Goal: Use online tool/utility

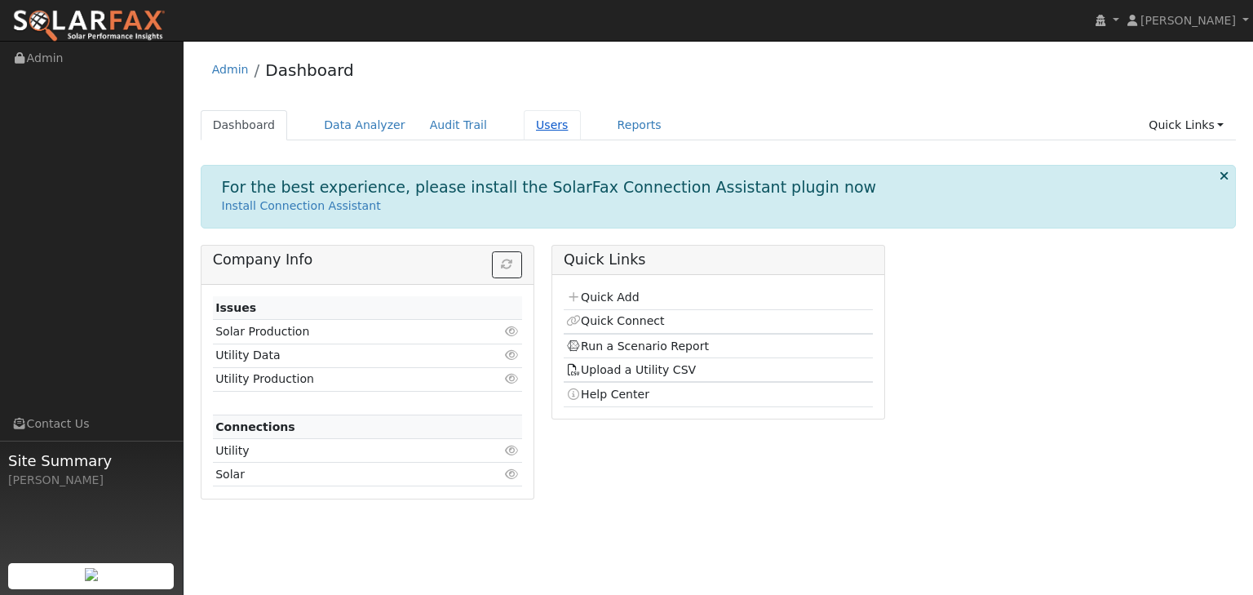
click at [524, 117] on link "Users" at bounding box center [552, 125] width 57 height 30
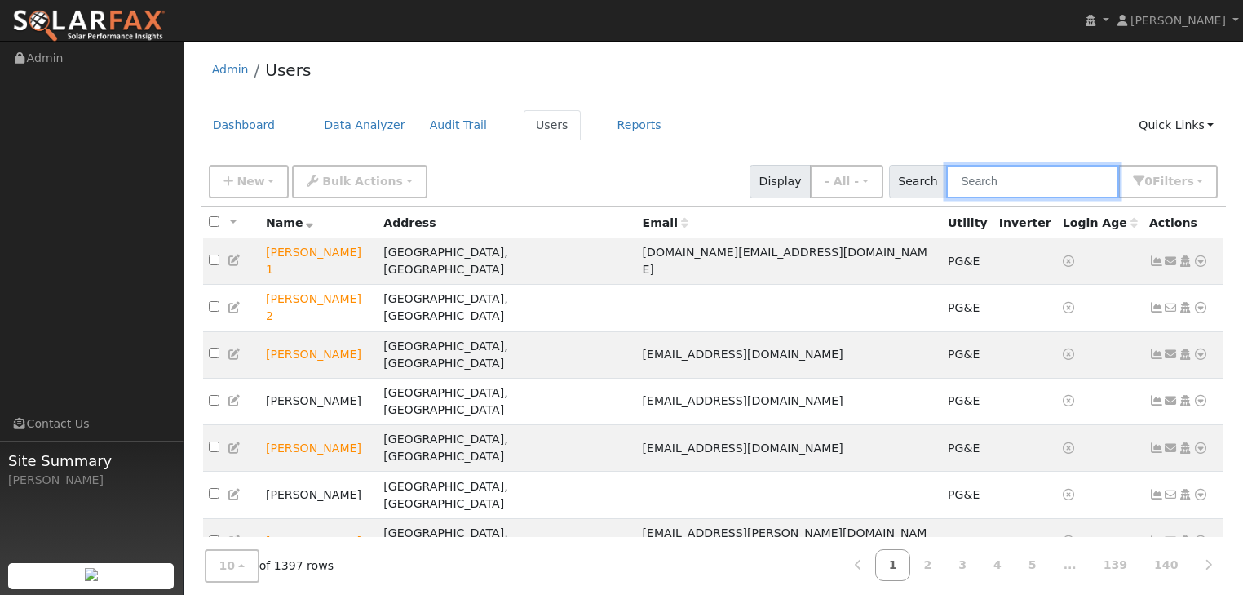
click at [993, 170] on input "text" at bounding box center [1032, 181] width 173 height 33
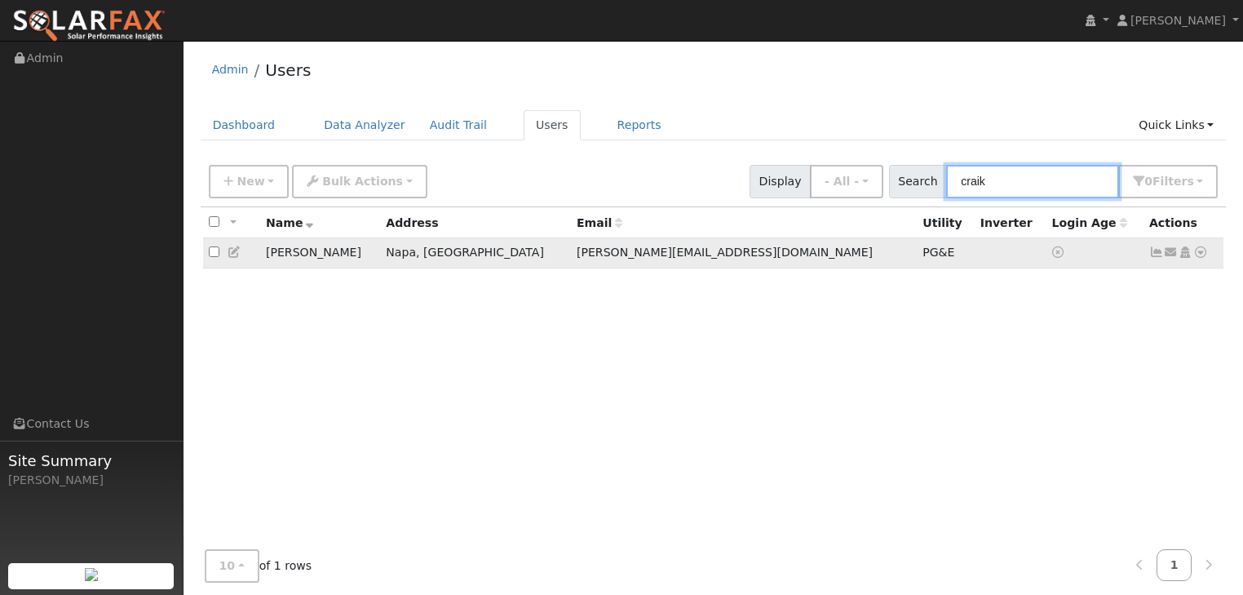
type input "craik"
click at [1201, 251] on icon at bounding box center [1200, 251] width 15 height 11
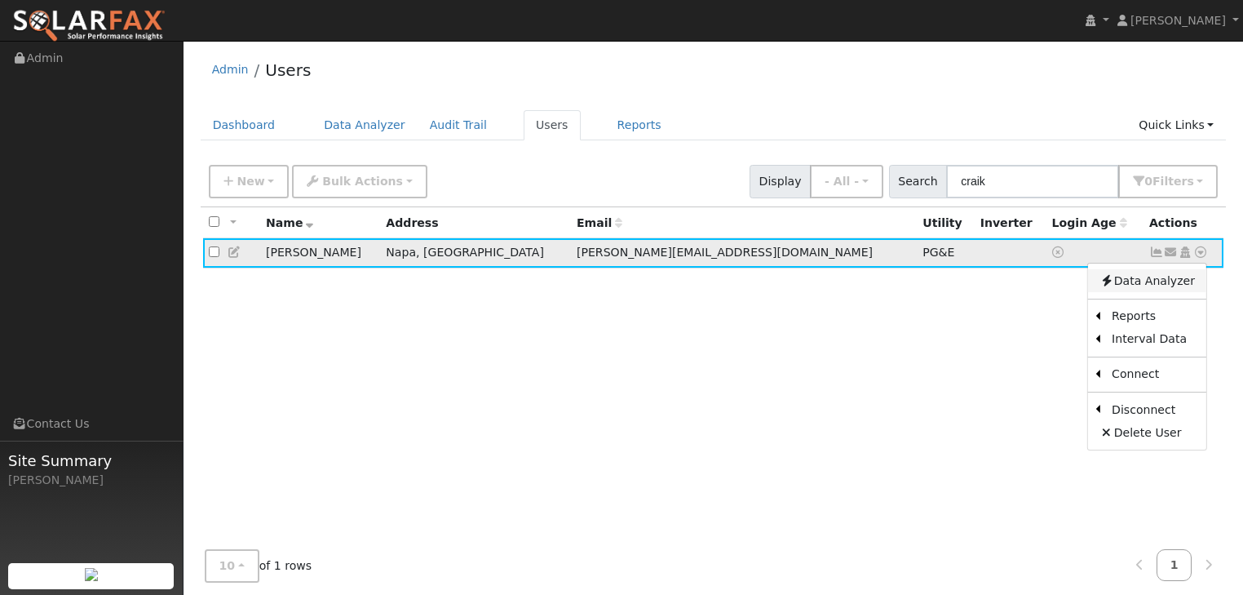
click at [1165, 281] on link "Data Analyzer" at bounding box center [1147, 280] width 118 height 23
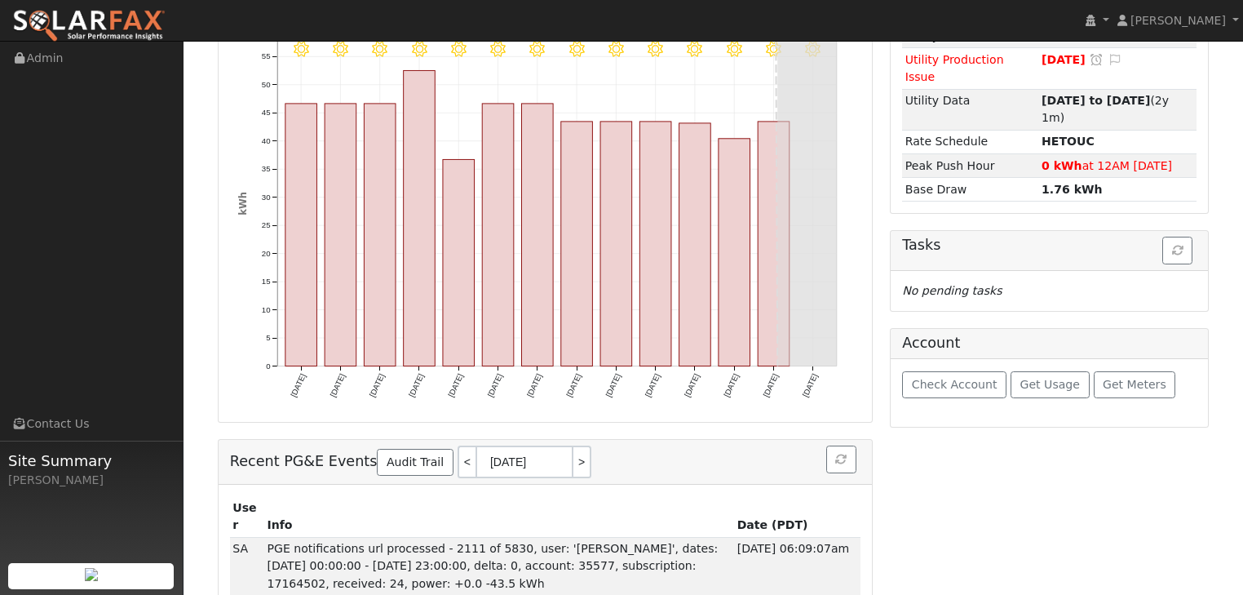
scroll to position [241, 0]
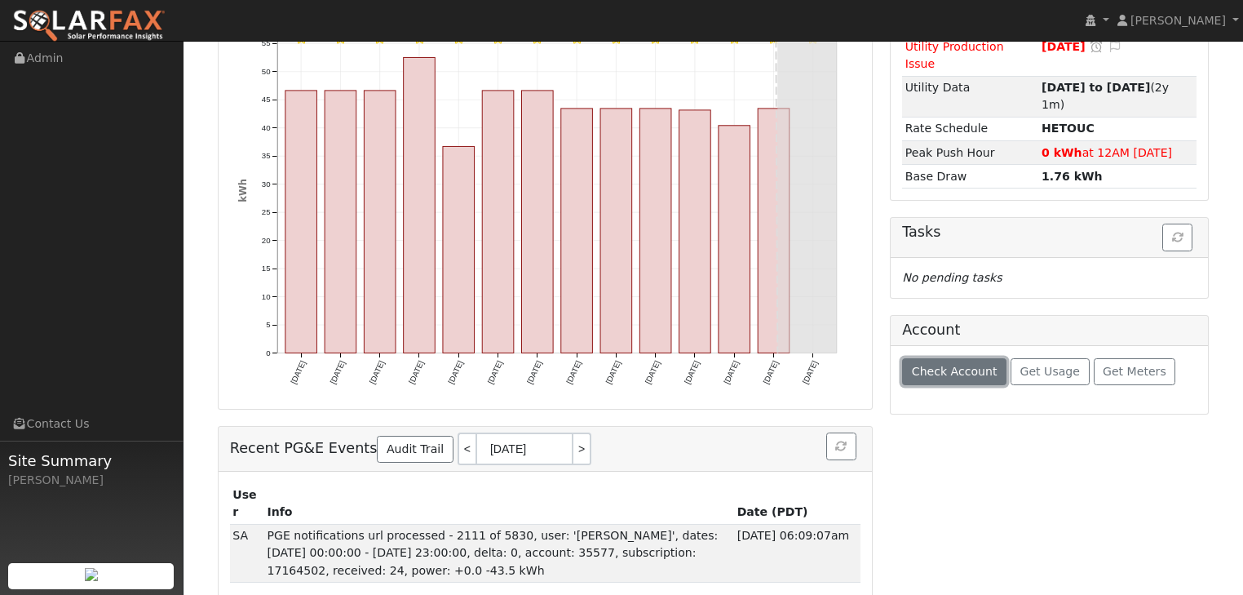
click at [937, 358] on button "Check Account" at bounding box center [954, 372] width 104 height 28
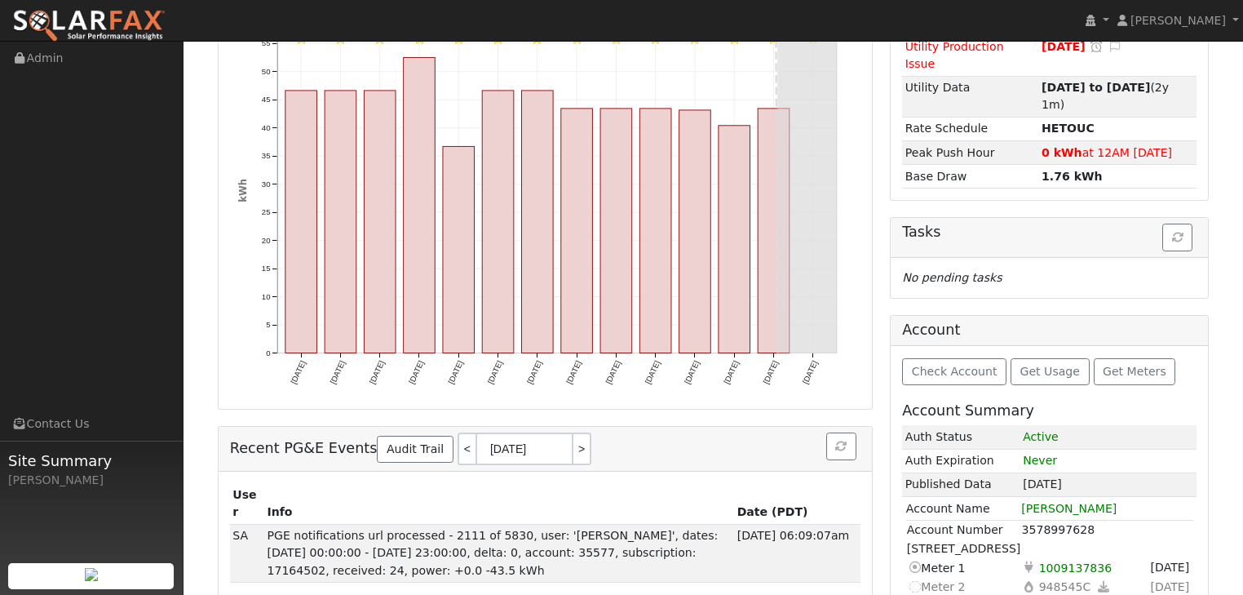
click at [1096, 581] on icon at bounding box center [1103, 586] width 15 height 11
click at [1135, 577] on span "×" at bounding box center [1141, 585] width 12 height 17
click at [1072, 558] on span "1009137836" at bounding box center [1075, 567] width 79 height 19
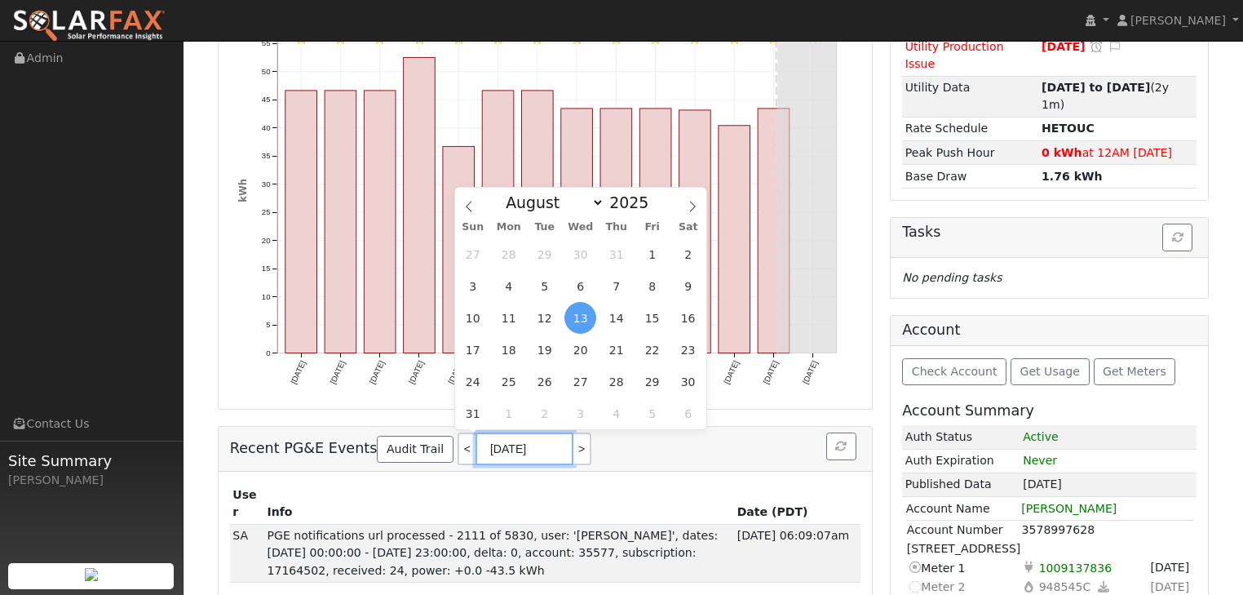
click at [489, 447] on input "08/13/2025" at bounding box center [524, 448] width 98 height 33
click at [746, 449] on h5 "Recent PG&E Events Audit Trail < 08/13/2025 >" at bounding box center [545, 448] width 630 height 33
click at [766, 395] on icon "8/12 - Clear 8/11 - Clear 8/10 - Clear 8/09 - Clear 8/08 - Clear 8/07 - Clear 8…" at bounding box center [545, 209] width 614 height 397
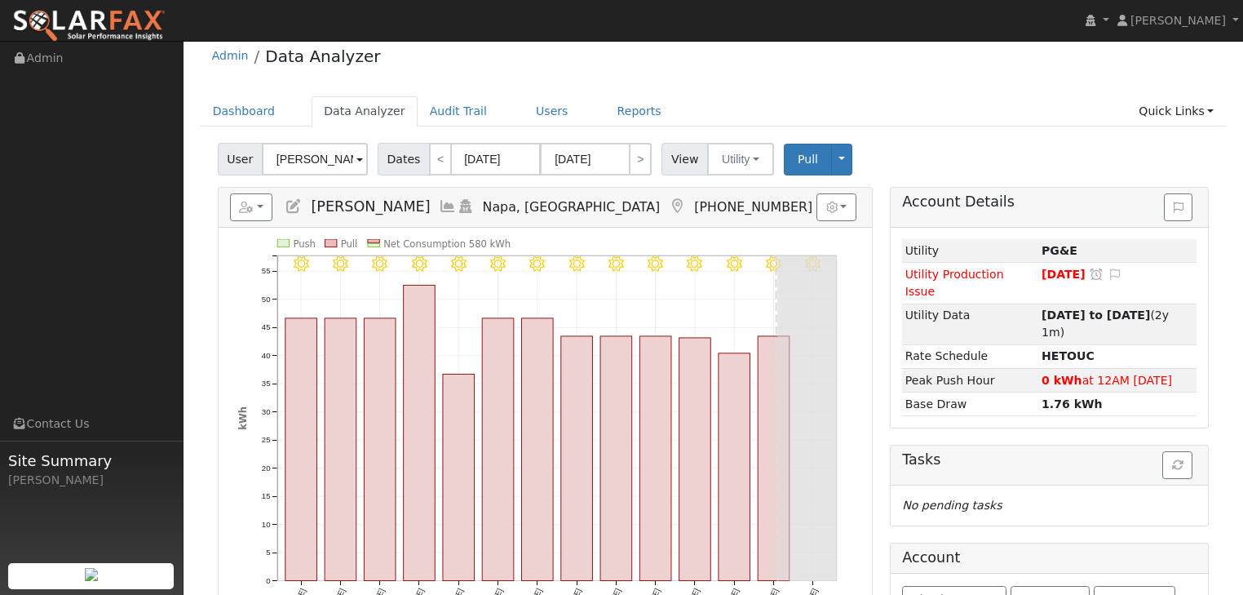
scroll to position [0, 0]
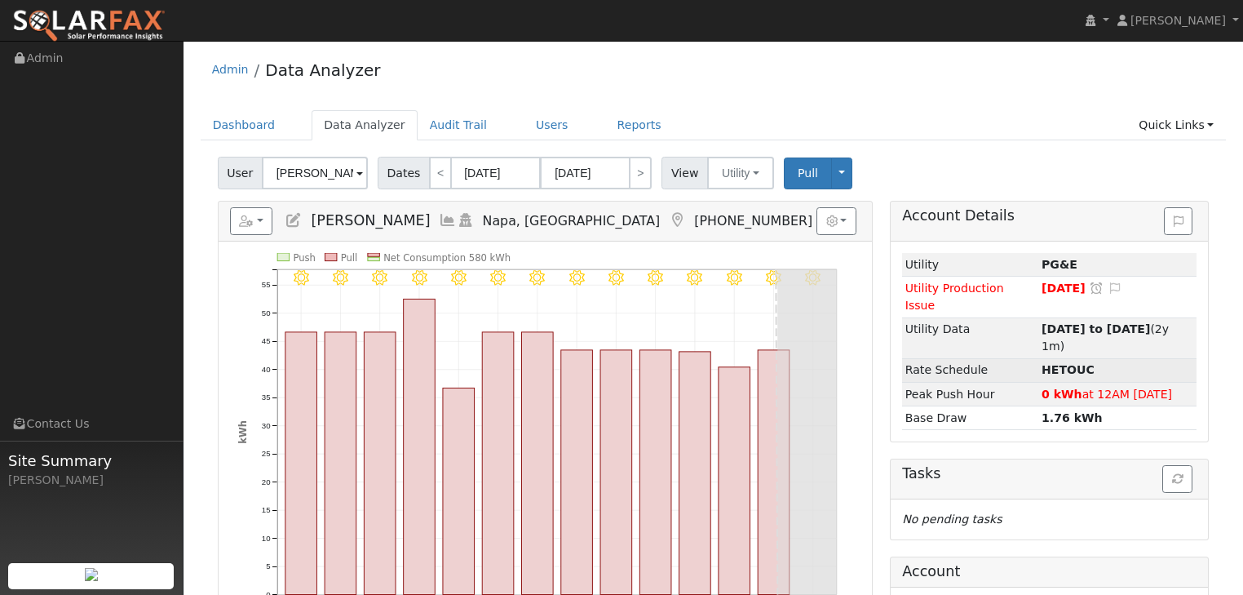
click at [1053, 363] on strong "HETOUC" at bounding box center [1067, 369] width 53 height 13
click at [1112, 20] on link at bounding box center [1096, 20] width 31 height 41
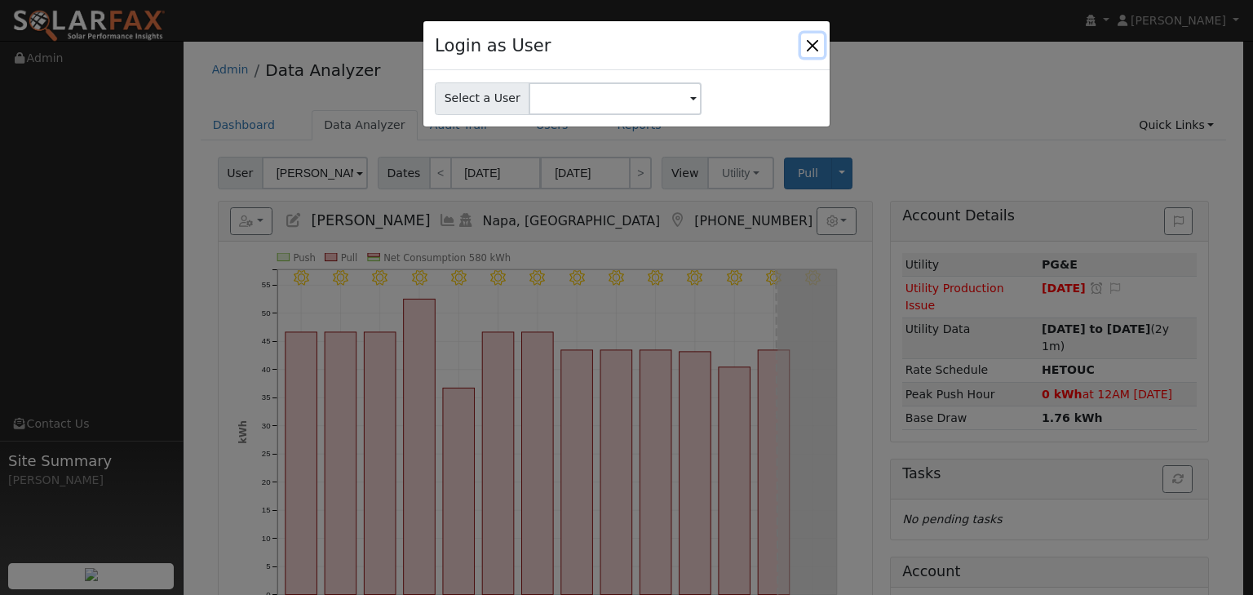
click at [809, 43] on button "Close" at bounding box center [812, 44] width 23 height 23
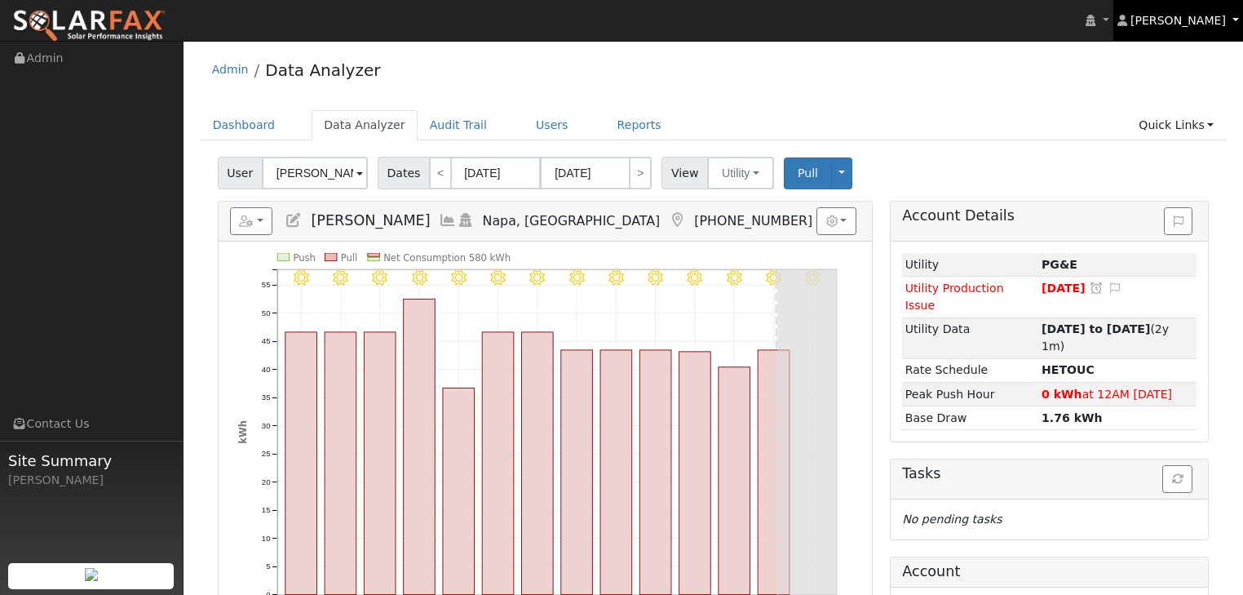
click at [1236, 17] on link "[PERSON_NAME]" at bounding box center [1178, 20] width 130 height 41
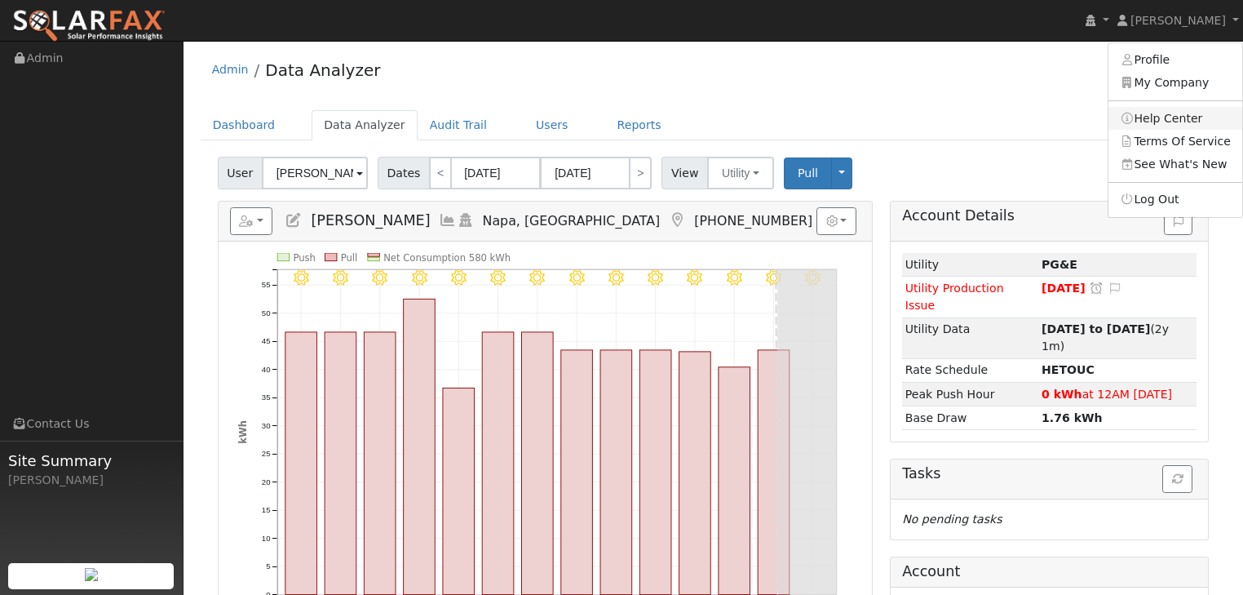
click at [1175, 112] on link "Help Center" at bounding box center [1175, 118] width 134 height 23
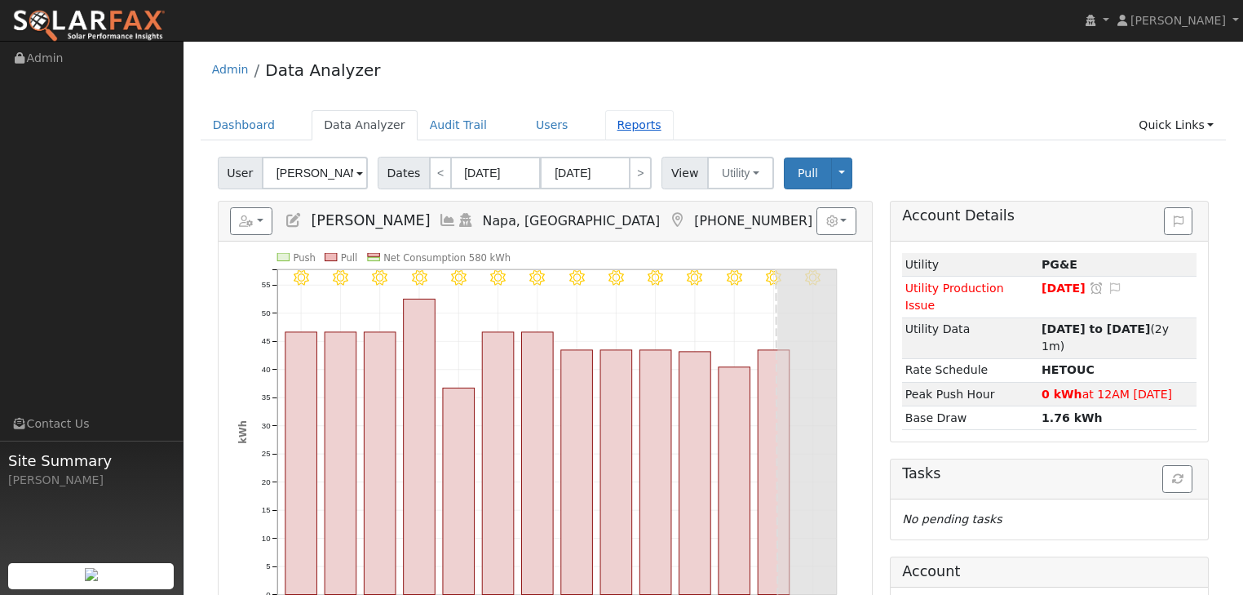
click at [608, 125] on link "Reports" at bounding box center [639, 125] width 69 height 30
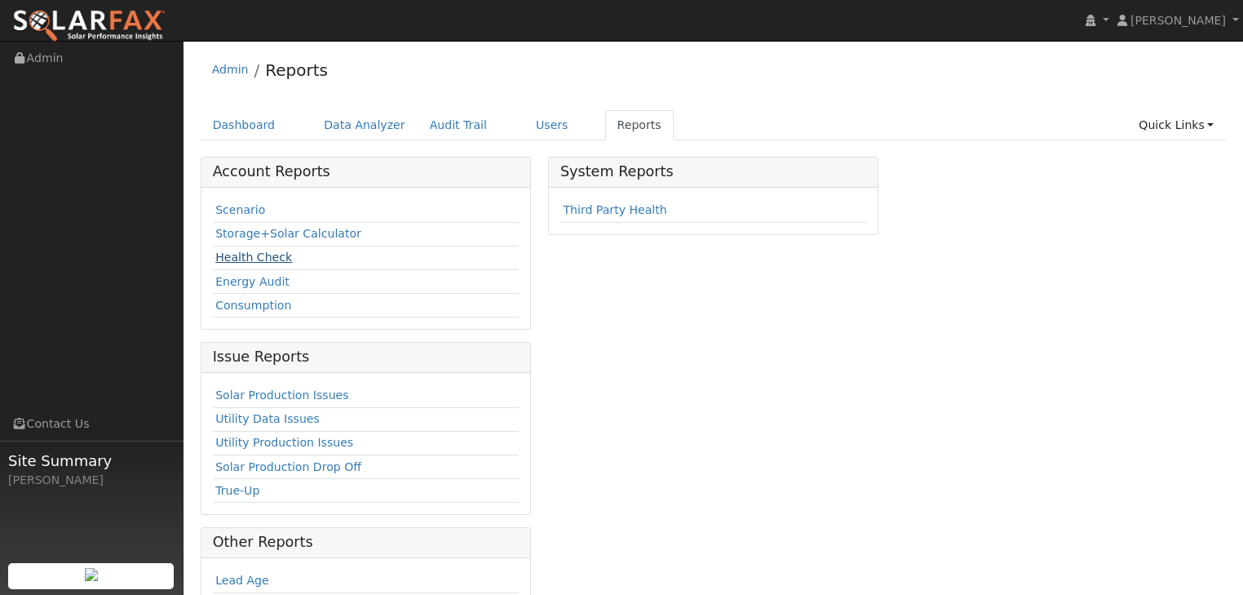
click at [248, 254] on link "Health Check" at bounding box center [253, 256] width 77 height 13
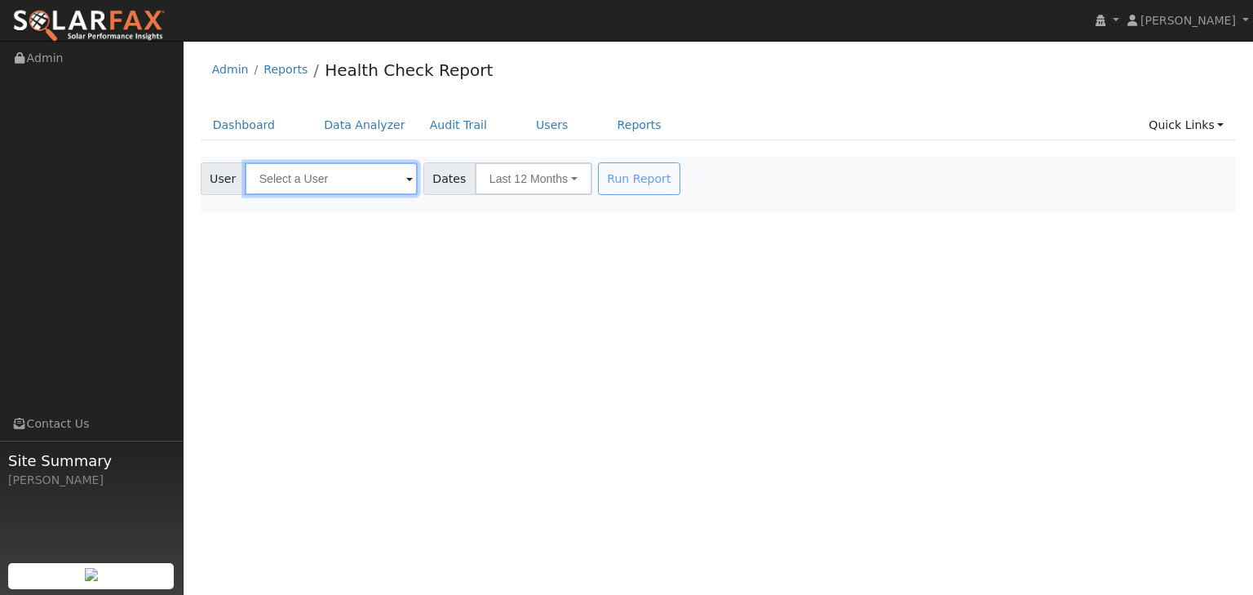
click at [396, 176] on input "text" at bounding box center [331, 178] width 173 height 33
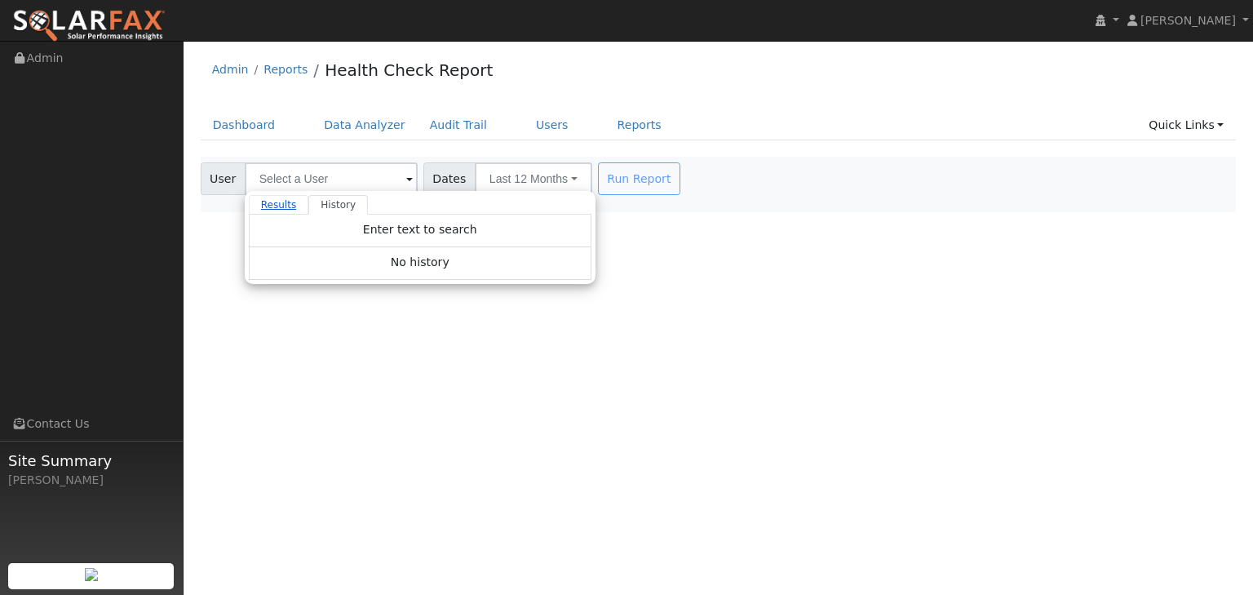
click at [282, 203] on link "Results" at bounding box center [279, 205] width 60 height 20
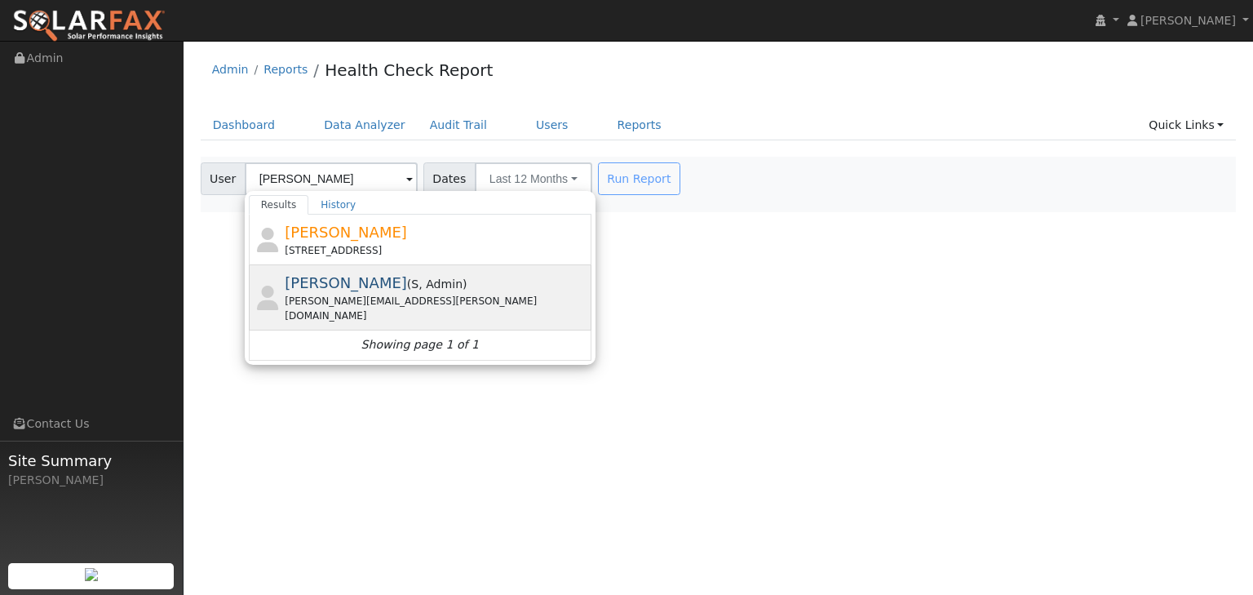
click at [287, 277] on span "[PERSON_NAME]" at bounding box center [346, 282] width 122 height 17
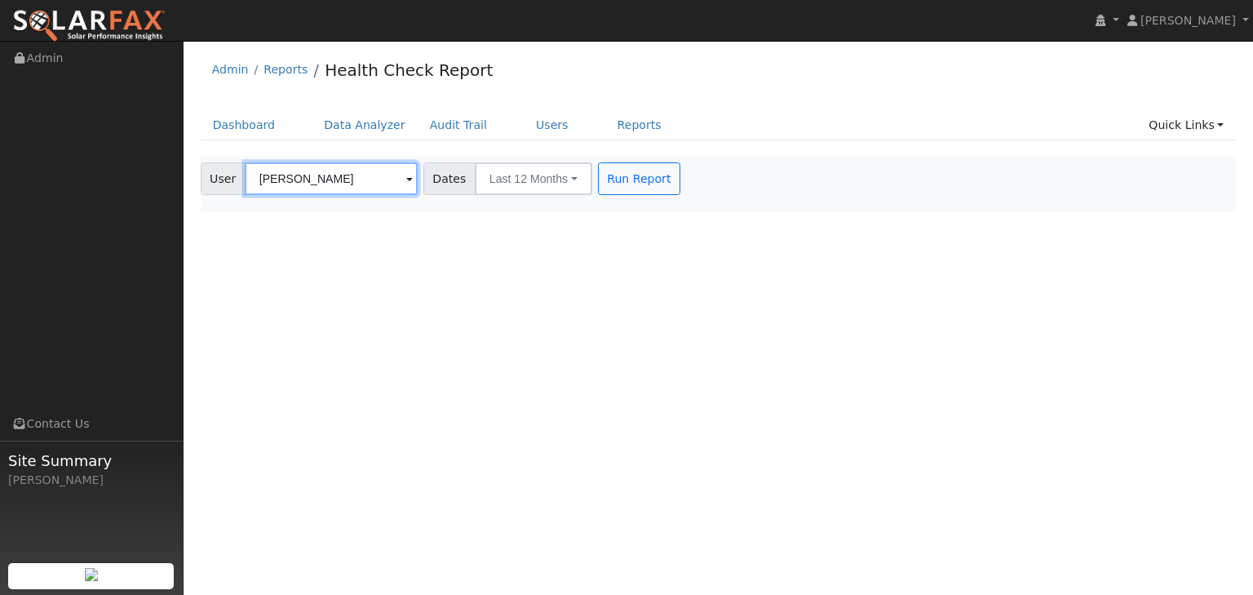
click at [322, 175] on input "[PERSON_NAME]" at bounding box center [331, 178] width 173 height 33
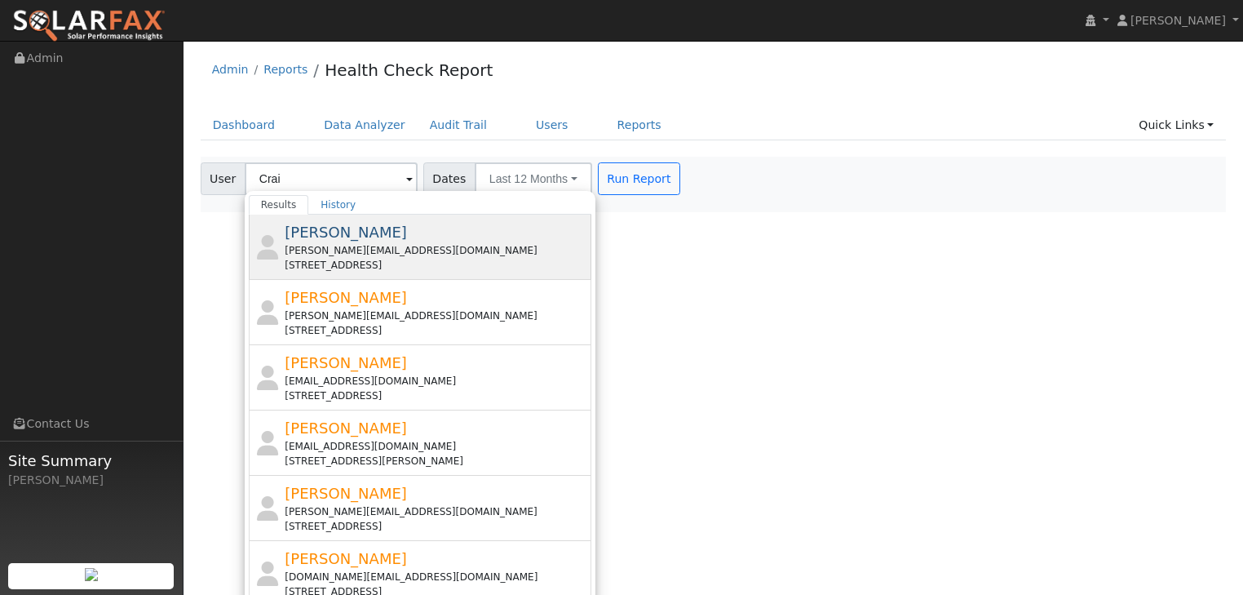
click at [300, 256] on div "[PERSON_NAME][EMAIL_ADDRESS][DOMAIN_NAME]" at bounding box center [436, 250] width 303 height 15
type input "[PERSON_NAME]"
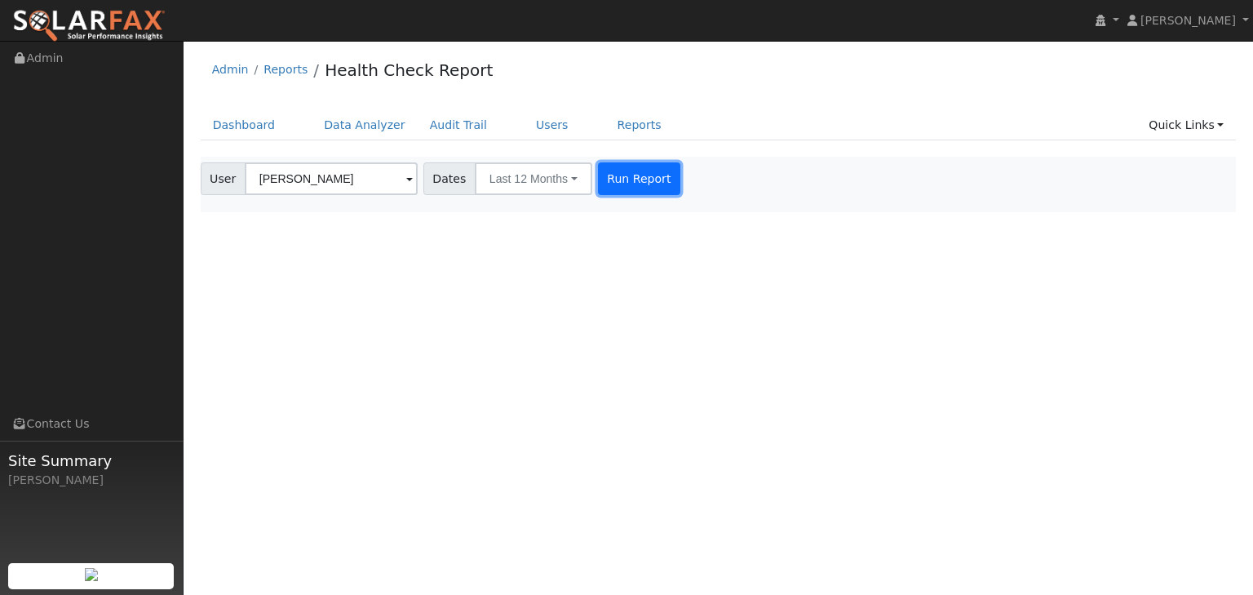
click at [630, 180] on button "Run Report" at bounding box center [639, 178] width 82 height 33
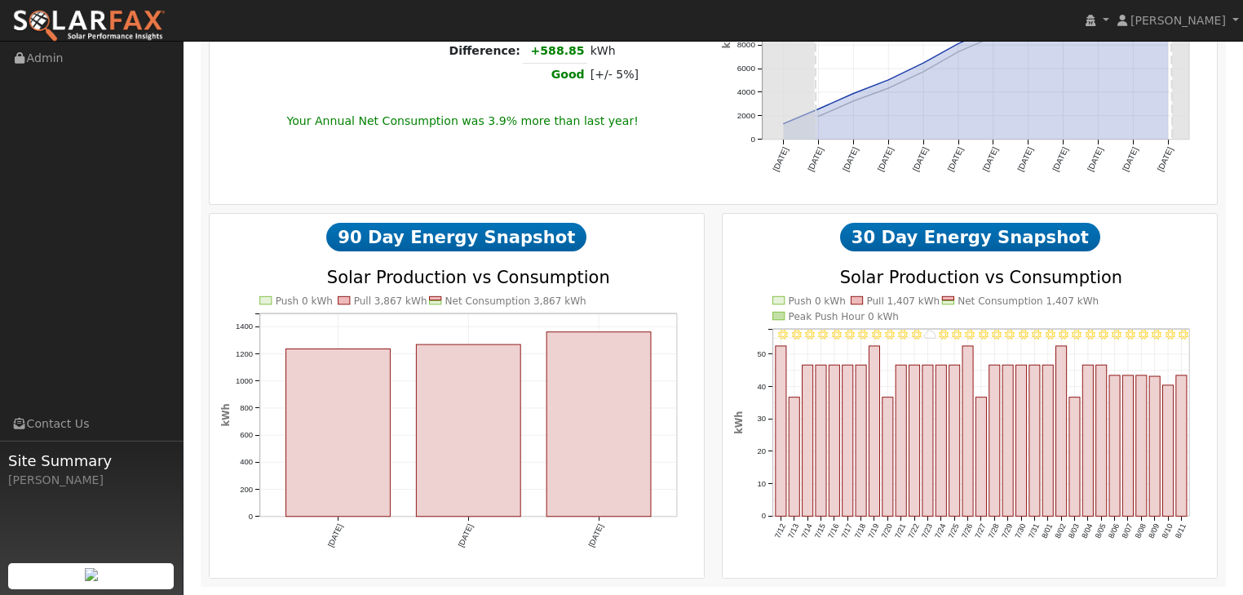
scroll to position [1317, 0]
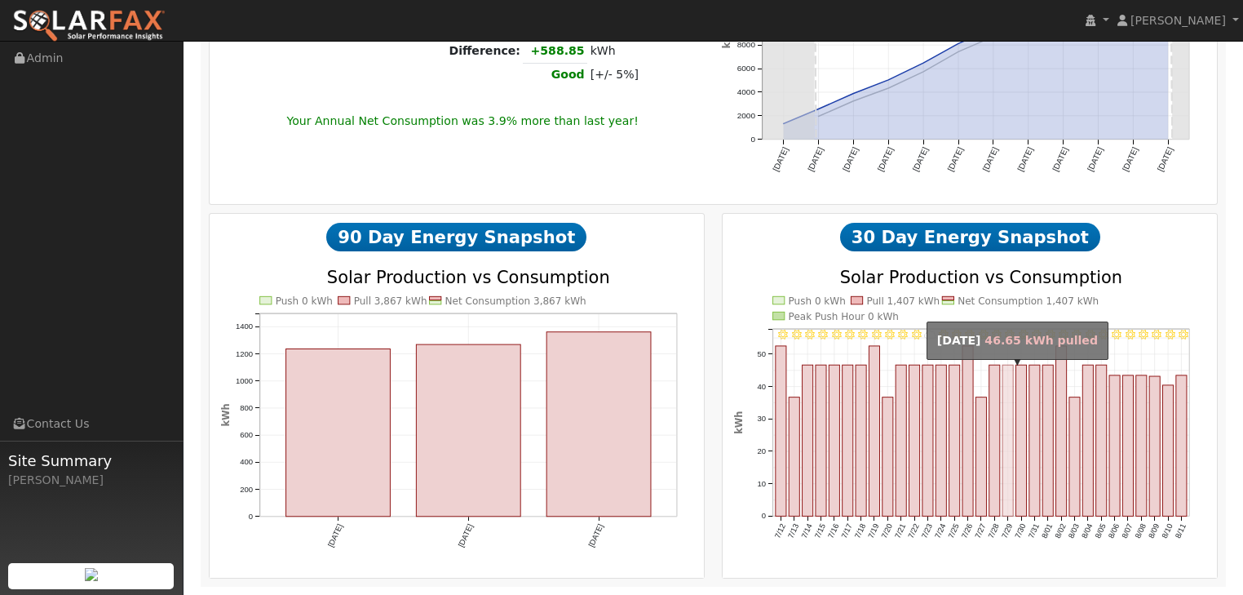
click at [1008, 434] on rect "onclick=""" at bounding box center [1008, 440] width 11 height 151
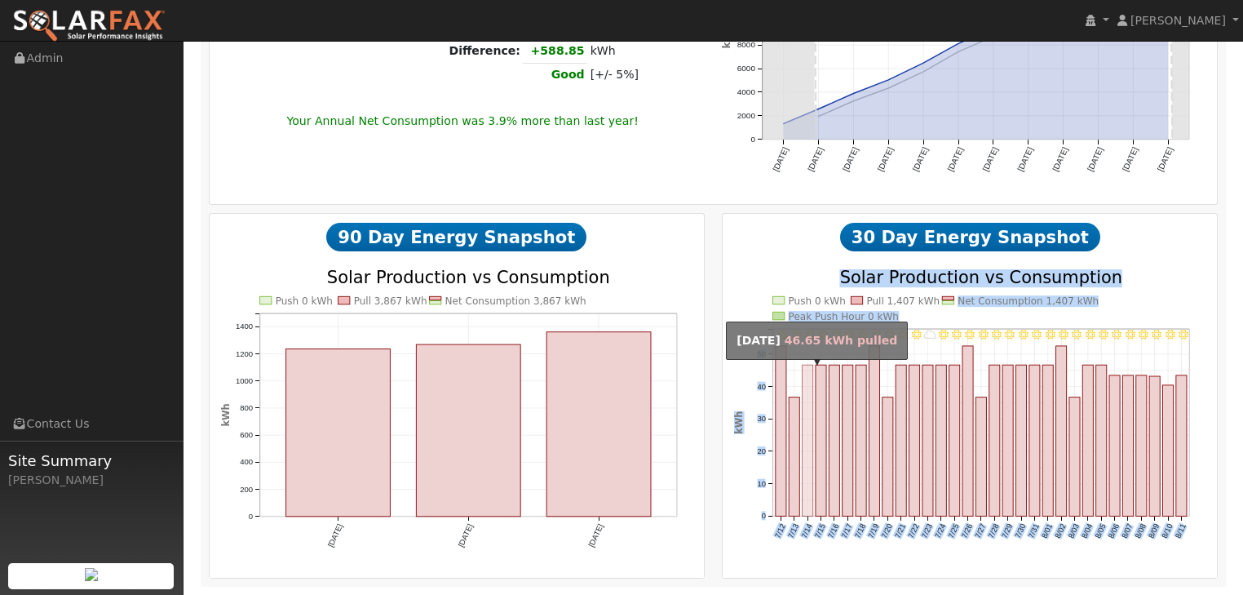
drag, startPoint x: 949, startPoint y: 313, endPoint x: 803, endPoint y: 440, distance: 193.7
click at [803, 440] on icon "8/11 - Clear 8/10 - Clear 8/09 - Clear 8/08 - Clear 8/07 - Clear 8/06 - Clear 8…" at bounding box center [969, 431] width 471 height 324
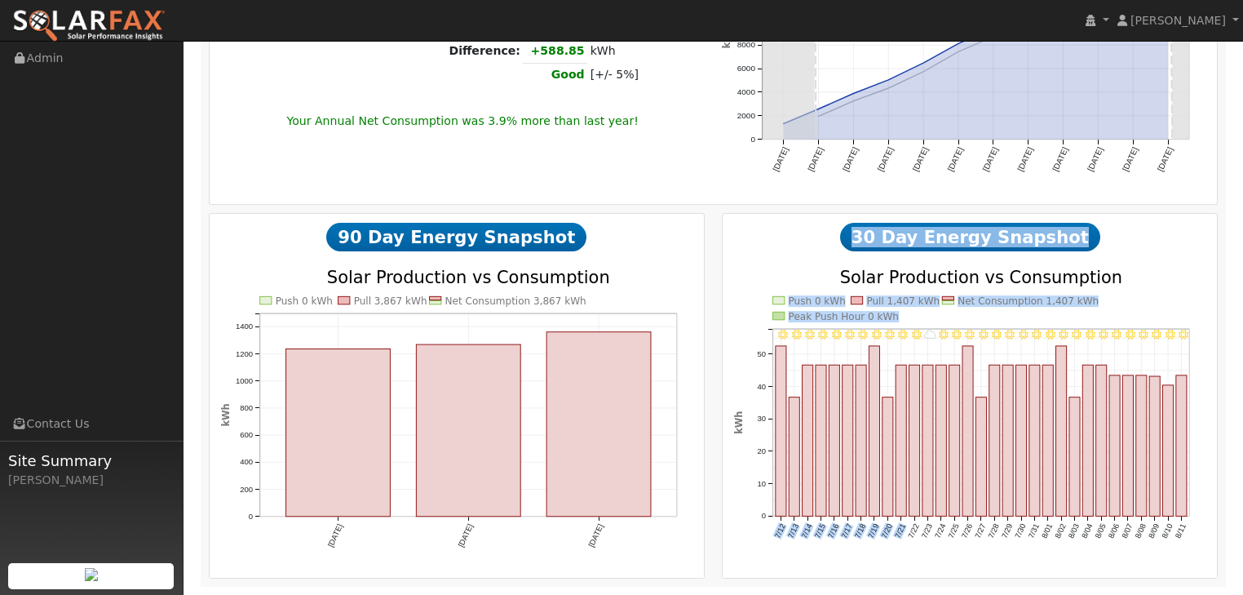
drag, startPoint x: 710, startPoint y: 539, endPoint x: 910, endPoint y: 538, distance: 199.8
click at [910, 538] on div "90 Day Energy Snapshot Push 0 kWh Pull 3,867 kWh Net Consumption 3,867 kWh May …" at bounding box center [713, 392] width 1027 height 374
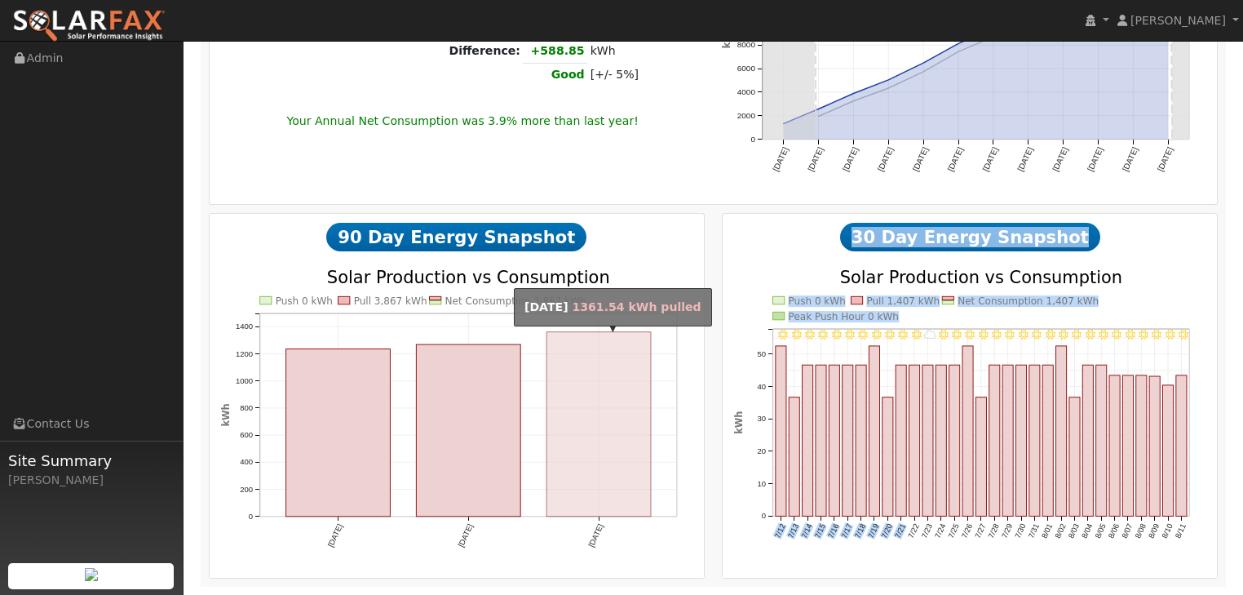
click at [608, 458] on rect "onclick=""" at bounding box center [598, 423] width 104 height 184
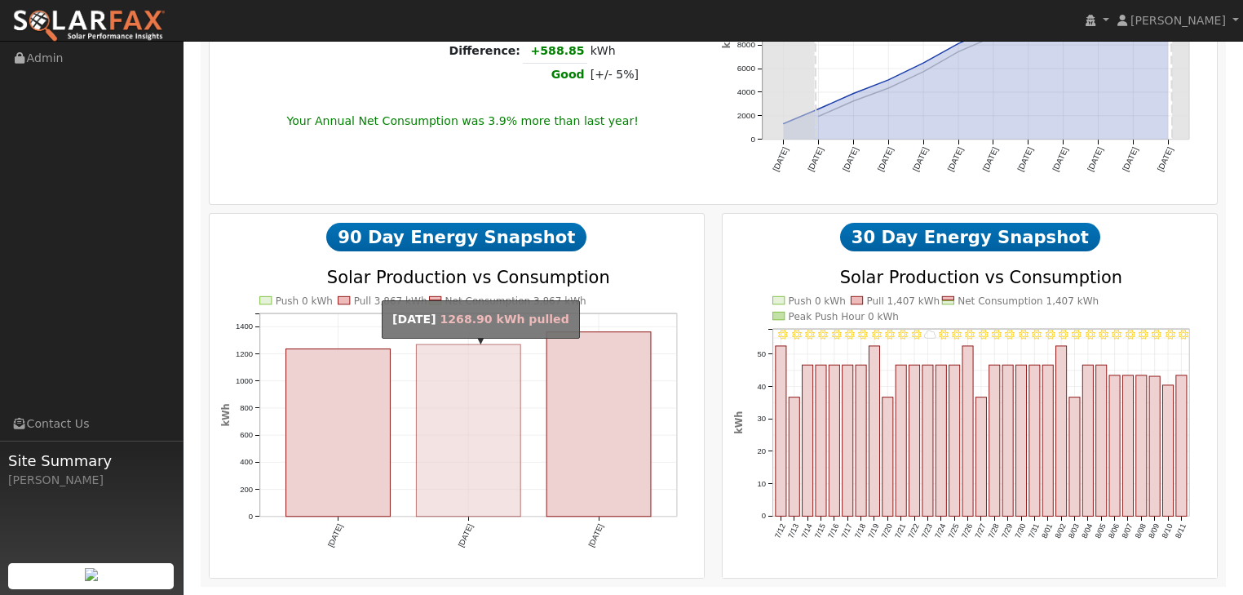
click at [499, 462] on rect "onclick=""" at bounding box center [468, 430] width 104 height 172
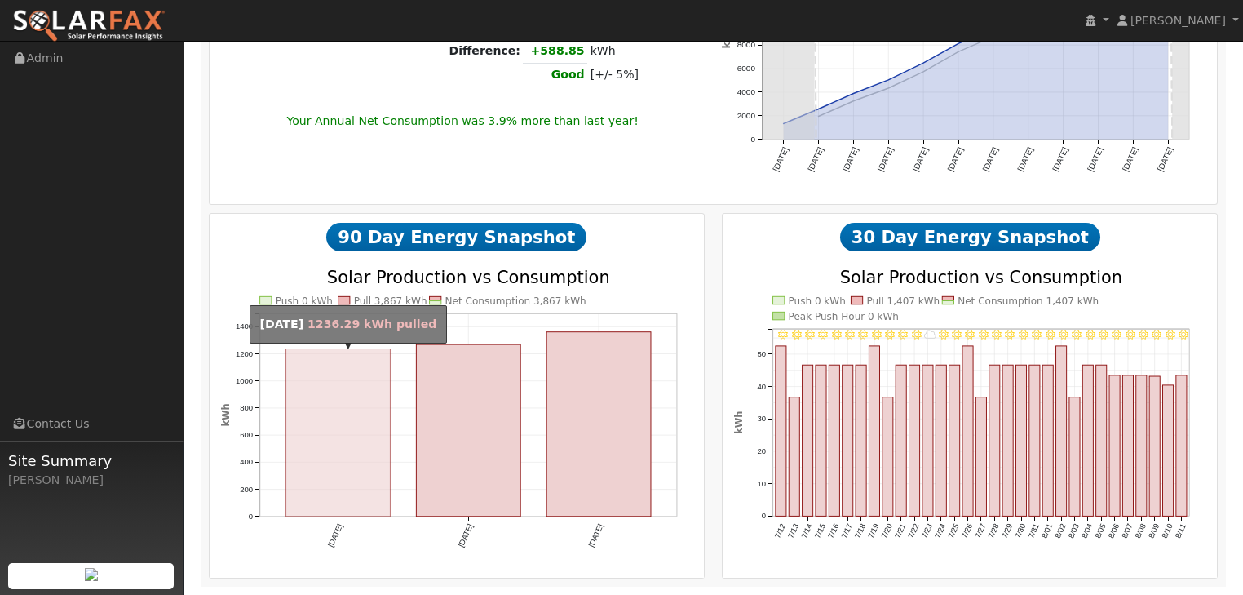
click at [356, 453] on rect "onclick=""" at bounding box center [337, 431] width 104 height 167
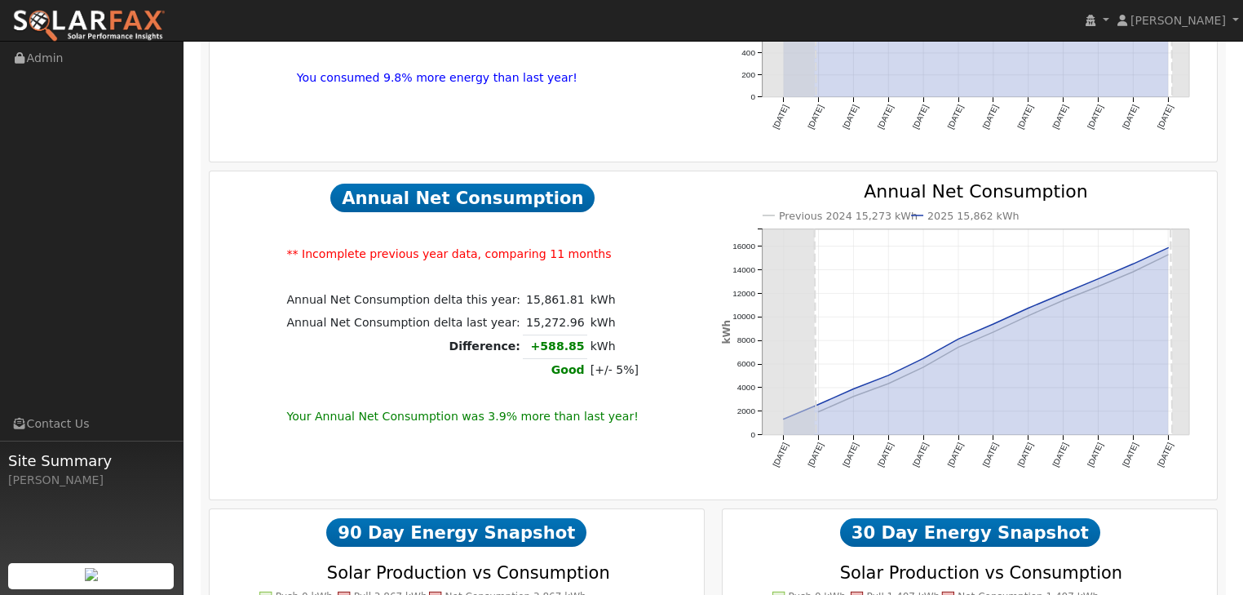
scroll to position [991, 0]
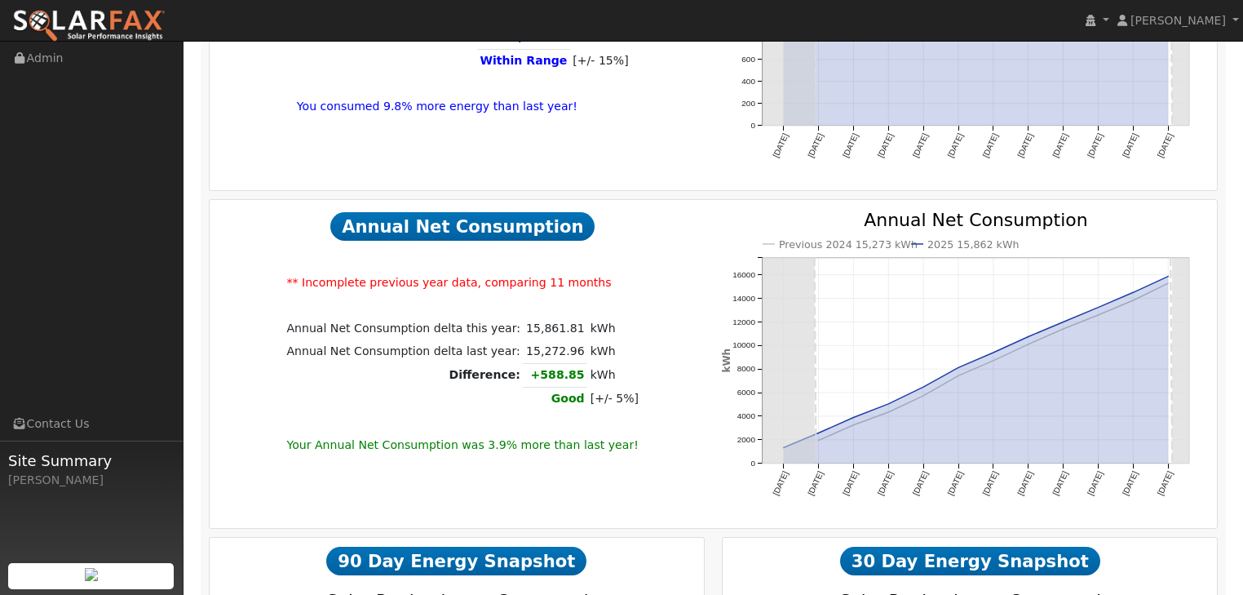
click at [965, 429] on icon "Previous 2024 15,273 kWh 2025 15,862 kWh Aug '24 Sep '24 Oct '24 Nov '24 Dec '2…" at bounding box center [964, 373] width 484 height 324
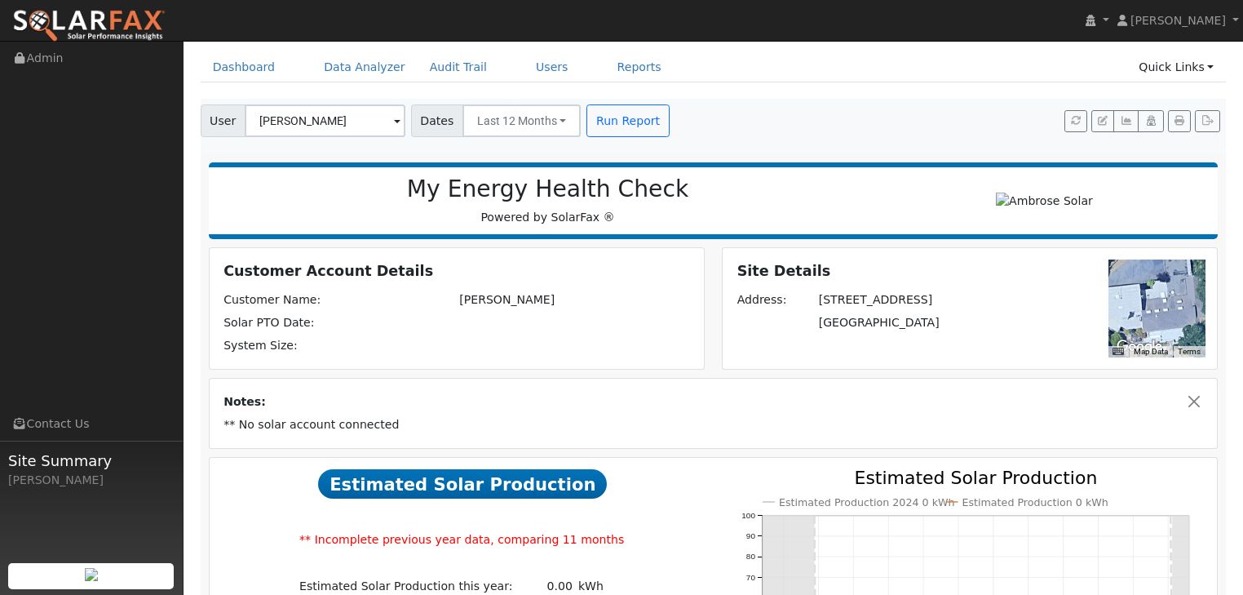
scroll to position [0, 0]
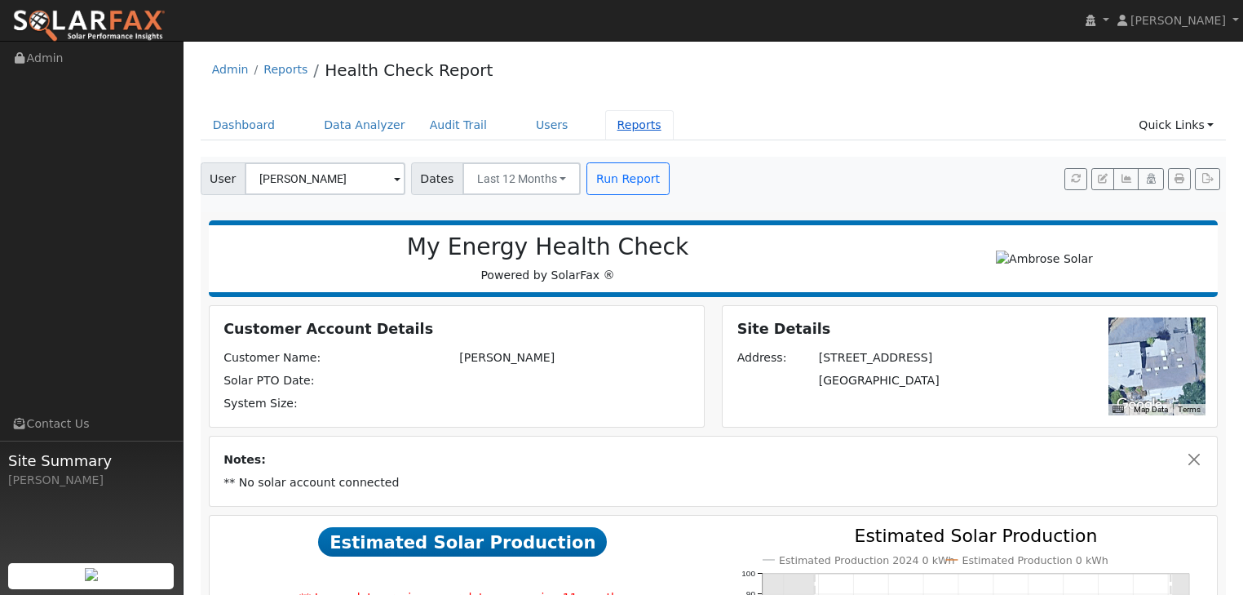
click at [610, 134] on link "Reports" at bounding box center [639, 125] width 69 height 30
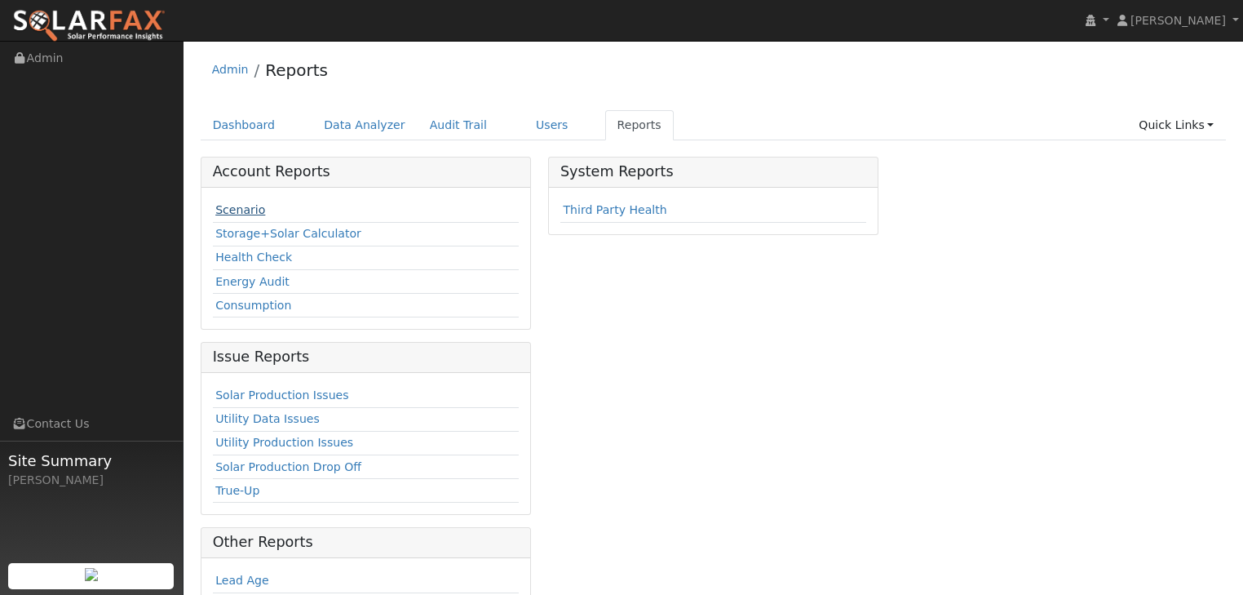
click at [237, 212] on link "Scenario" at bounding box center [240, 209] width 50 height 13
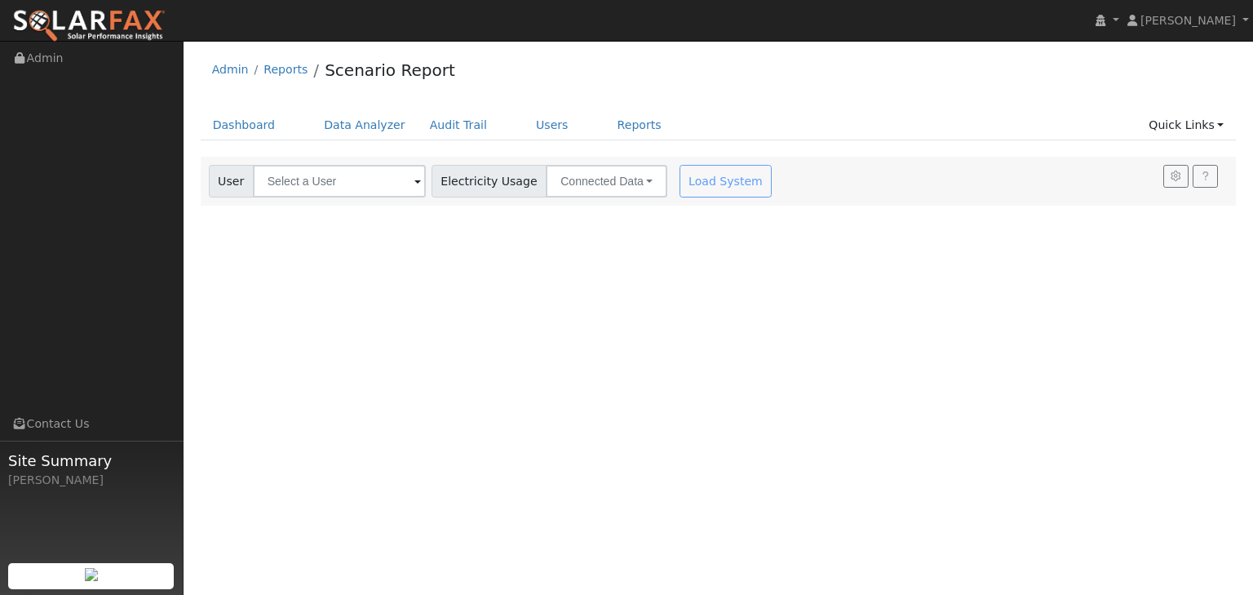
click at [698, 182] on div "Load System" at bounding box center [727, 181] width 103 height 33
click at [628, 179] on button "Connected Data" at bounding box center [607, 181] width 122 height 33
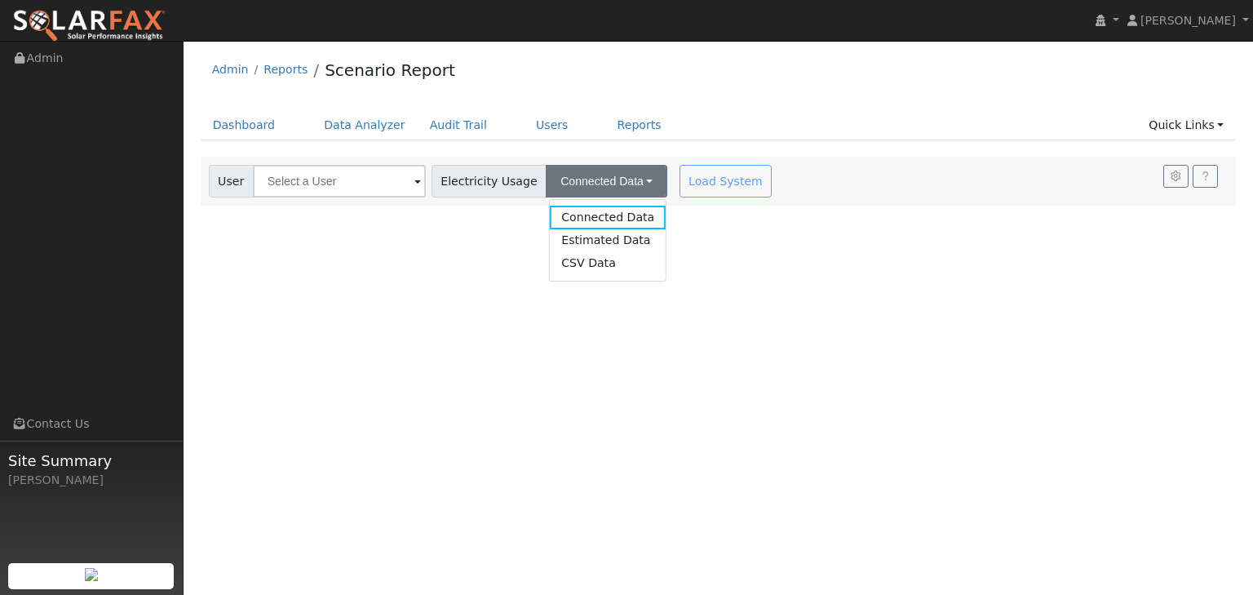
click at [374, 232] on div "User Profile First name Last name Email Email Notifications No Emails No Emails…" at bounding box center [718, 318] width 1069 height 554
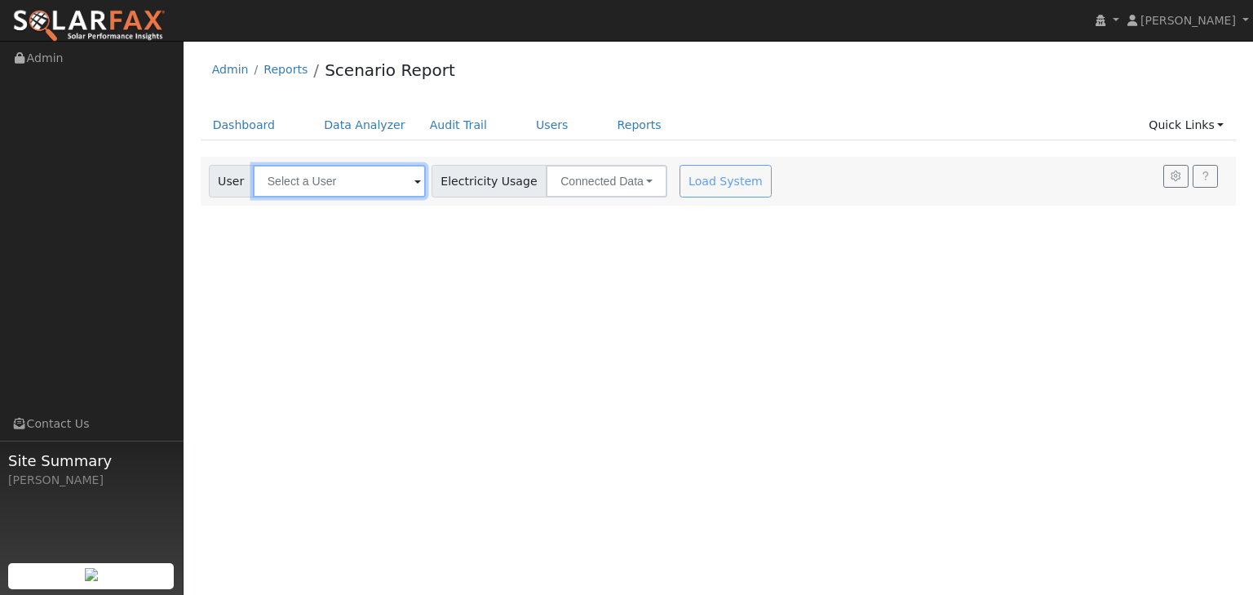
click at [383, 179] on input "text" at bounding box center [339, 181] width 173 height 33
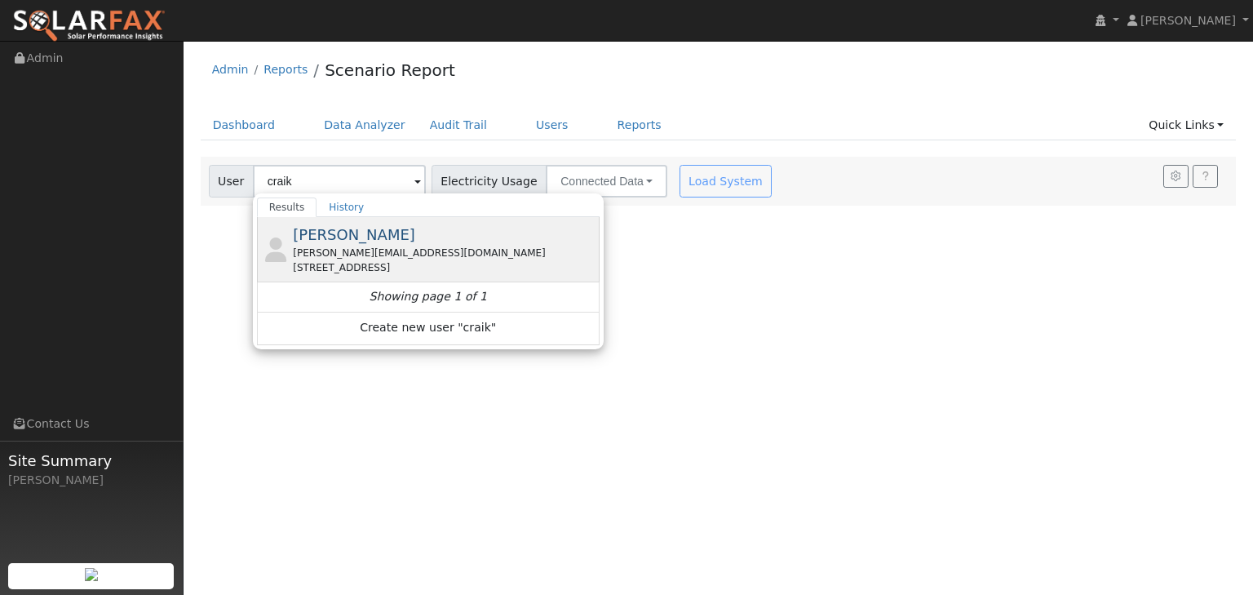
click at [362, 243] on div "[PERSON_NAME] [PERSON_NAME][EMAIL_ADDRESS][DOMAIN_NAME] [STREET_ADDRESS]" at bounding box center [444, 248] width 303 height 51
type input "[PERSON_NAME]"
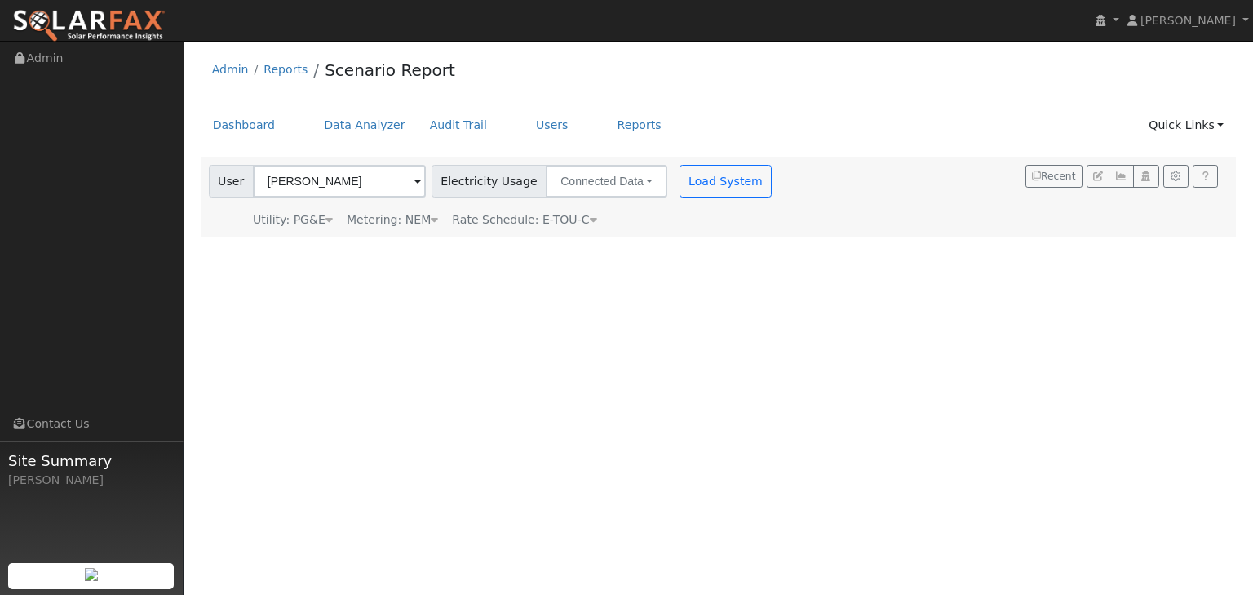
click at [590, 221] on icon at bounding box center [593, 219] width 7 height 11
click at [681, 219] on icon at bounding box center [683, 219] width 15 height 11
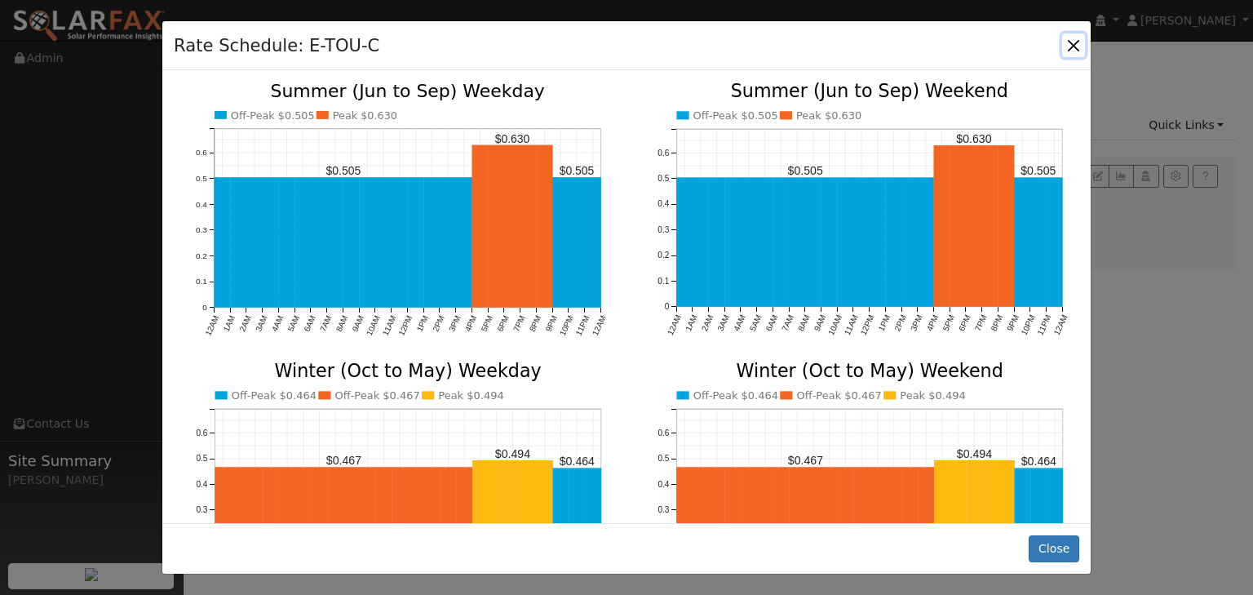
click at [1075, 45] on button "button" at bounding box center [1073, 44] width 23 height 23
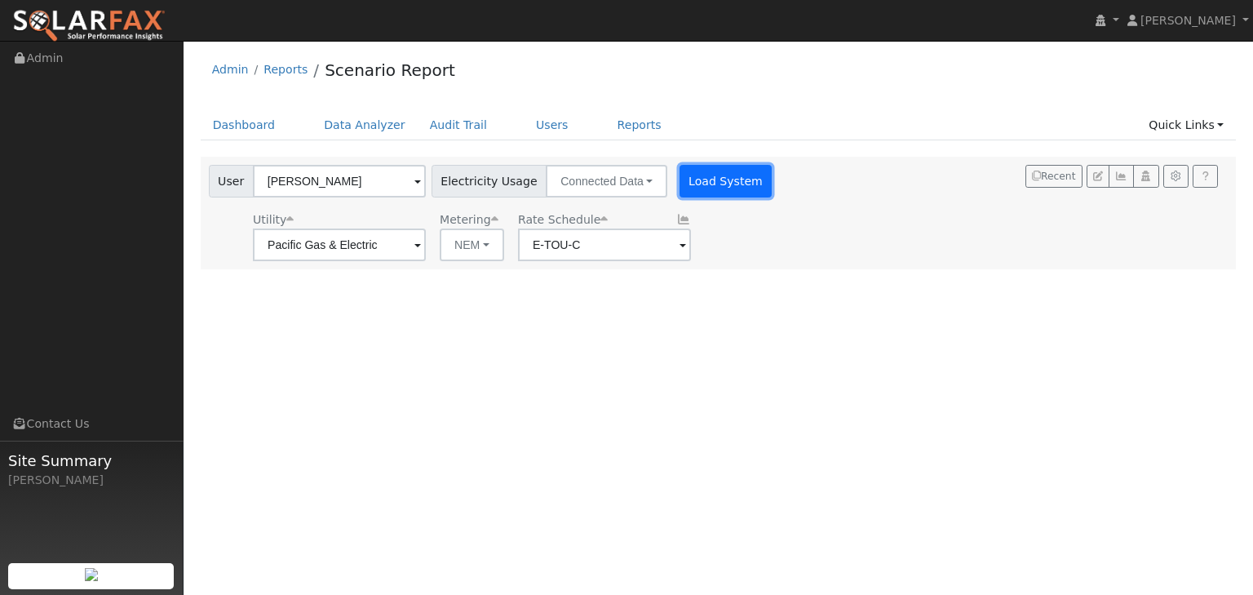
click at [711, 183] on button "Load System" at bounding box center [725, 181] width 93 height 33
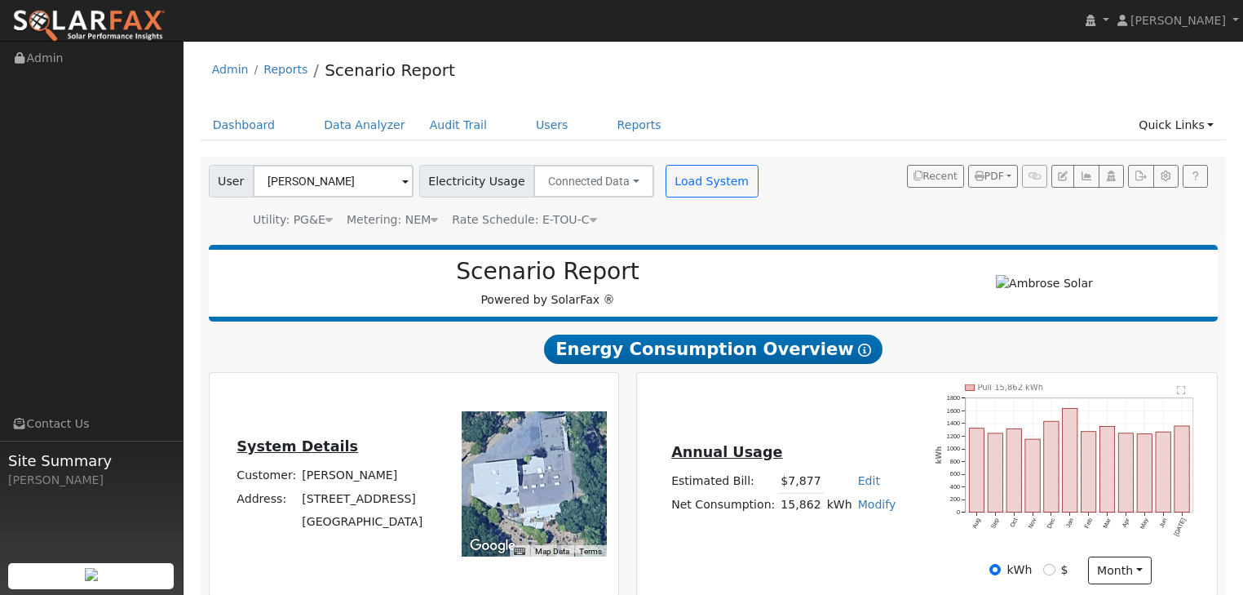
click at [590, 222] on icon at bounding box center [593, 219] width 7 height 11
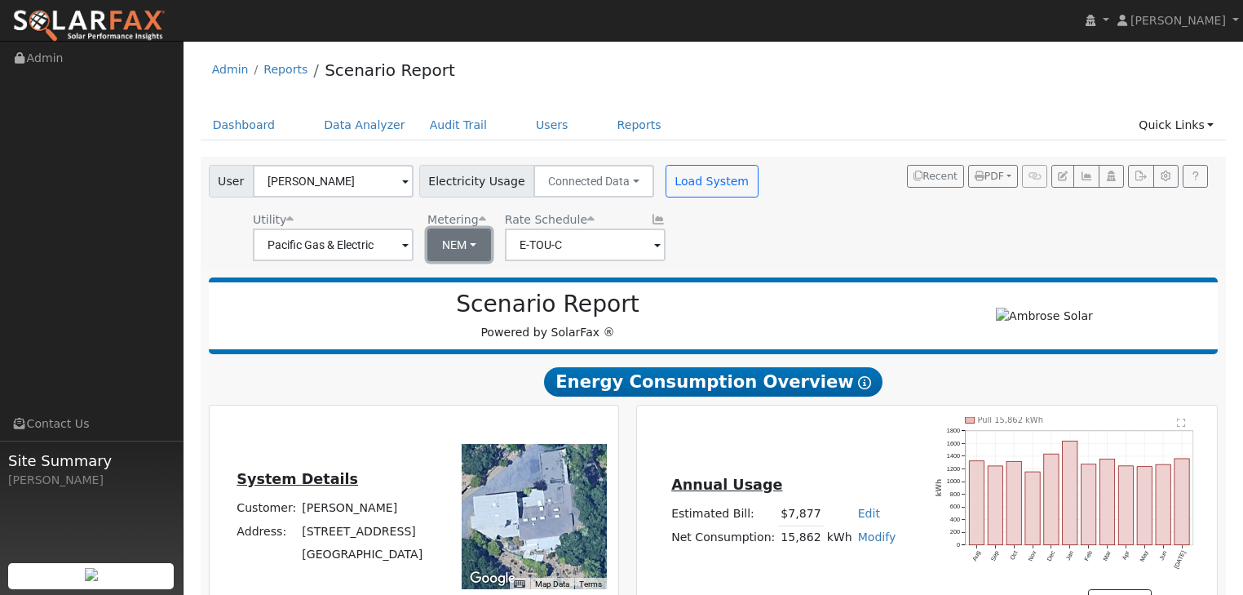
click at [467, 242] on button "NEM" at bounding box center [459, 244] width 64 height 33
click at [447, 311] on link "NBT" at bounding box center [481, 304] width 113 height 23
type input "E-ELEC"
click at [738, 241] on button "ACC Plus" at bounding box center [720, 244] width 86 height 33
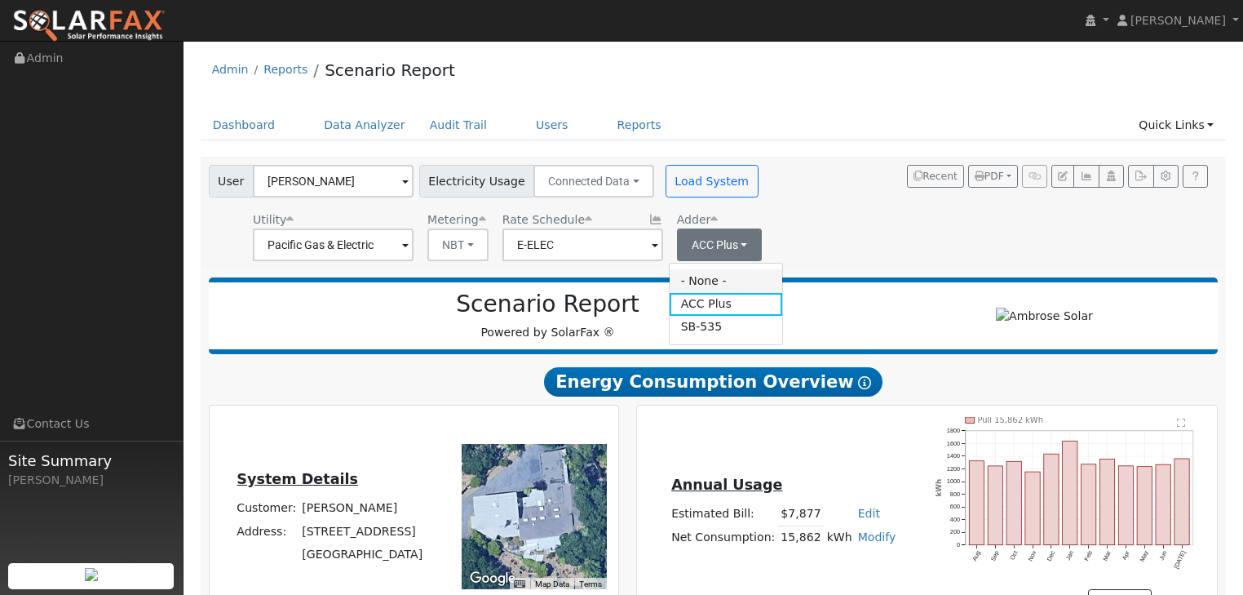
click at [721, 277] on link "- None -" at bounding box center [726, 280] width 113 height 23
click at [729, 244] on button "- None -" at bounding box center [715, 244] width 77 height 33
click at [825, 220] on div "User Chris Craiker Account Default Account Default Account 3154 Browns Valley R…" at bounding box center [711, 210] width 1010 height 102
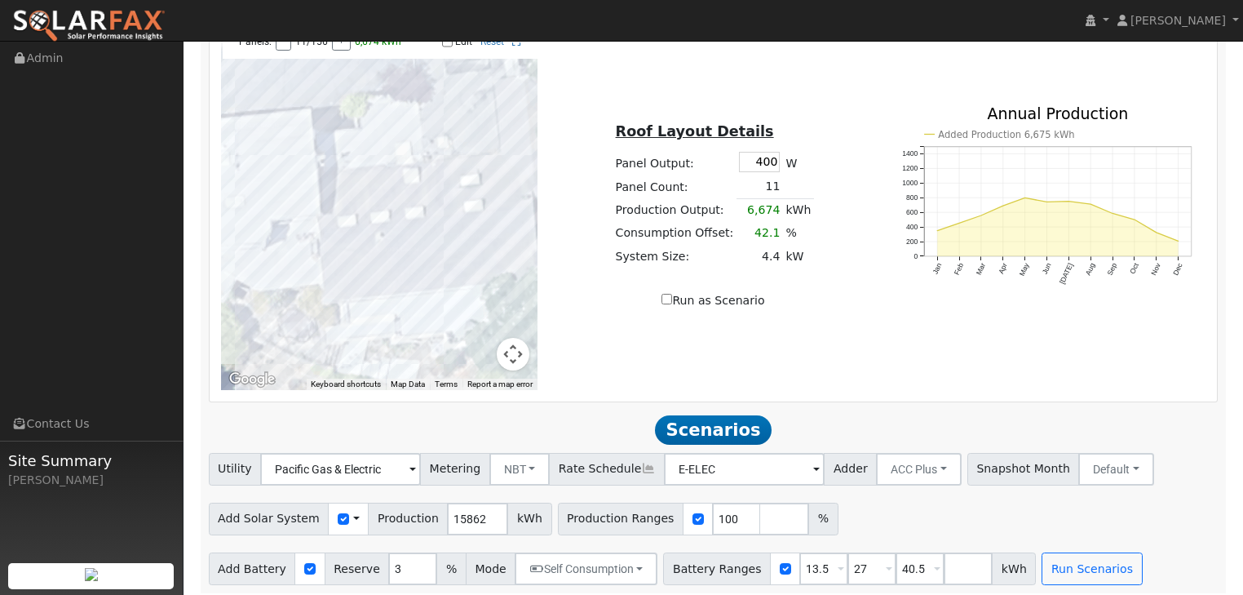
scroll to position [993, 0]
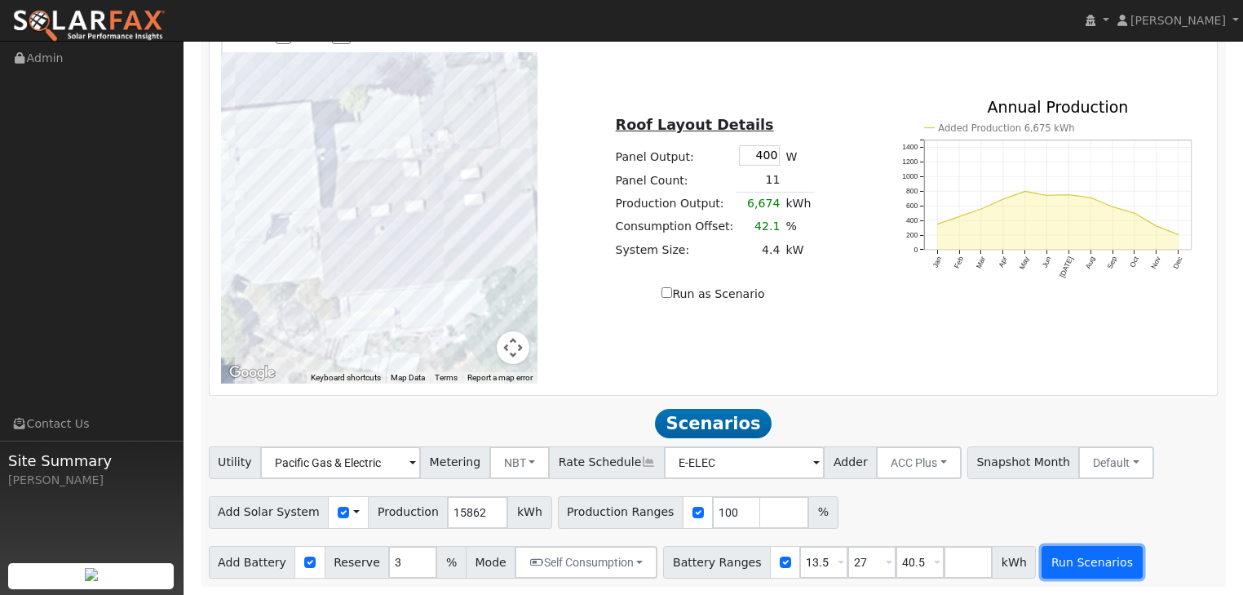
click at [1067, 561] on button "Run Scenarios" at bounding box center [1091, 562] width 100 height 33
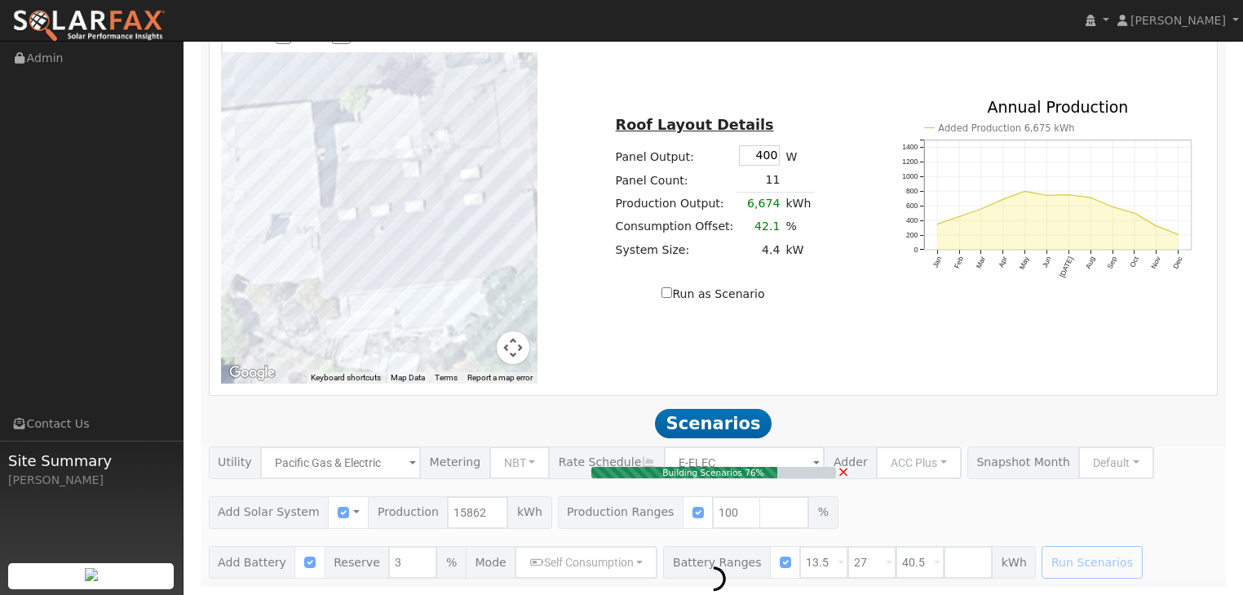
type input "10.6"
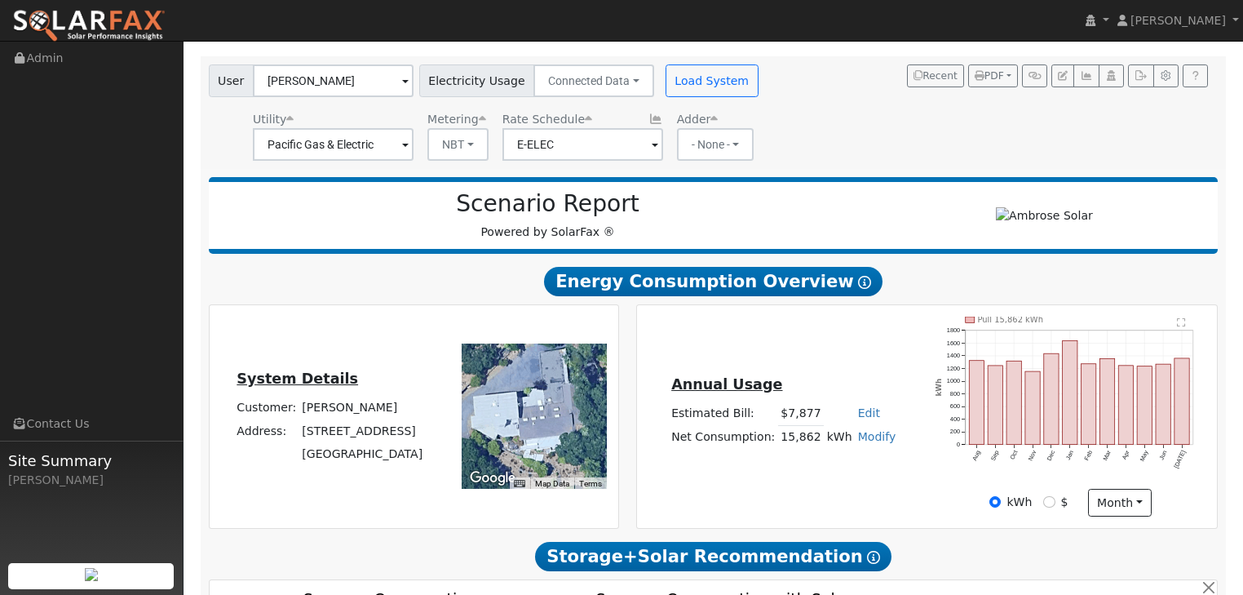
scroll to position [0, 0]
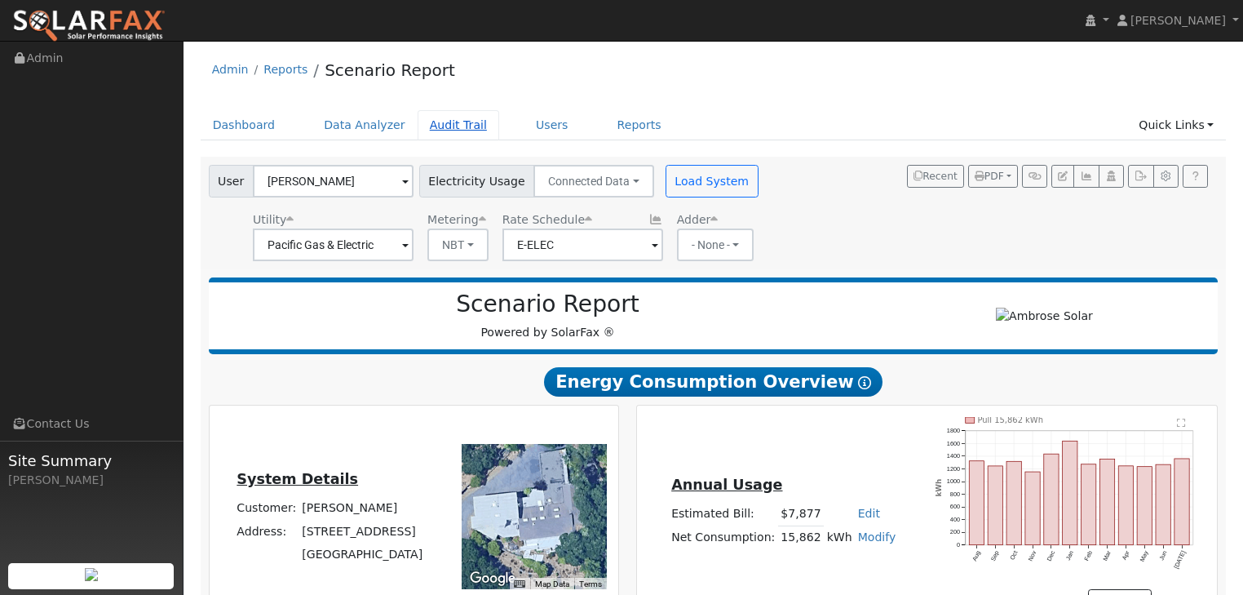
click at [438, 124] on link "Audit Trail" at bounding box center [459, 125] width 82 height 30
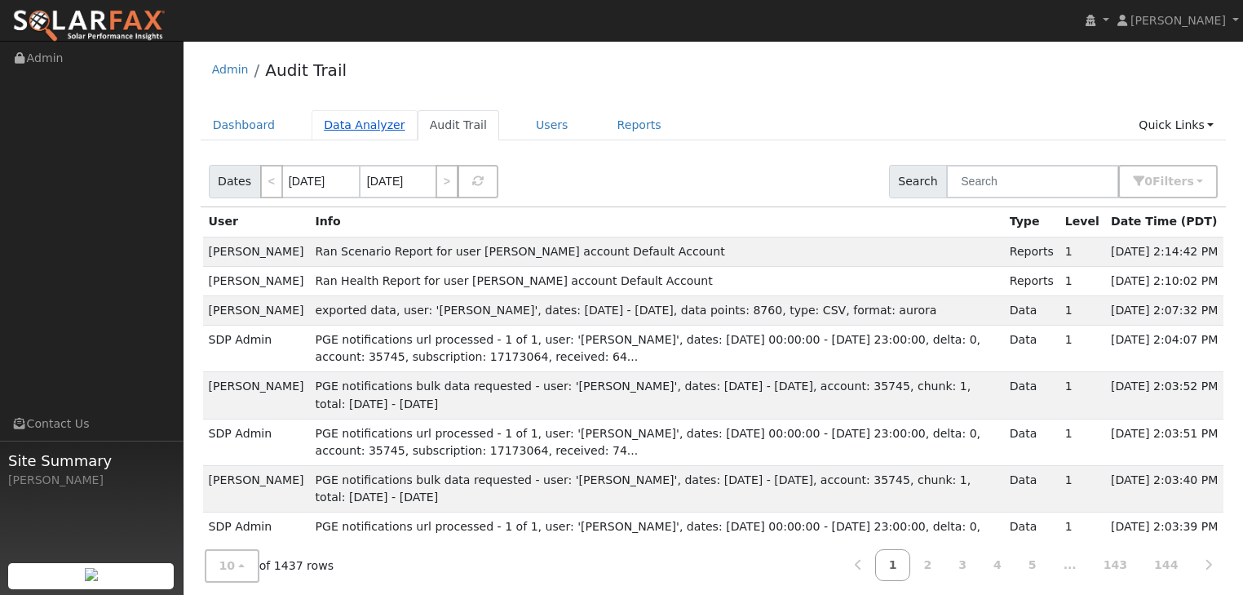
click at [347, 118] on link "Data Analyzer" at bounding box center [365, 125] width 106 height 30
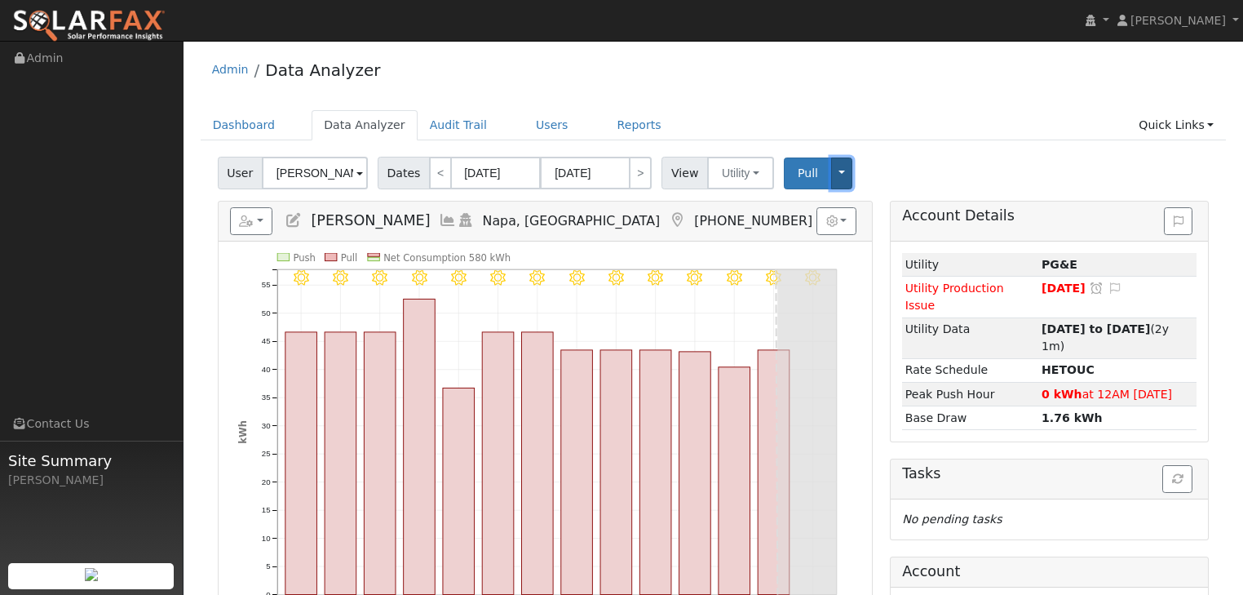
click at [831, 173] on button "Toggle Dropdown" at bounding box center [841, 173] width 21 height 32
click at [835, 210] on link "View" at bounding box center [891, 208] width 124 height 23
click at [831, 166] on button "Toggle Dropdown" at bounding box center [841, 173] width 21 height 32
click at [940, 143] on div "Dashboard Data Analyzer Audit Trail Users Reports Quick Links Quick Add Quick C…" at bounding box center [714, 133] width 1026 height 46
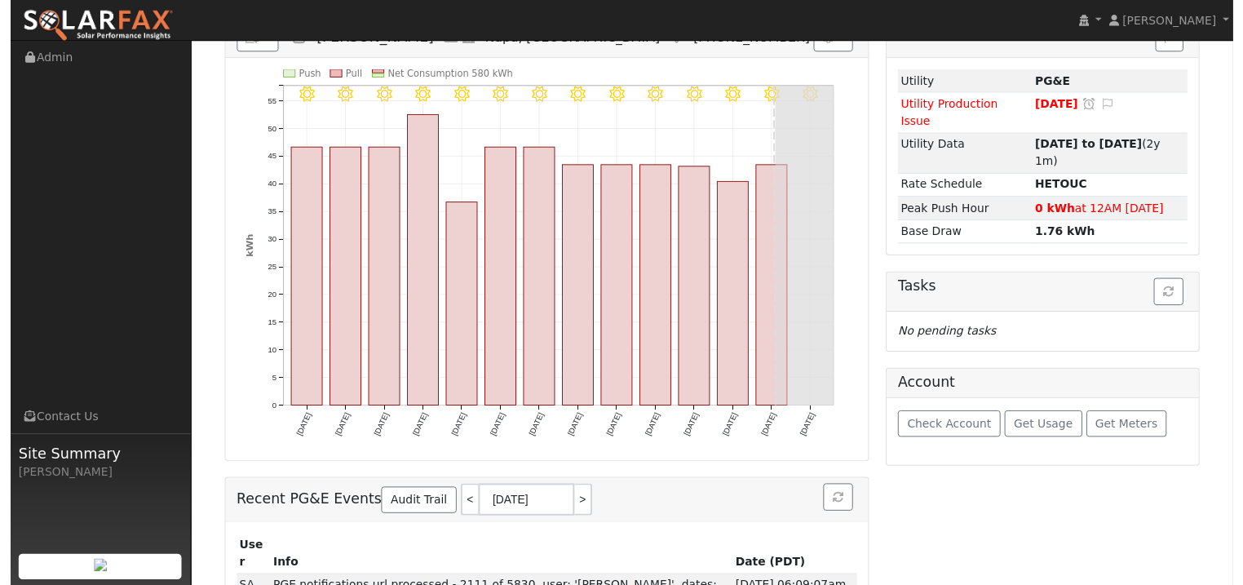
scroll to position [241, 0]
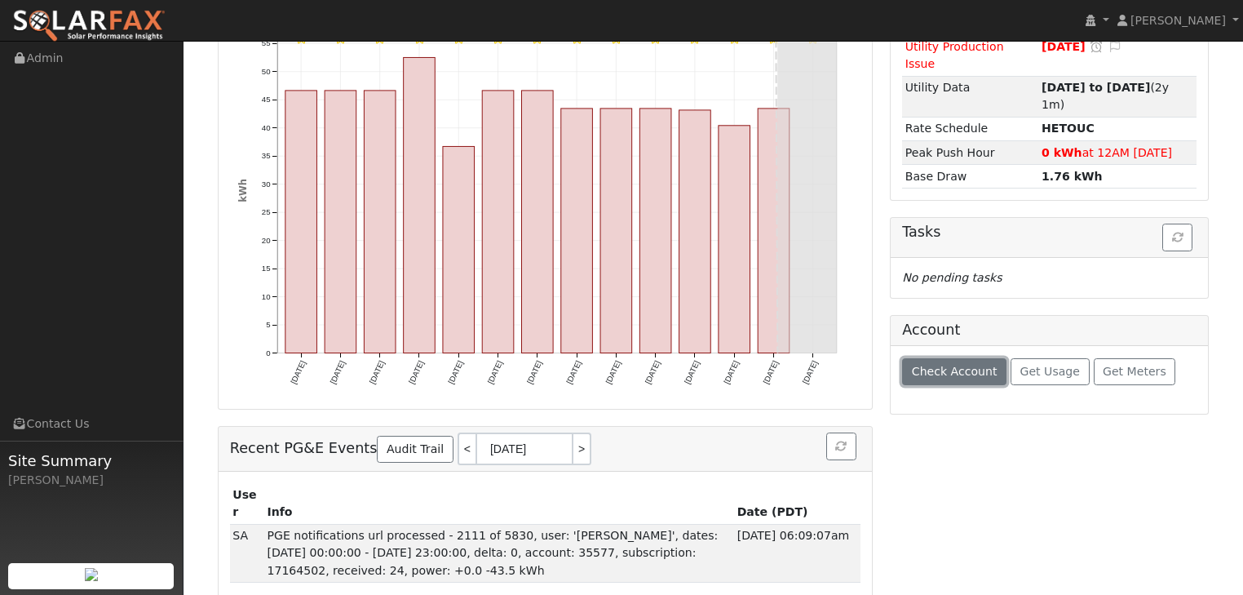
click at [949, 365] on span "Check Account" at bounding box center [955, 371] width 86 height 13
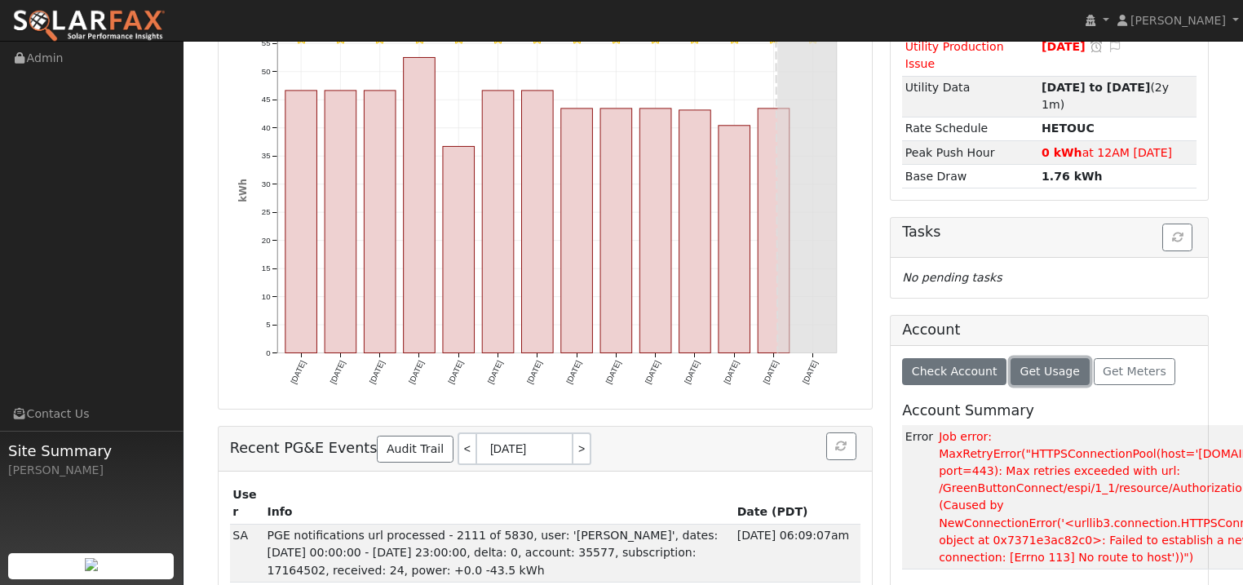
click at [1034, 365] on span "Get Usage" at bounding box center [1050, 371] width 60 height 13
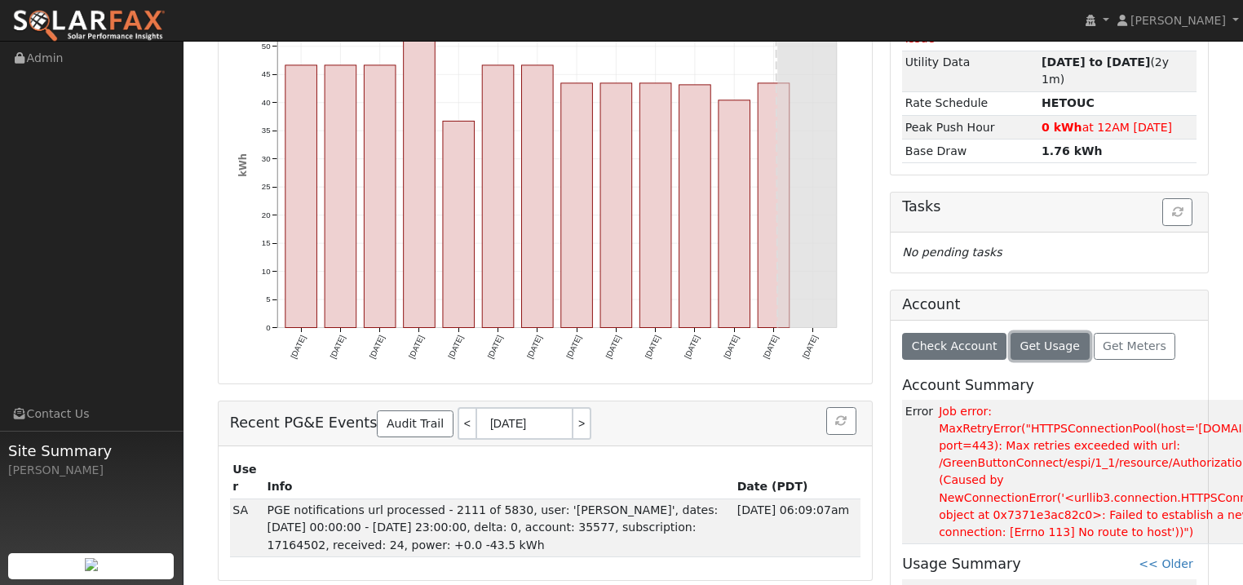
scroll to position [201, 0]
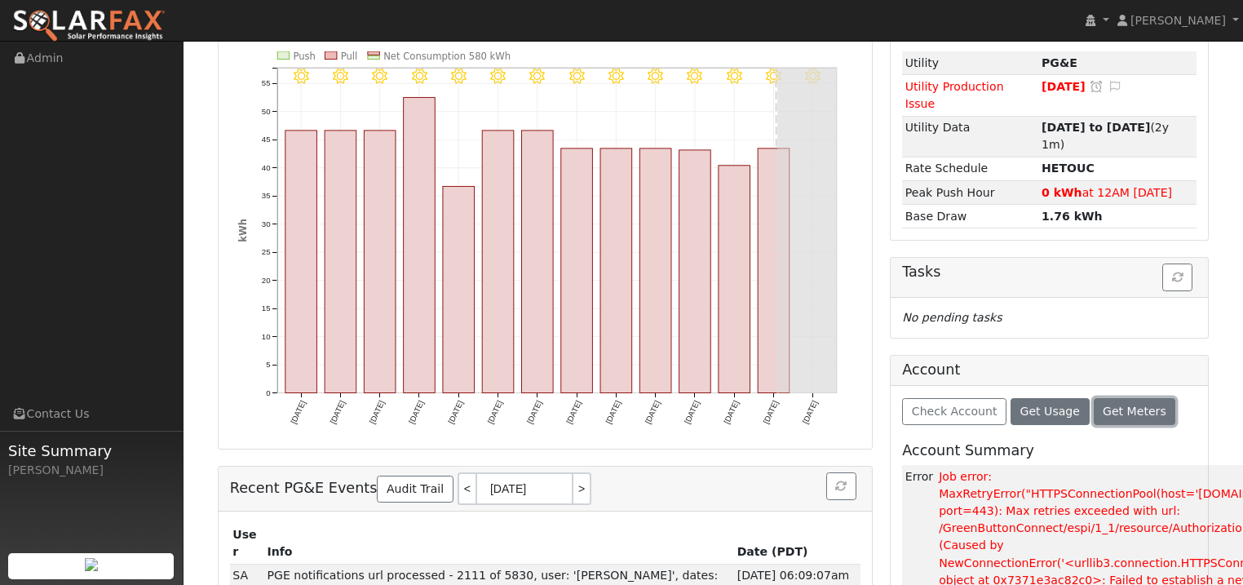
click at [1111, 405] on span "Get Meters" at bounding box center [1135, 411] width 64 height 13
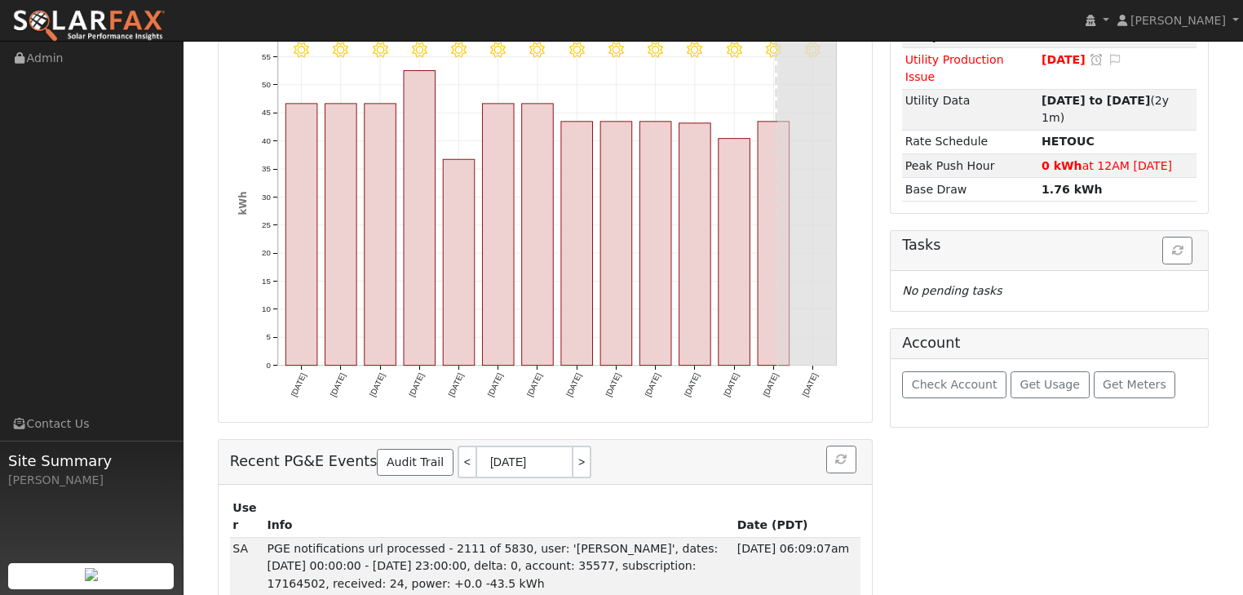
scroll to position [241, 0]
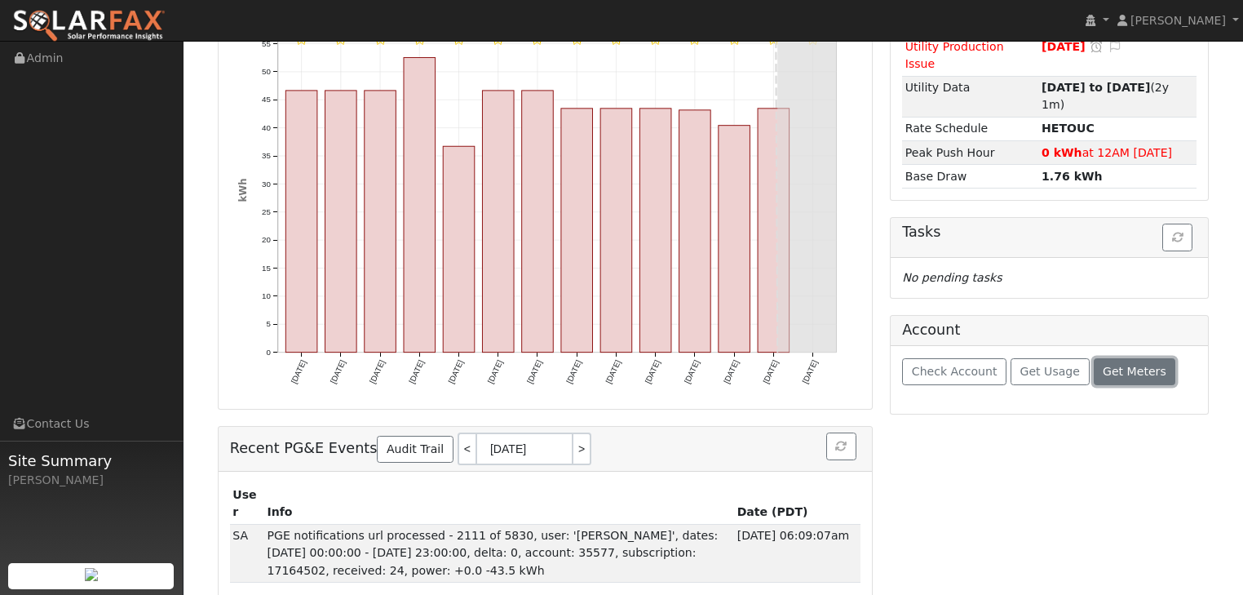
click at [1122, 365] on span "Get Meters" at bounding box center [1135, 371] width 64 height 13
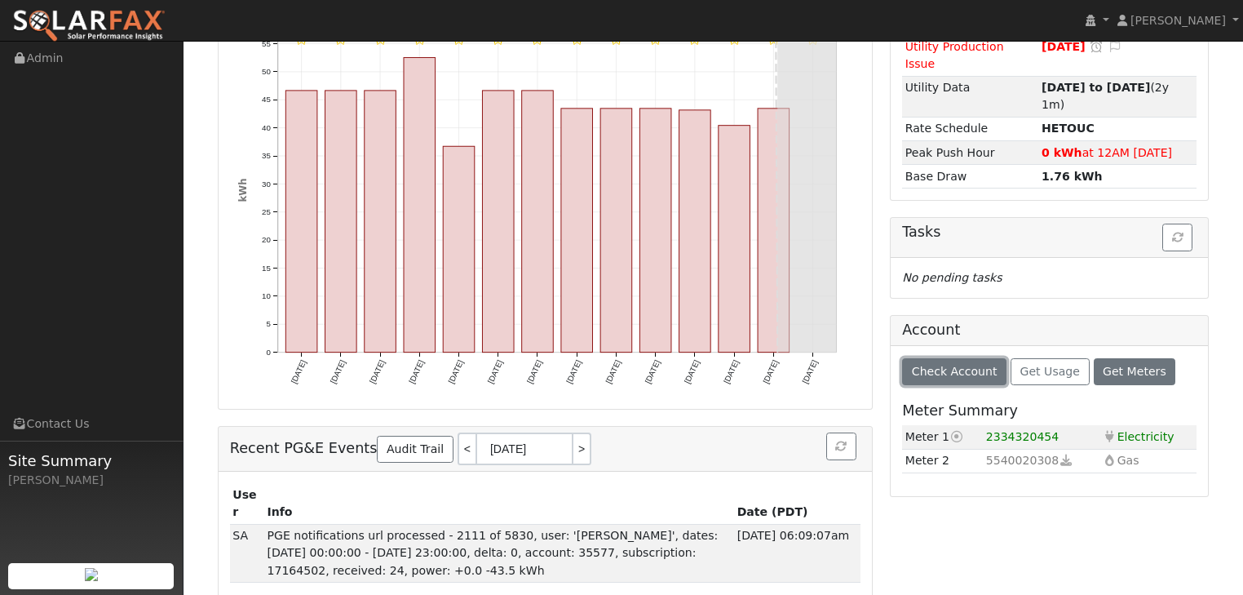
click at [964, 365] on span "Check Account" at bounding box center [955, 371] width 86 height 13
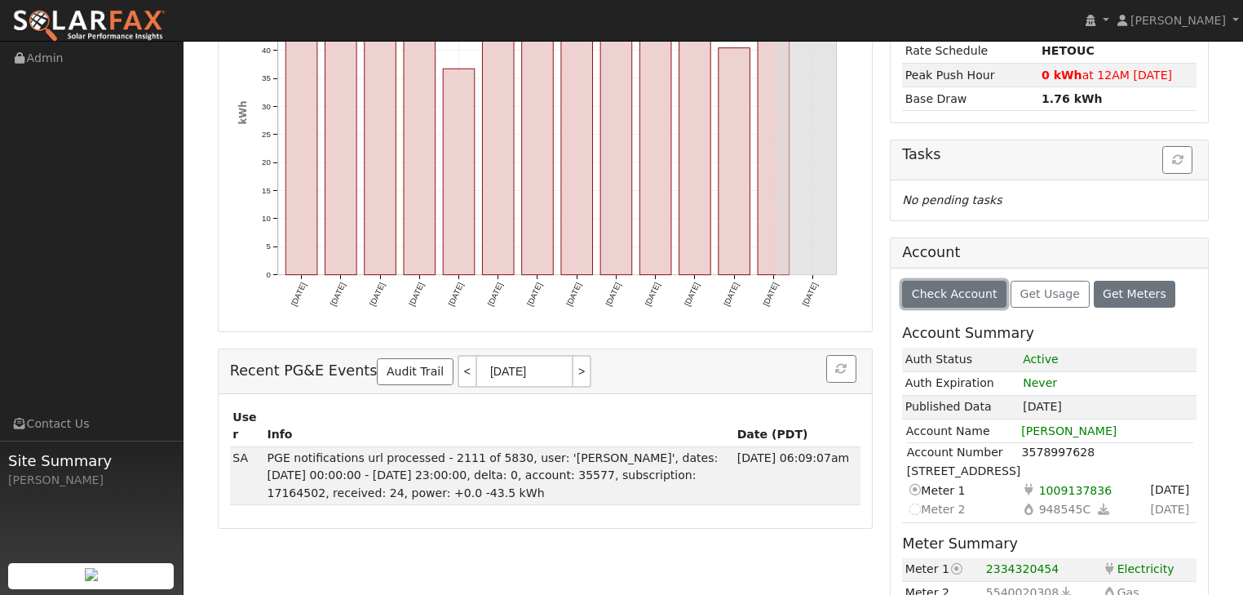
scroll to position [322, 0]
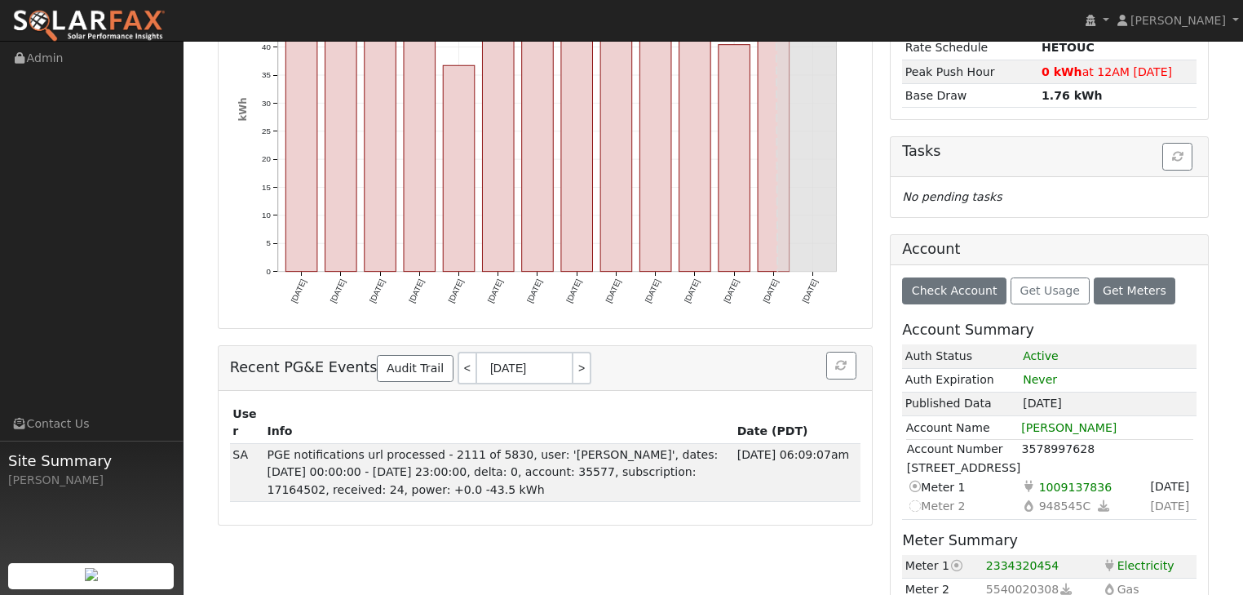
click at [956, 559] on icon at bounding box center [956, 564] width 15 height 11
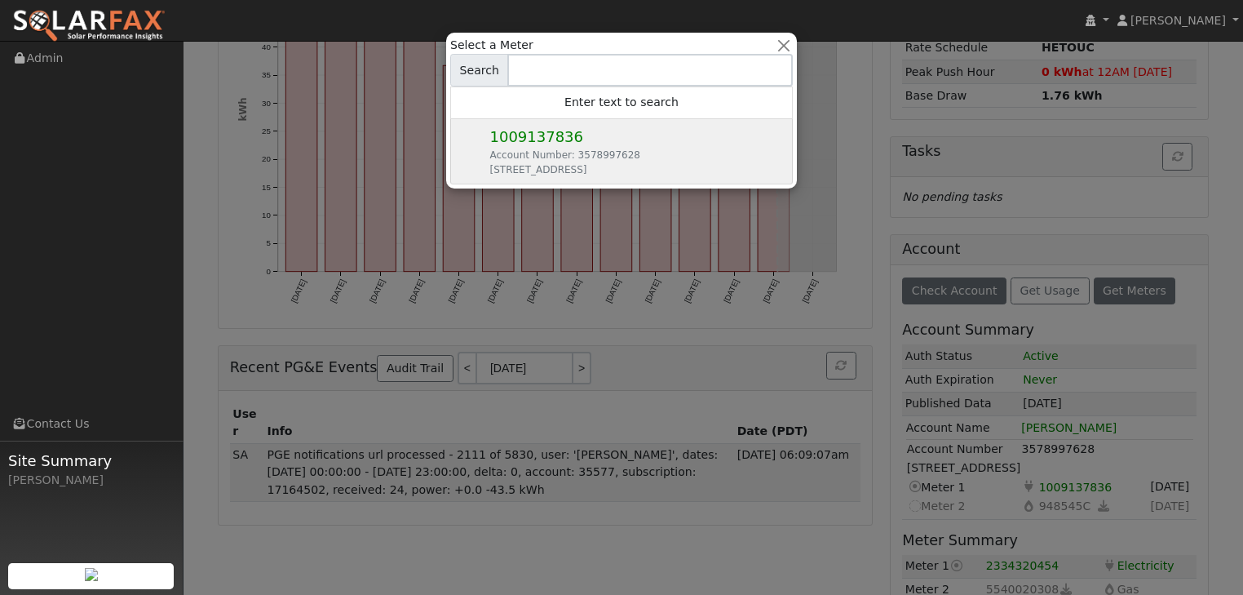
click at [522, 134] on div "Select a Meter Search Enter text to search 1009137836 Account Number: 357899762…" at bounding box center [621, 111] width 343 height 148
click at [562, 169] on div "Select a Meter Search Enter text to search 1009137836 Account Number: 357899762…" at bounding box center [621, 111] width 343 height 148
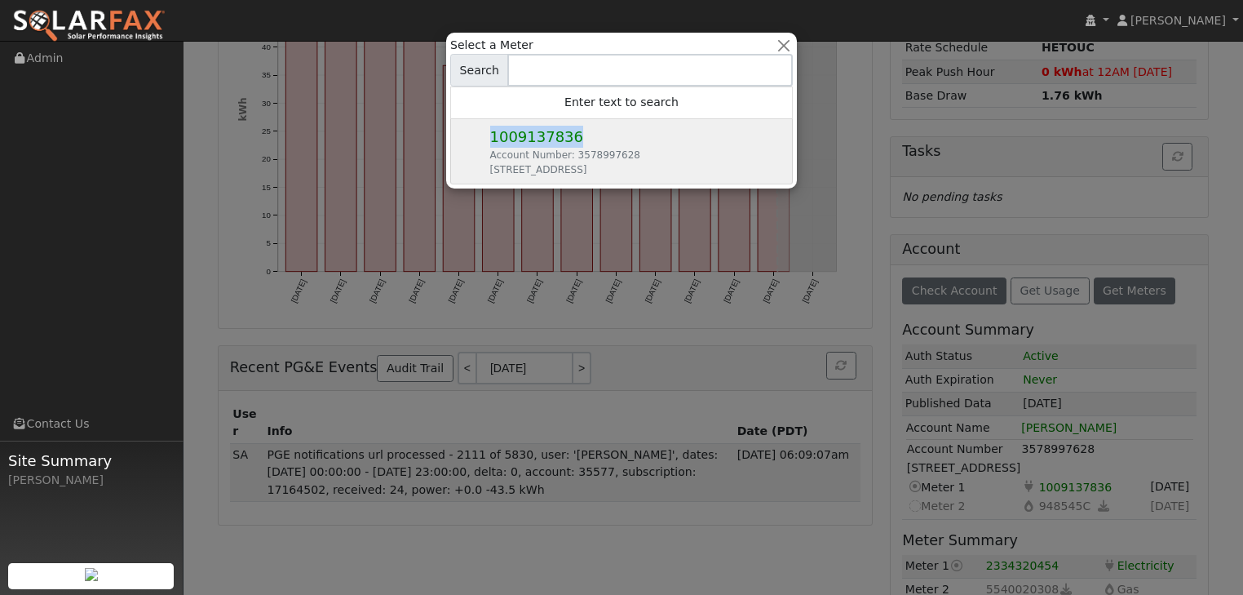
drag, startPoint x: 568, startPoint y: 139, endPoint x: 470, endPoint y: 135, distance: 97.9
click at [470, 135] on div "Select a Meter Search Enter text to search 1009137836 Account Number: 357899762…" at bounding box center [621, 111] width 343 height 148
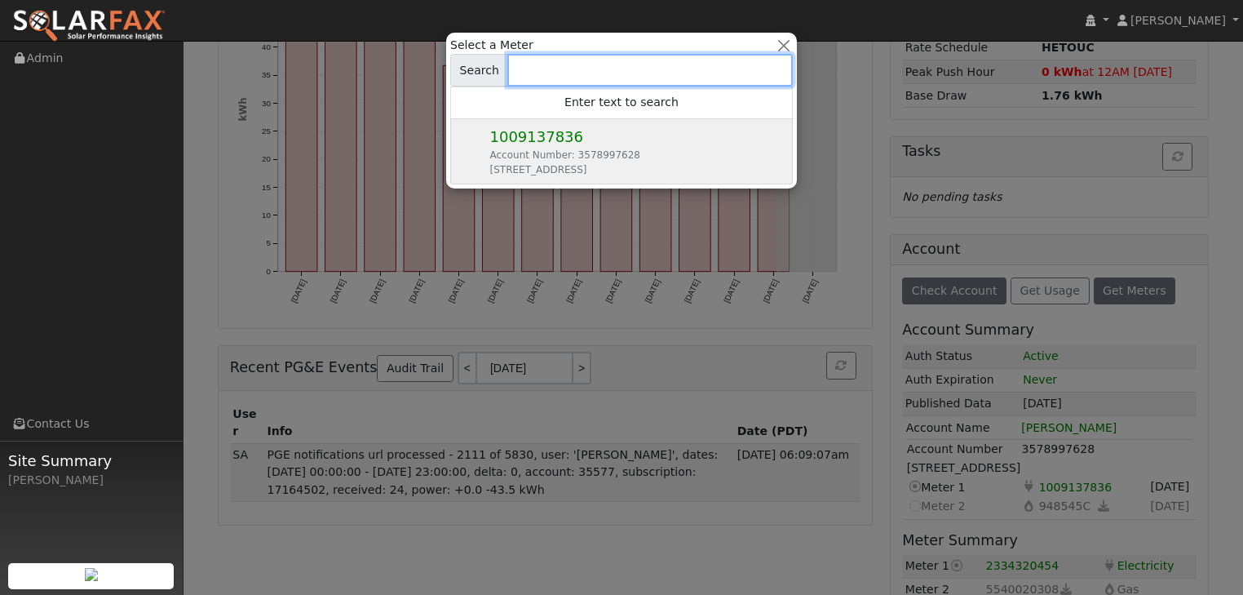
click at [590, 68] on input at bounding box center [649, 70] width 285 height 33
click at [785, 44] on button "button" at bounding box center [784, 45] width 17 height 17
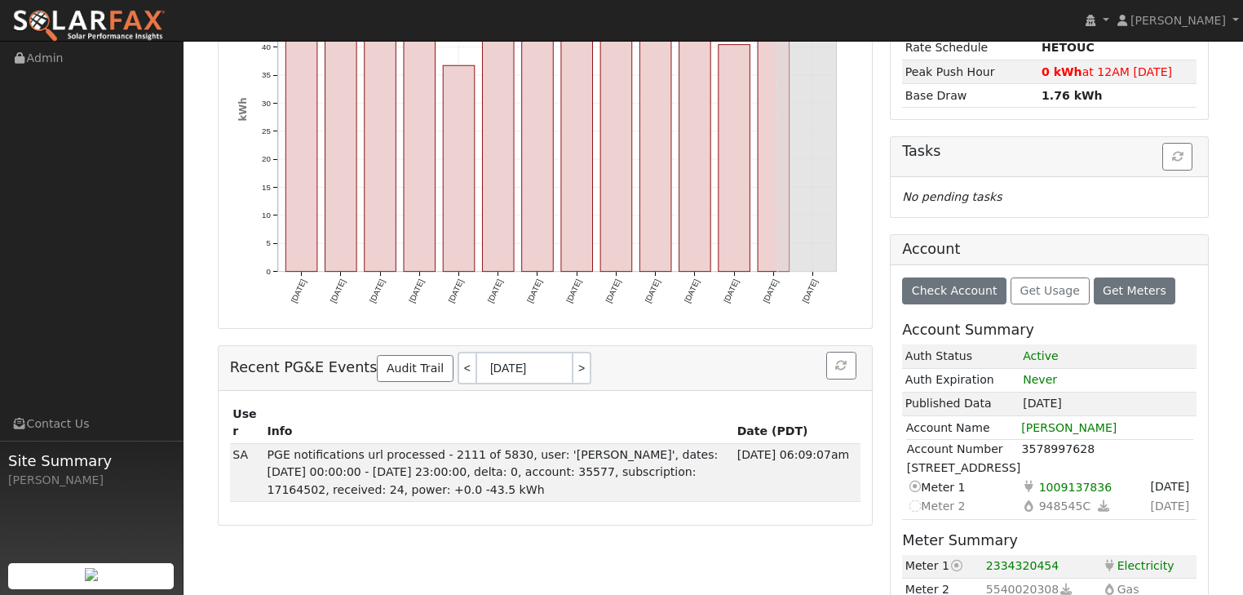
click at [1027, 478] on icon at bounding box center [1029, 486] width 15 height 17
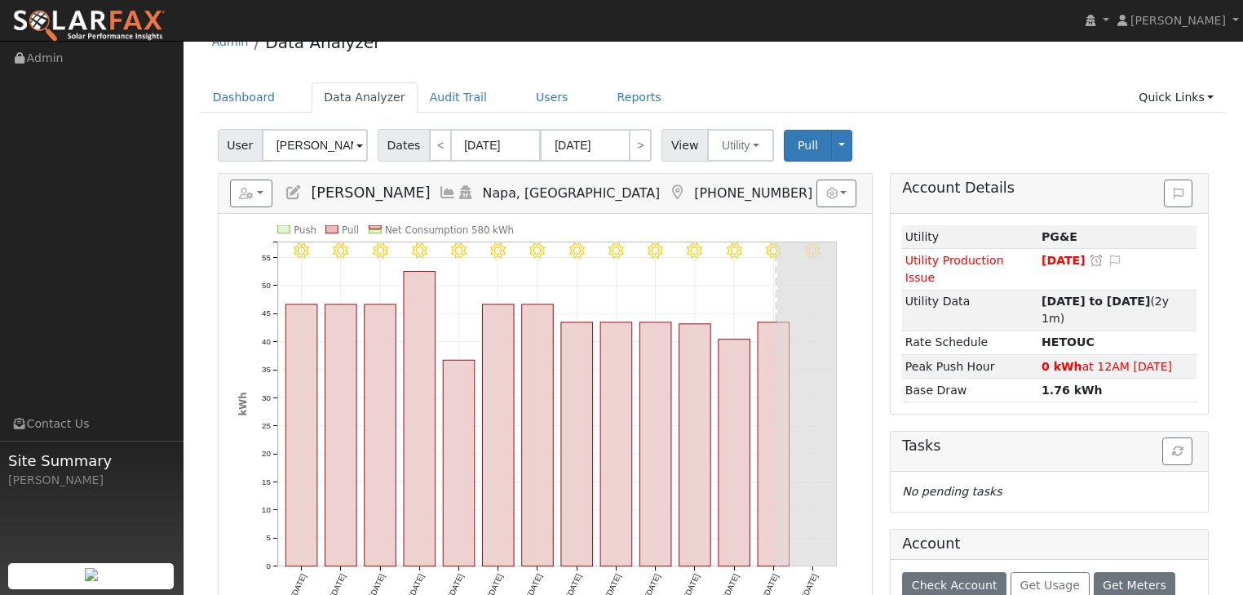
scroll to position [0, 0]
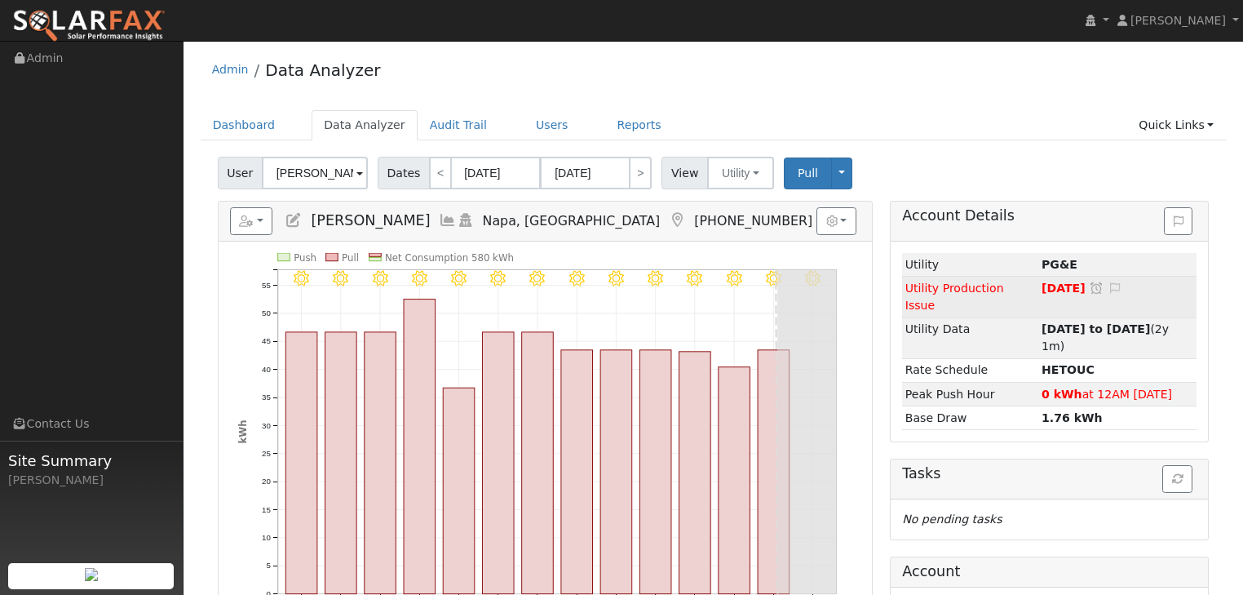
click at [1110, 290] on icon at bounding box center [1115, 287] width 15 height 11
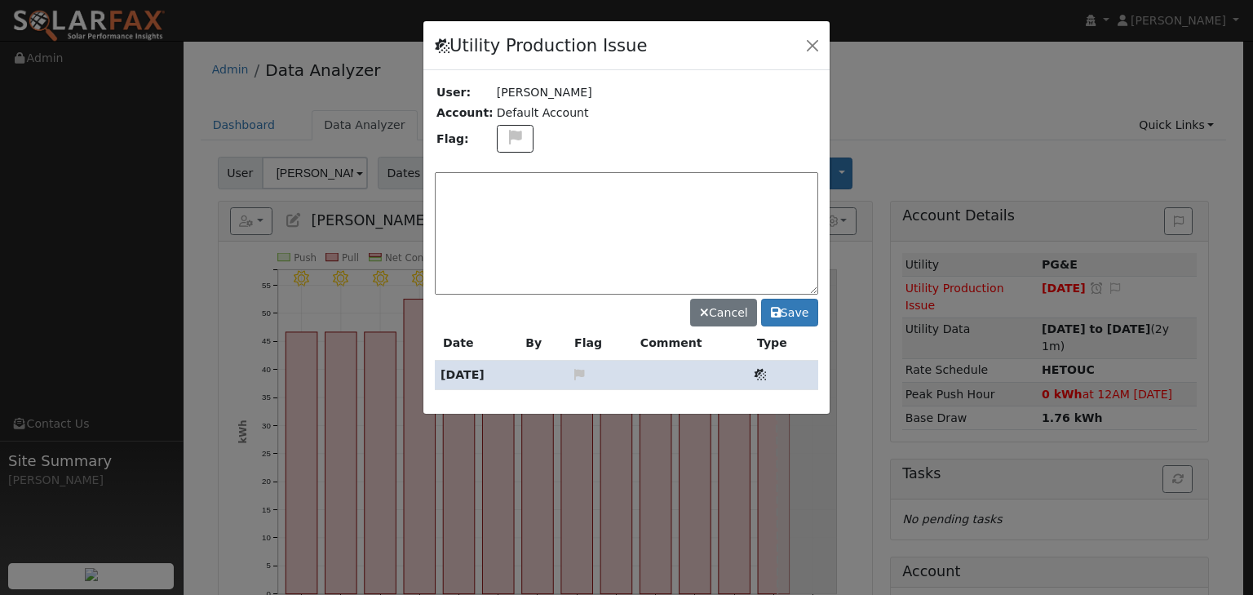
click at [759, 374] on icon at bounding box center [759, 374] width 11 height 11
click at [586, 373] on icon at bounding box center [579, 374] width 15 height 11
click at [505, 144] on button at bounding box center [516, 139] width 38 height 29
click at [505, 227] on icon at bounding box center [514, 233] width 19 height 15
click at [509, 140] on icon at bounding box center [515, 137] width 19 height 15
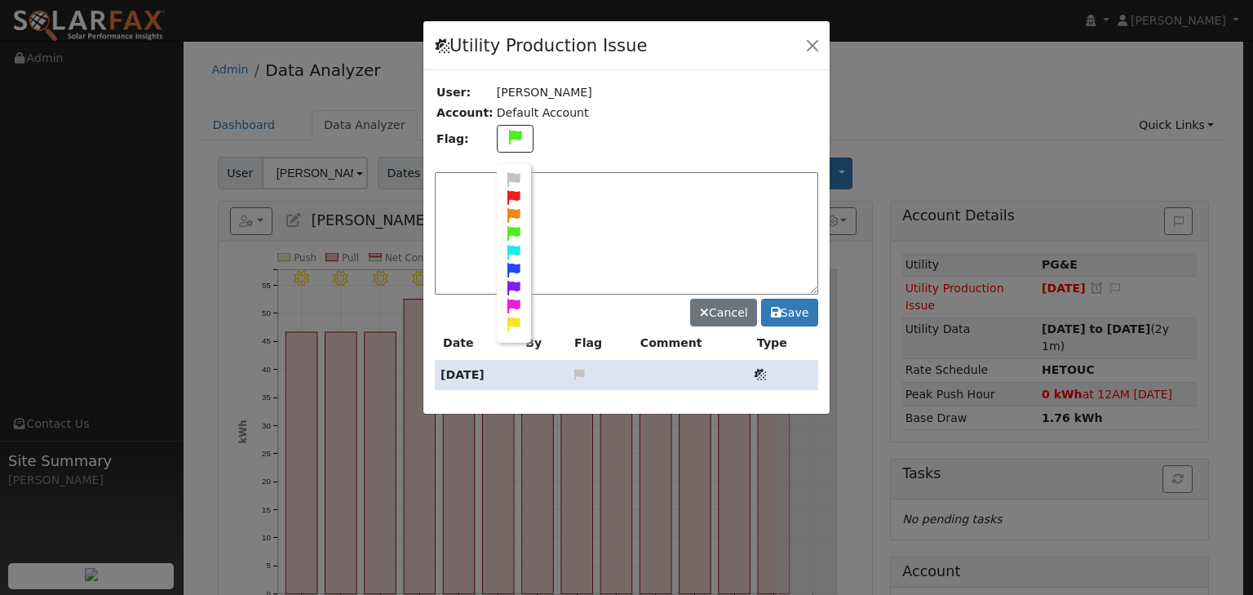
click at [510, 176] on icon at bounding box center [514, 179] width 19 height 15
click at [814, 44] on button "button" at bounding box center [812, 44] width 23 height 23
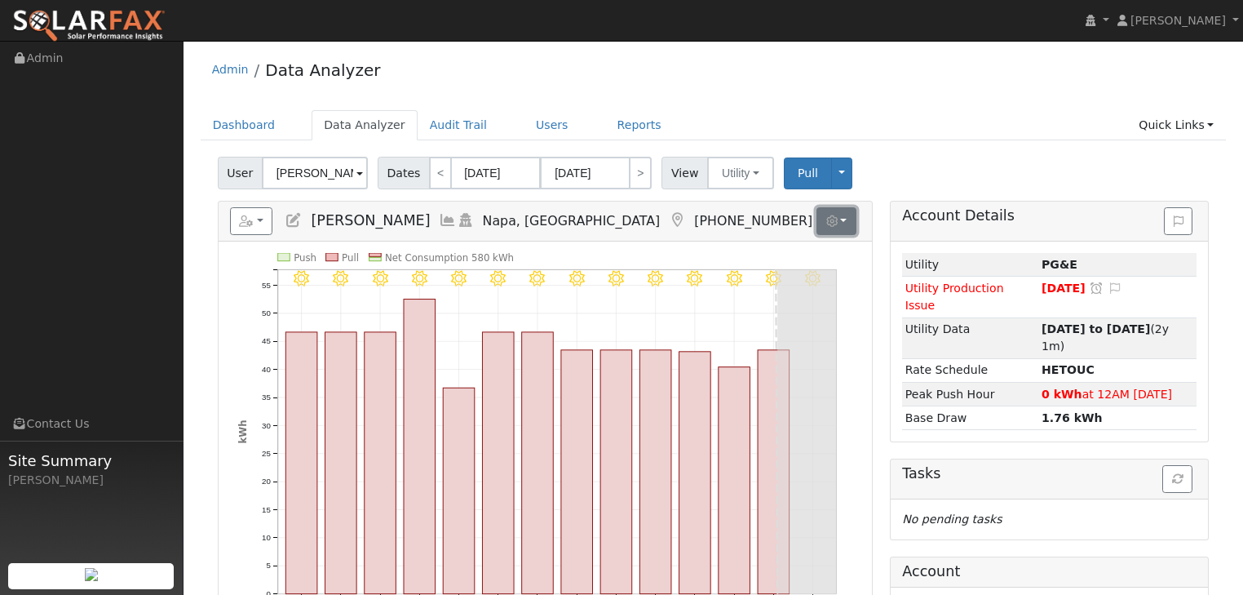
click at [846, 219] on button "button" at bounding box center [836, 221] width 40 height 28
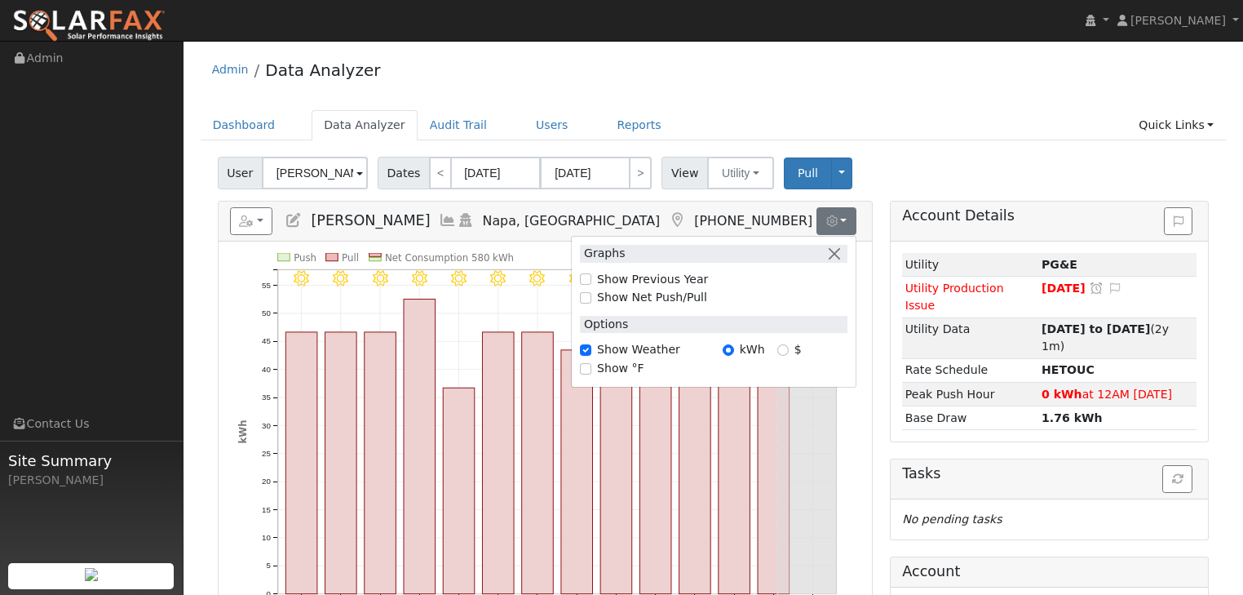
click at [907, 130] on ul "Dashboard Data Analyzer Audit Trail Users Reports Quick Links Quick Add Quick C…" at bounding box center [714, 125] width 1026 height 30
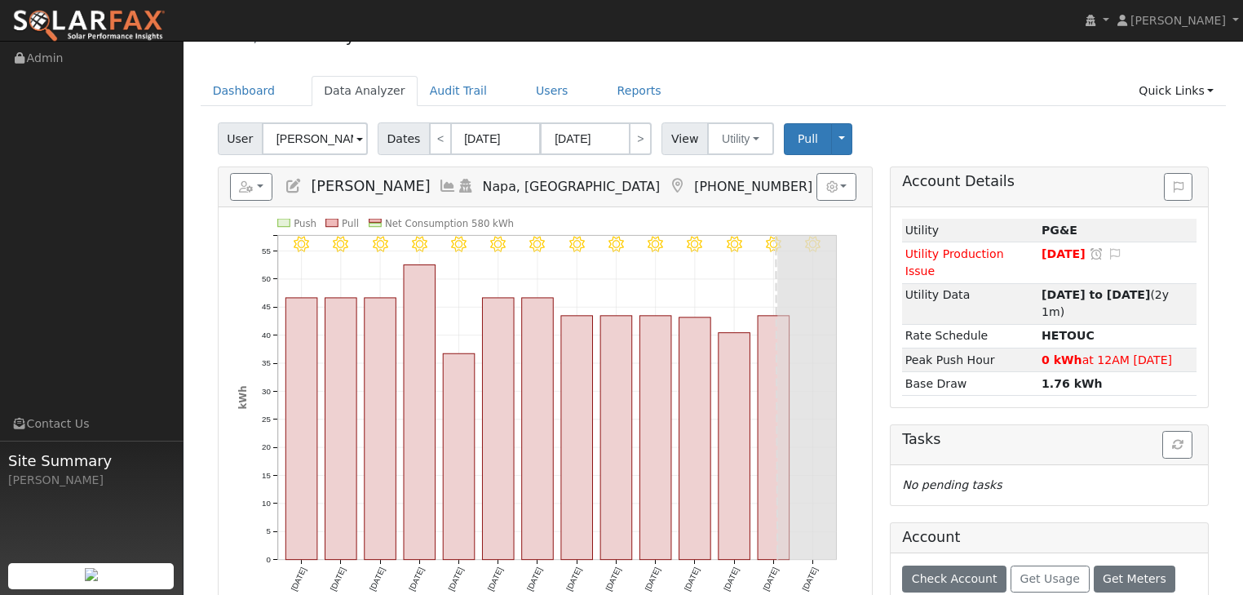
scroll to position [65, 0]
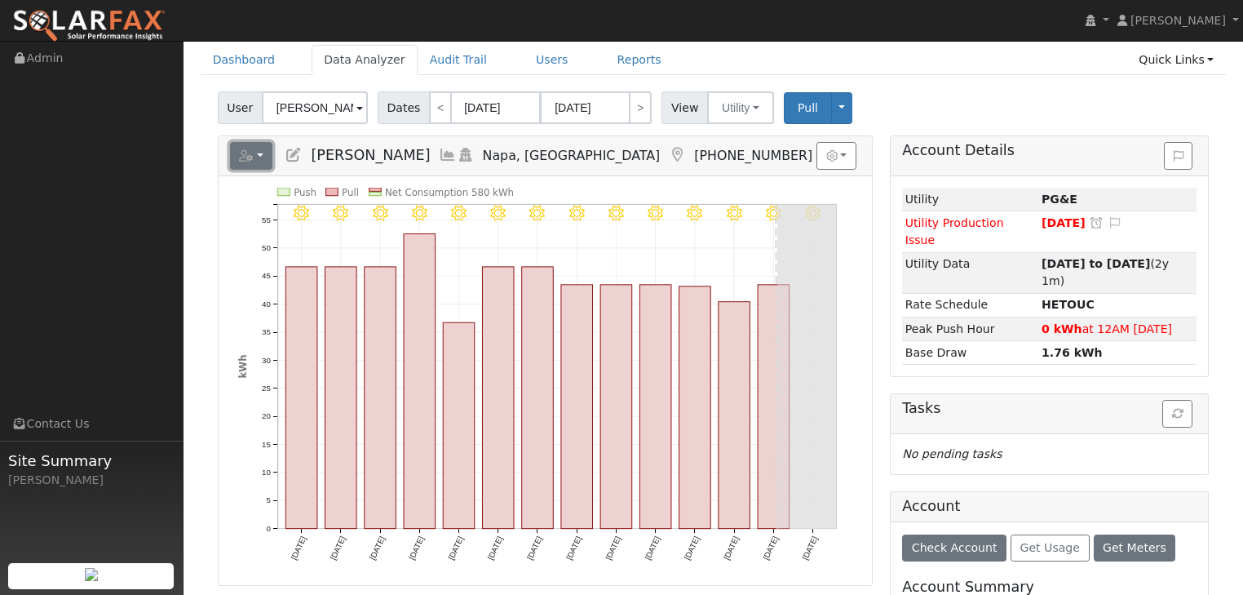
click at [263, 157] on button "button" at bounding box center [251, 156] width 43 height 28
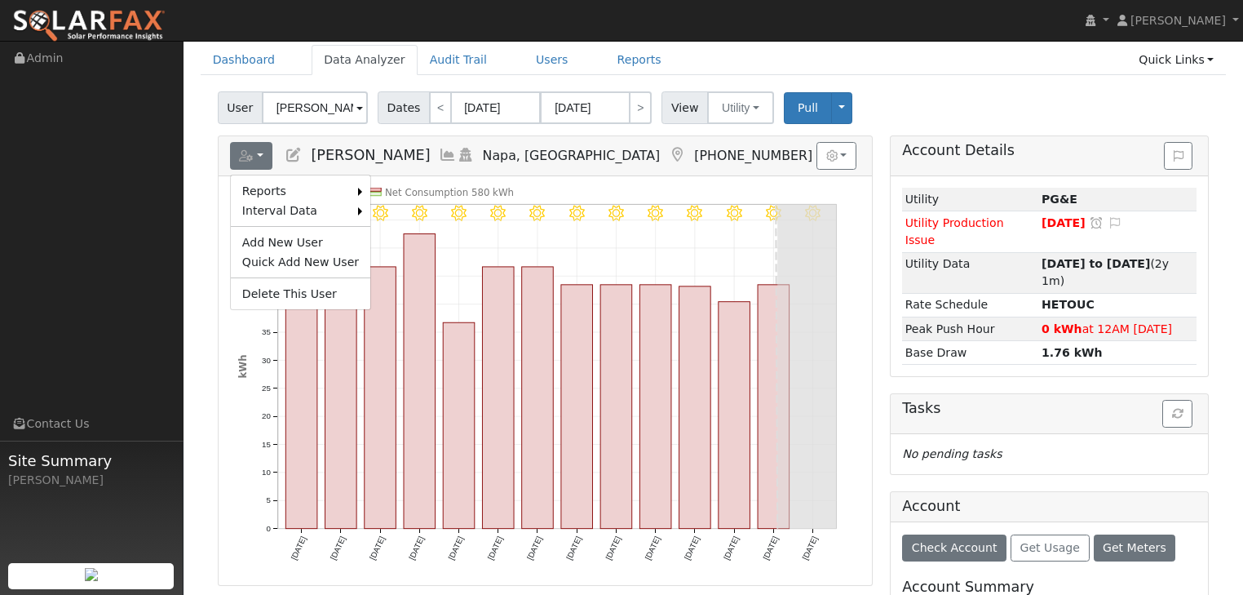
click at [908, 98] on div "User Chris Craiker Account Default Account Default Account 3154 Browns Valley R…" at bounding box center [712, 105] width 997 height 38
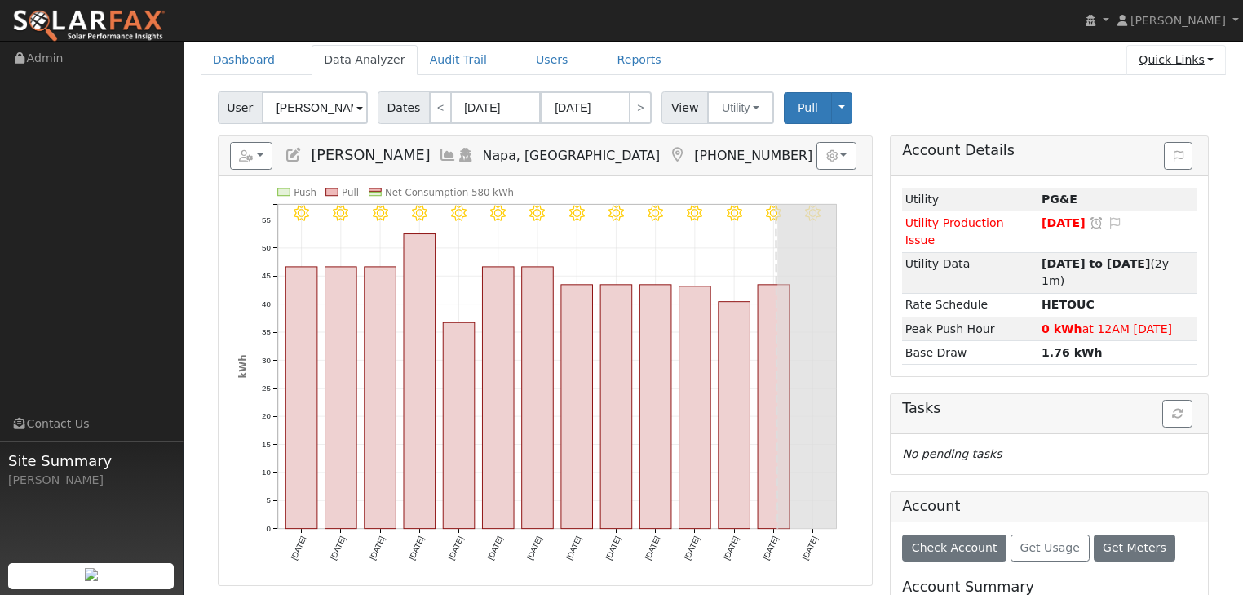
click at [1210, 62] on link "Quick Links" at bounding box center [1176, 60] width 100 height 30
click at [1139, 210] on link "Help Center" at bounding box center [1142, 210] width 166 height 23
click at [611, 57] on link "Reports" at bounding box center [639, 60] width 69 height 30
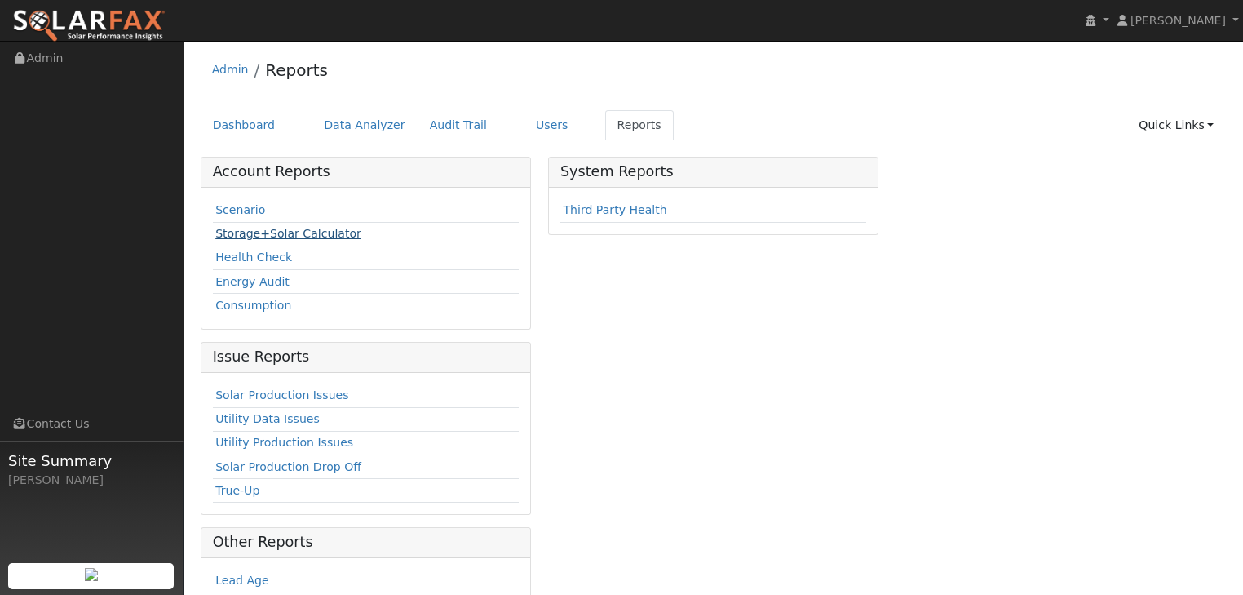
click at [223, 232] on link "Storage+Solar Calculator" at bounding box center [288, 233] width 146 height 13
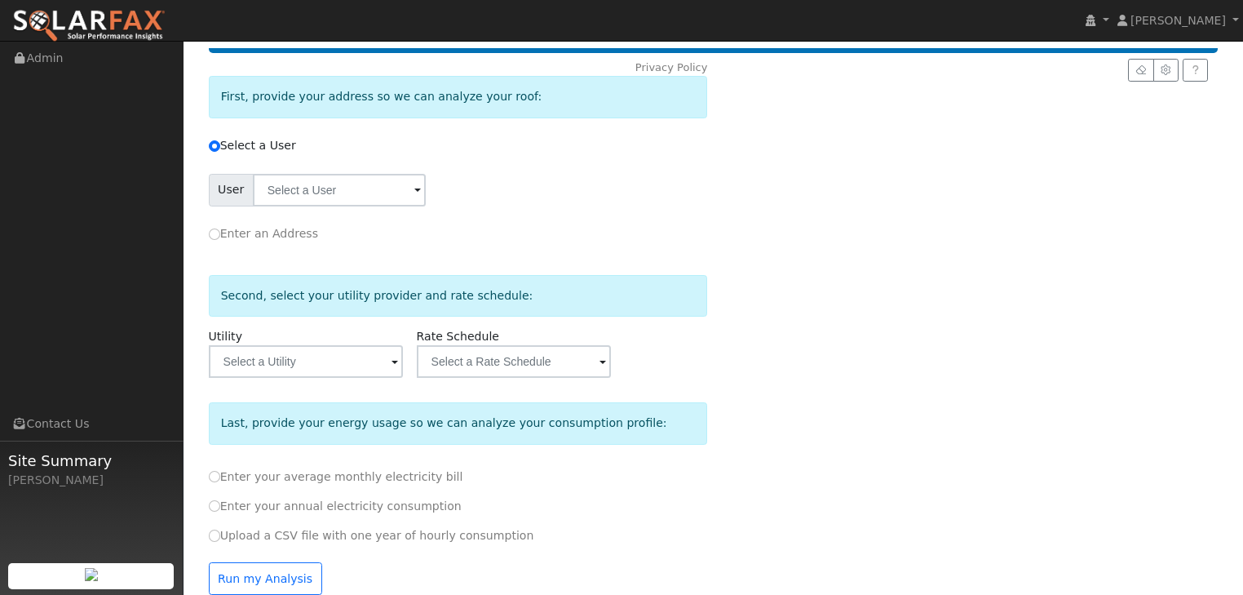
scroll to position [214, 0]
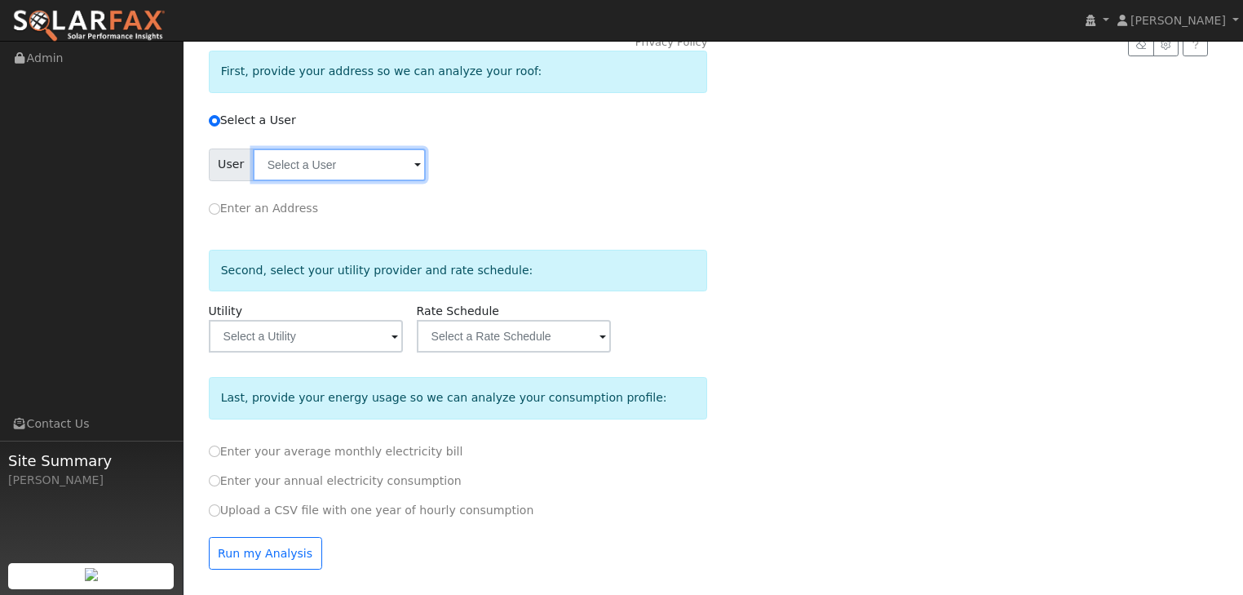
click at [313, 172] on input "text" at bounding box center [339, 164] width 173 height 33
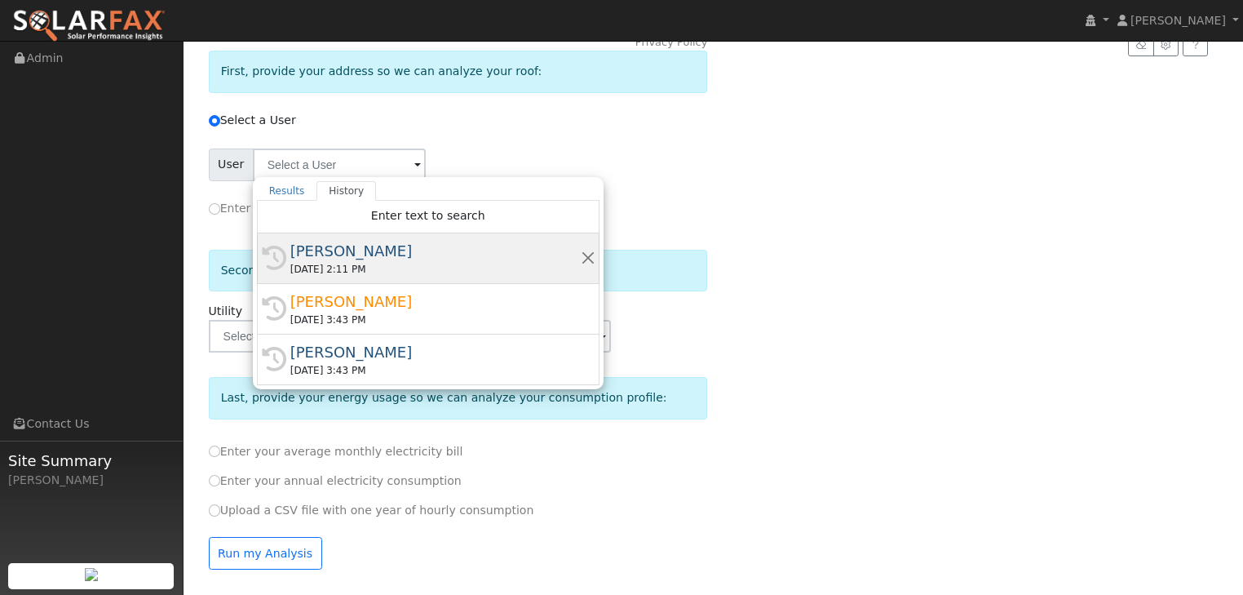
click at [311, 240] on div "[PERSON_NAME]" at bounding box center [435, 251] width 290 height 22
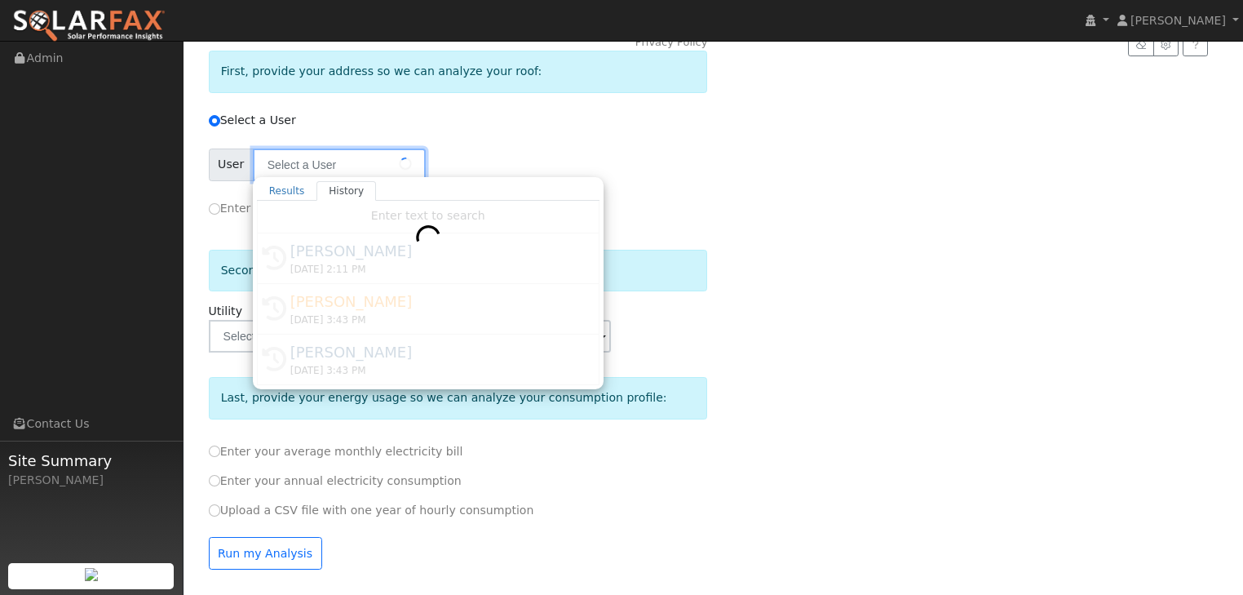
type input "[PERSON_NAME]"
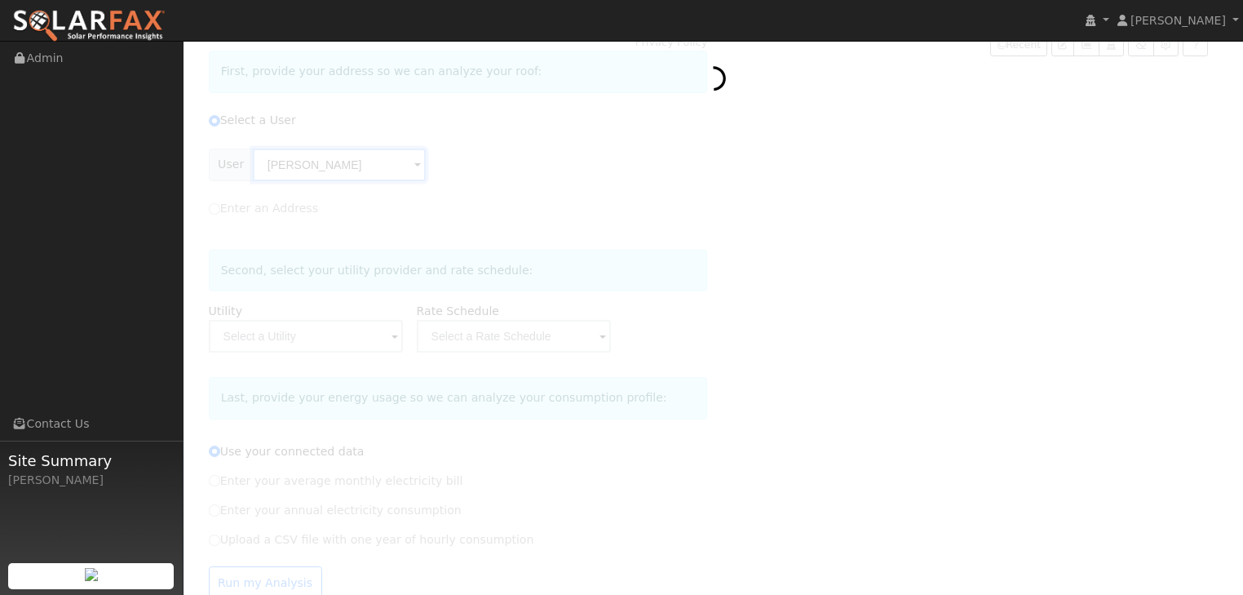
type input "Pacific Gas & Electric"
type input "E-TOU-C"
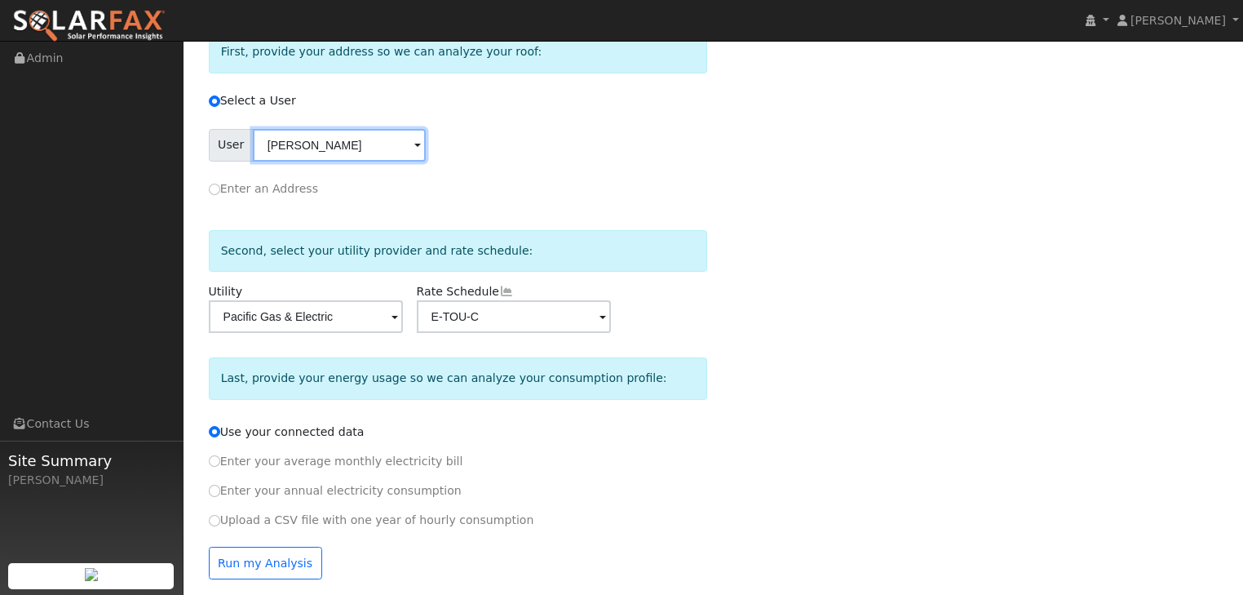
scroll to position [244, 0]
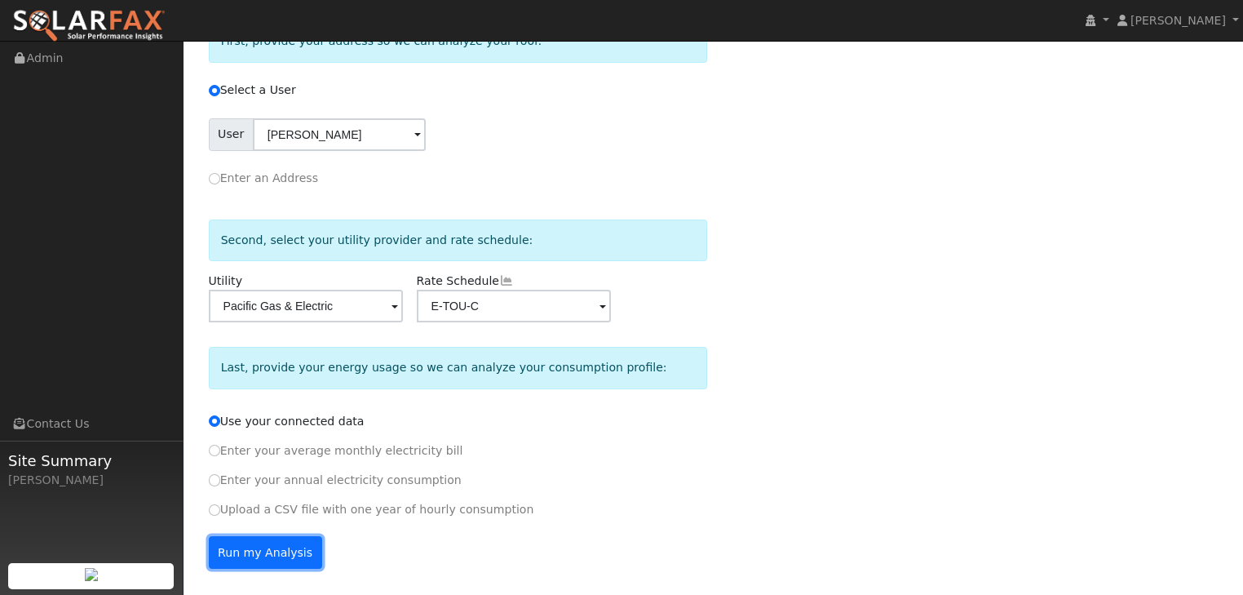
click at [247, 551] on button "Run my Analysis" at bounding box center [265, 552] width 113 height 33
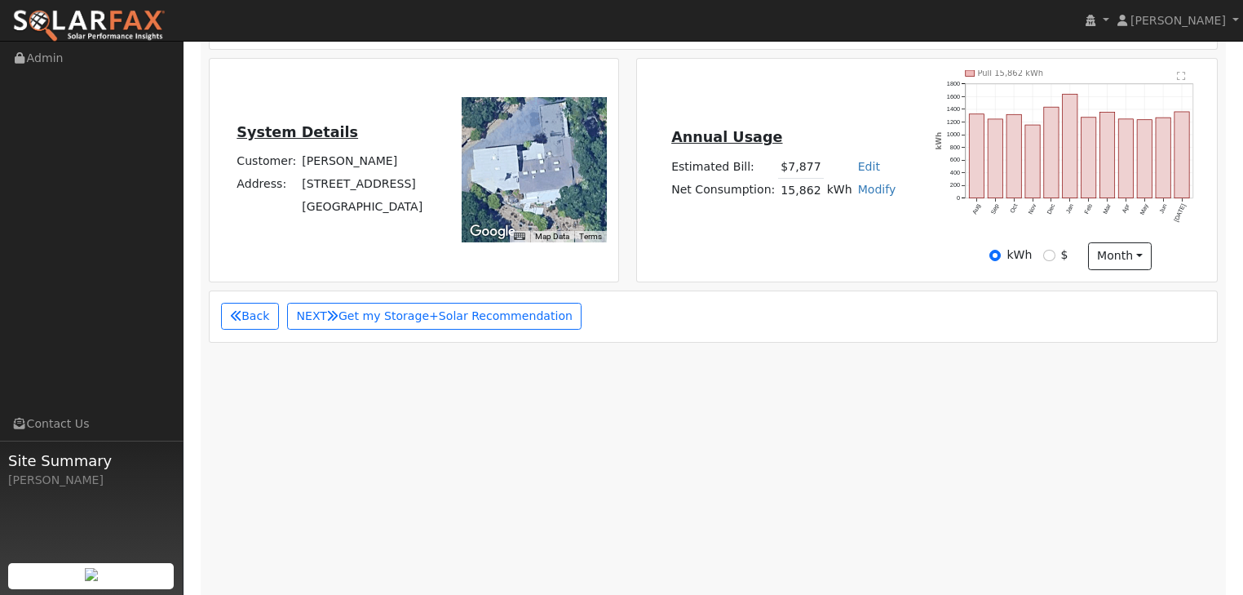
scroll to position [477, 0]
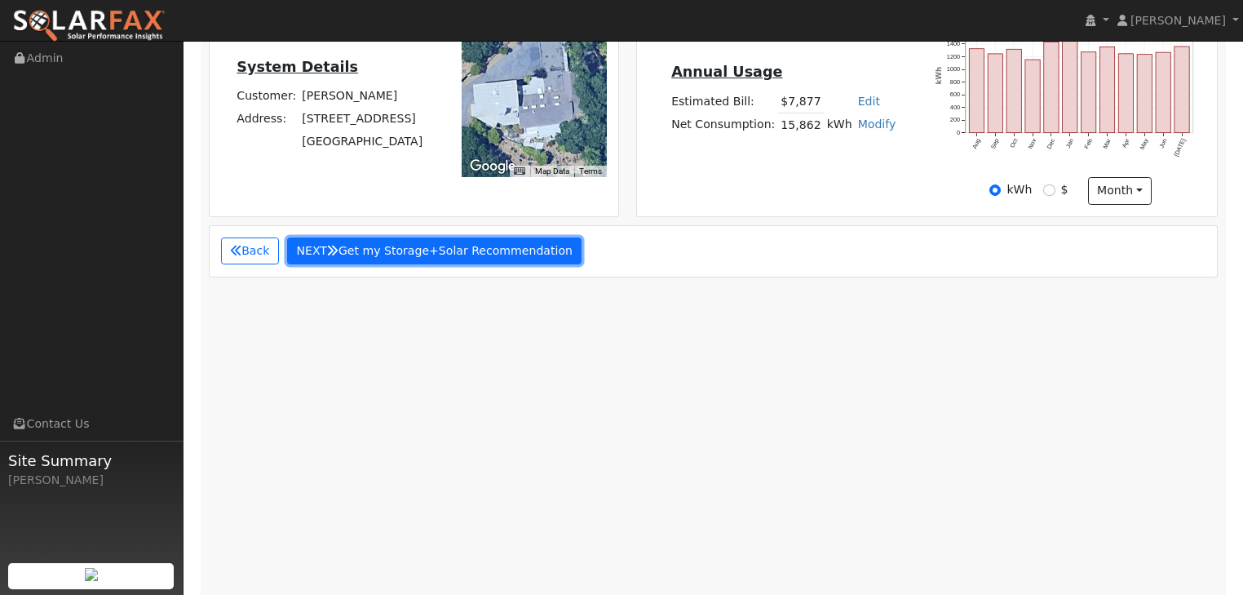
click at [400, 237] on button "NEXT Get my Storage+Solar Recommendation" at bounding box center [434, 251] width 295 height 28
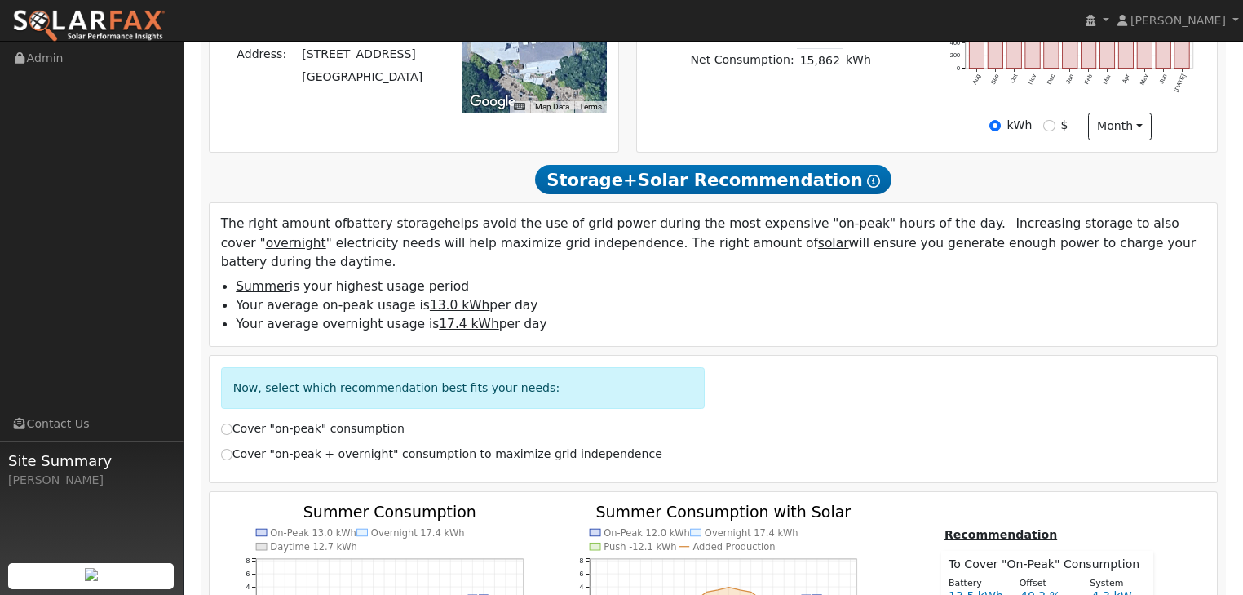
scroll to position [245, 0]
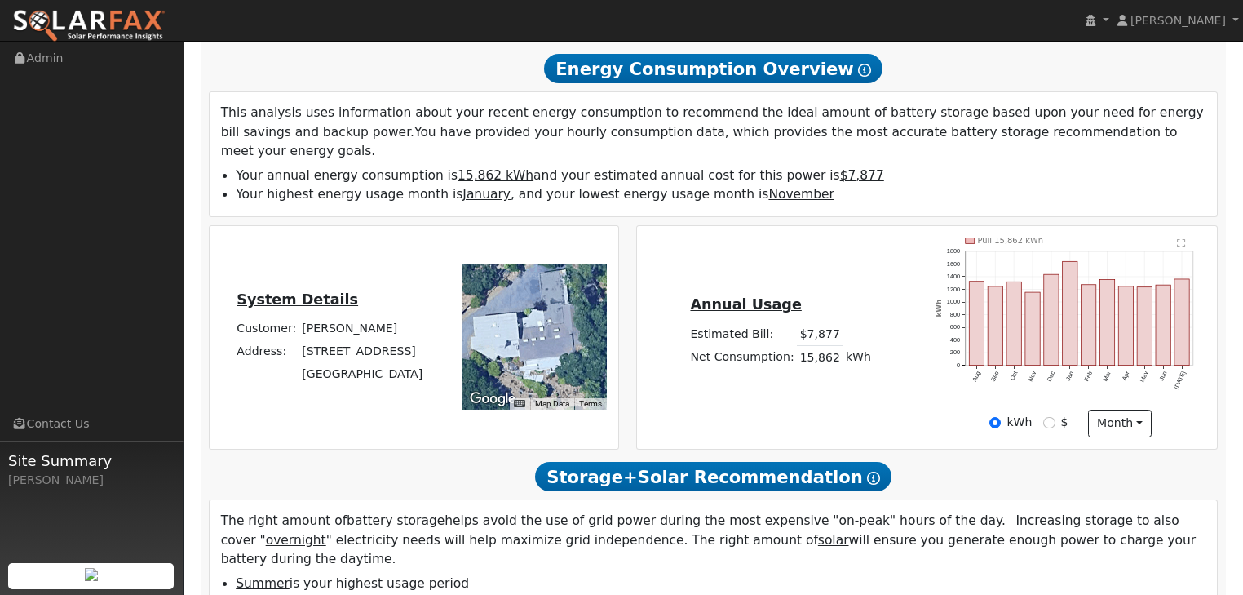
click at [532, 303] on div at bounding box center [534, 336] width 145 height 145
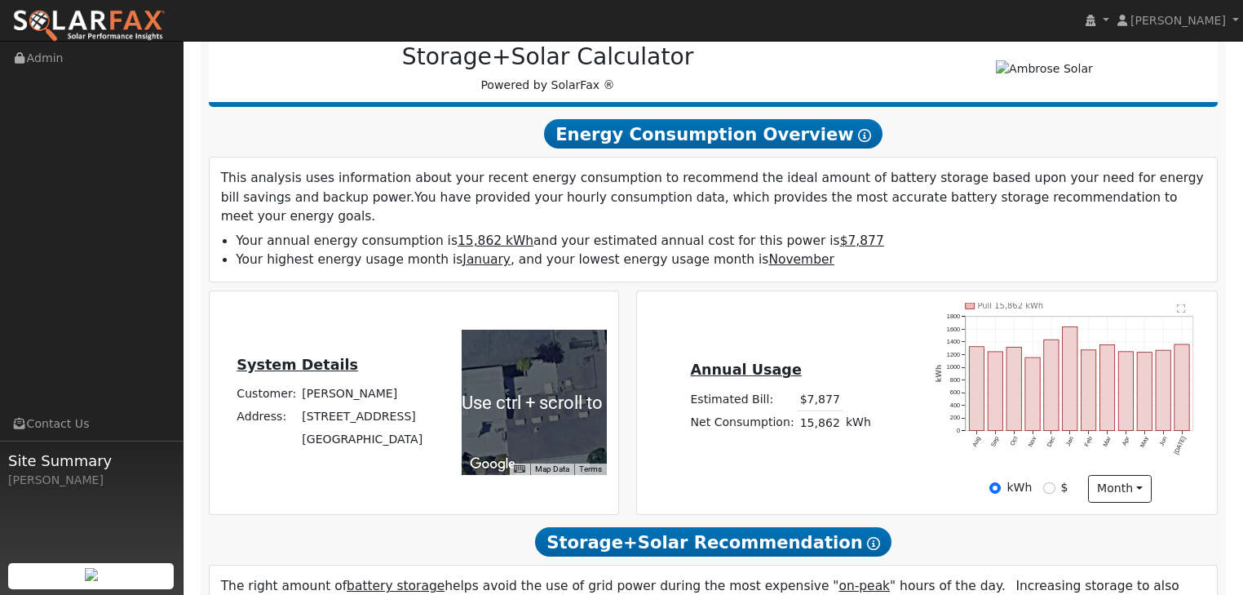
scroll to position [179, 0]
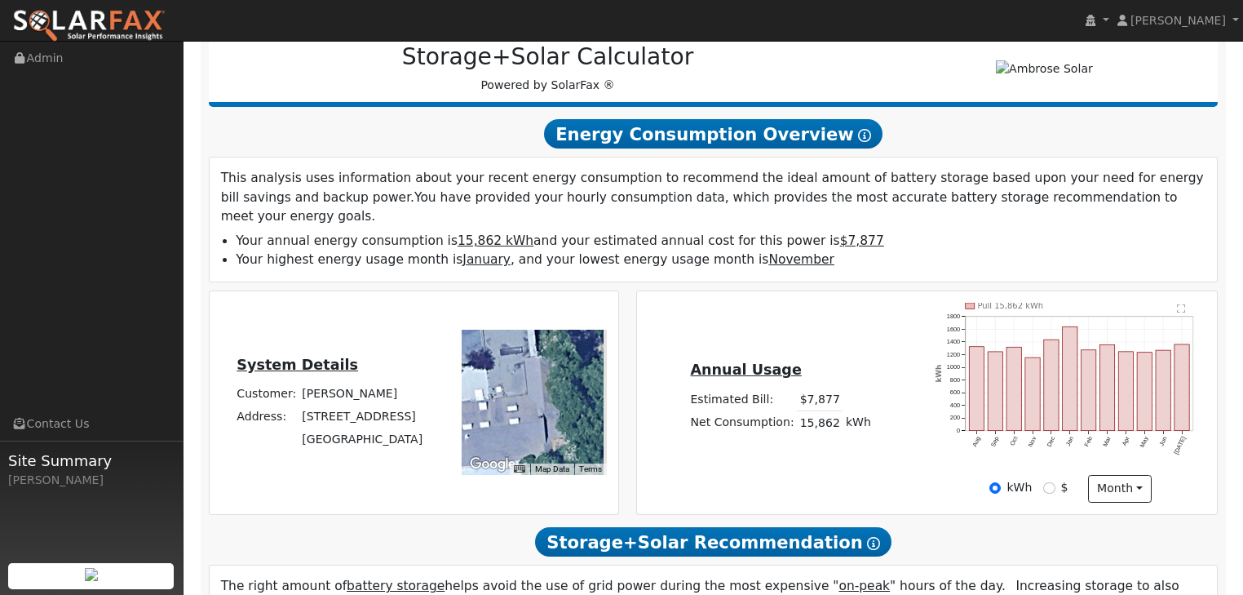
drag, startPoint x: 568, startPoint y: 375, endPoint x: 486, endPoint y: 383, distance: 82.0
click at [486, 383] on div at bounding box center [534, 401] width 145 height 145
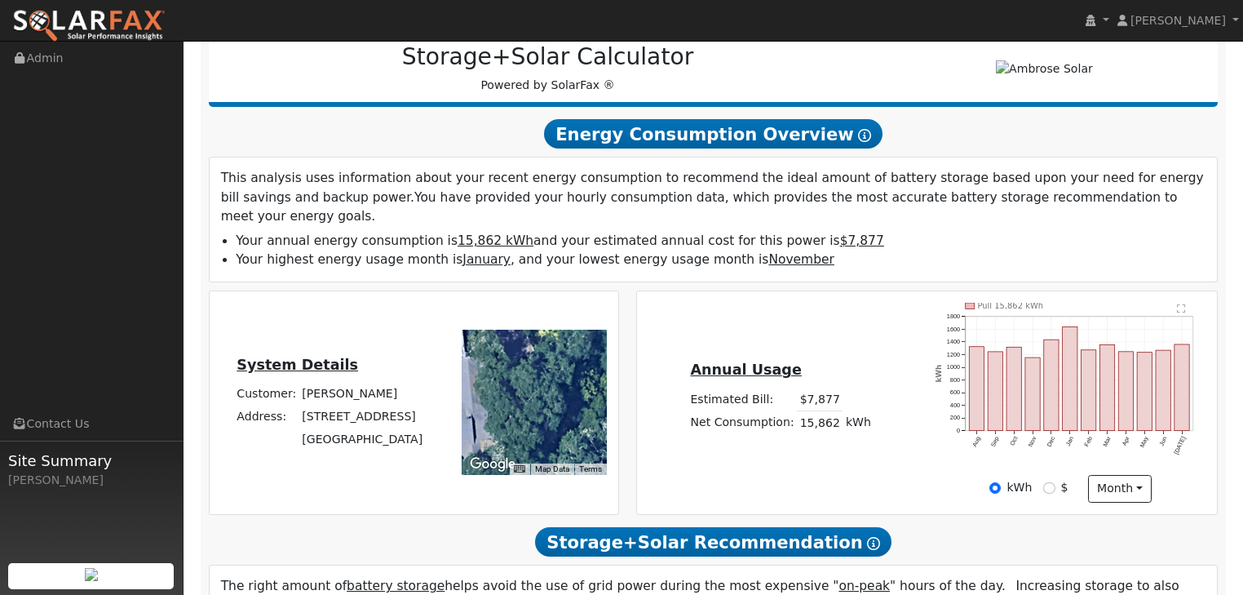
drag, startPoint x: 589, startPoint y: 394, endPoint x: 463, endPoint y: 395, distance: 125.6
click at [463, 395] on div at bounding box center [534, 401] width 145 height 145
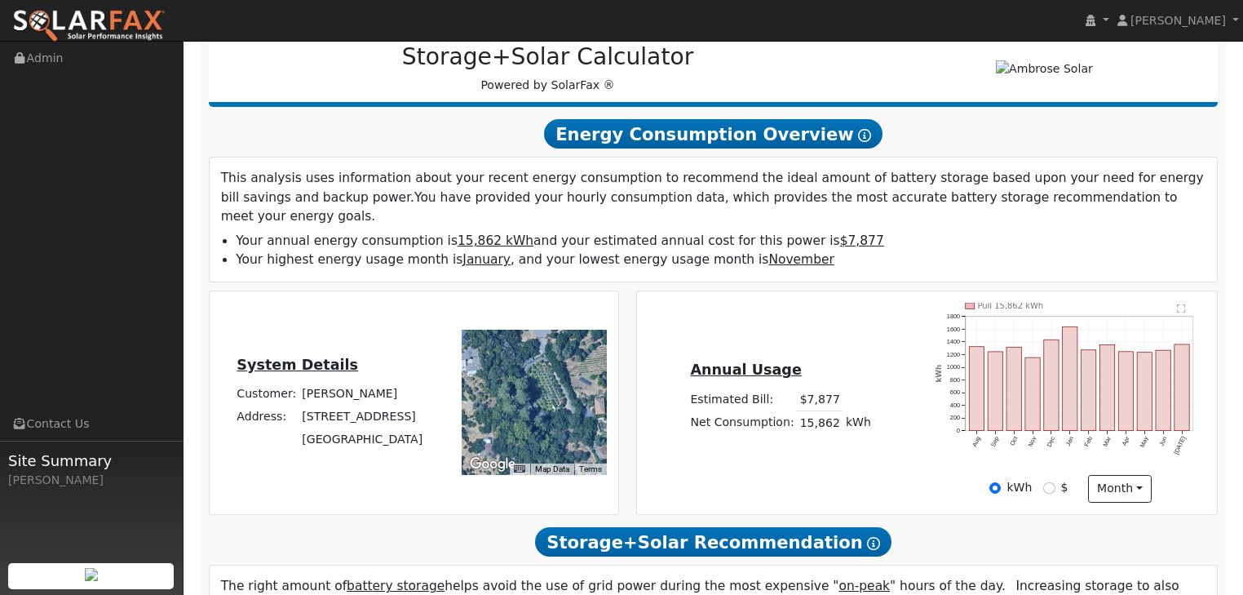
drag, startPoint x: 575, startPoint y: 418, endPoint x: 552, endPoint y: 360, distance: 62.2
click at [552, 360] on div at bounding box center [534, 401] width 145 height 145
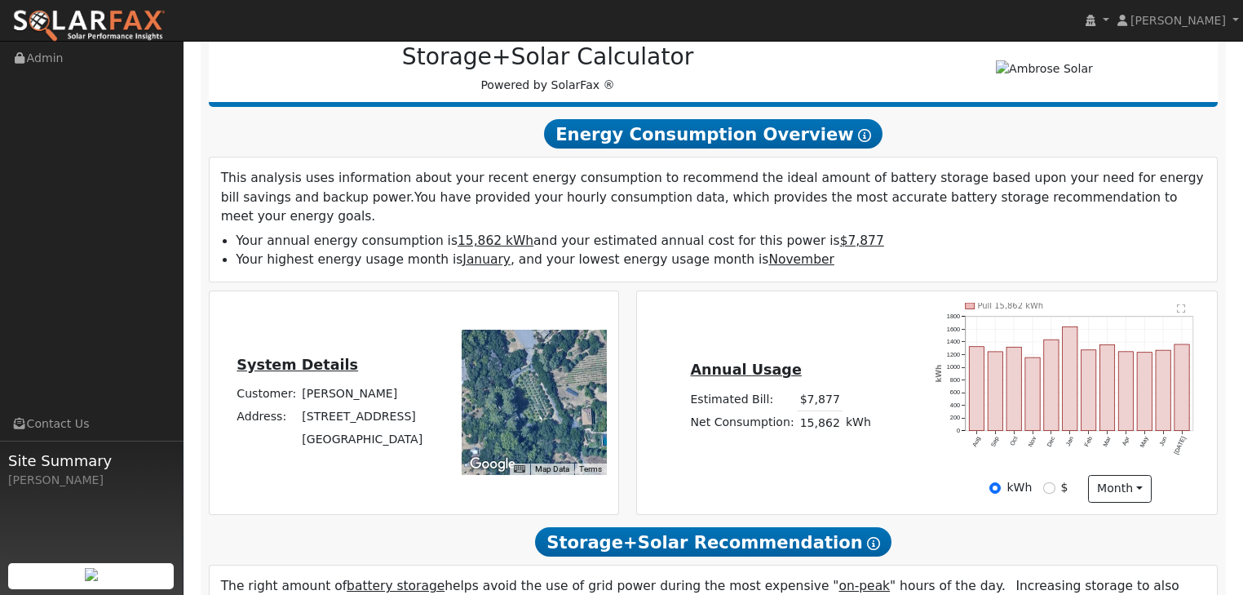
drag, startPoint x: 560, startPoint y: 347, endPoint x: 541, endPoint y: 365, distance: 27.1
click at [541, 365] on div at bounding box center [534, 401] width 145 height 145
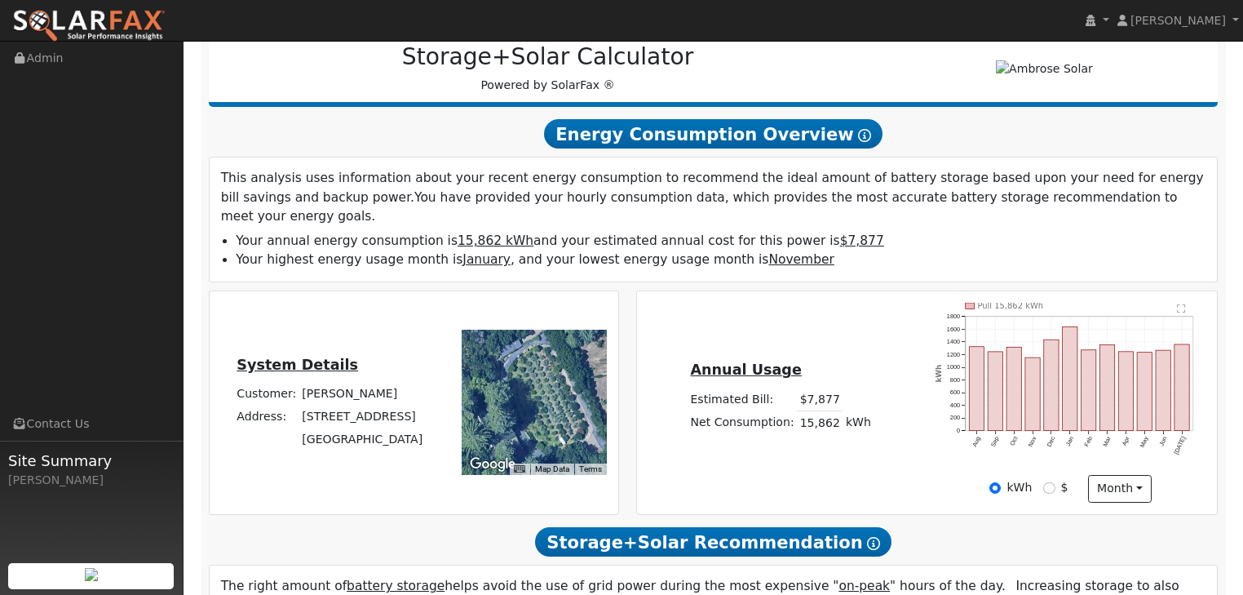
drag, startPoint x: 508, startPoint y: 369, endPoint x: 524, endPoint y: 378, distance: 19.0
click at [524, 378] on div at bounding box center [534, 401] width 145 height 145
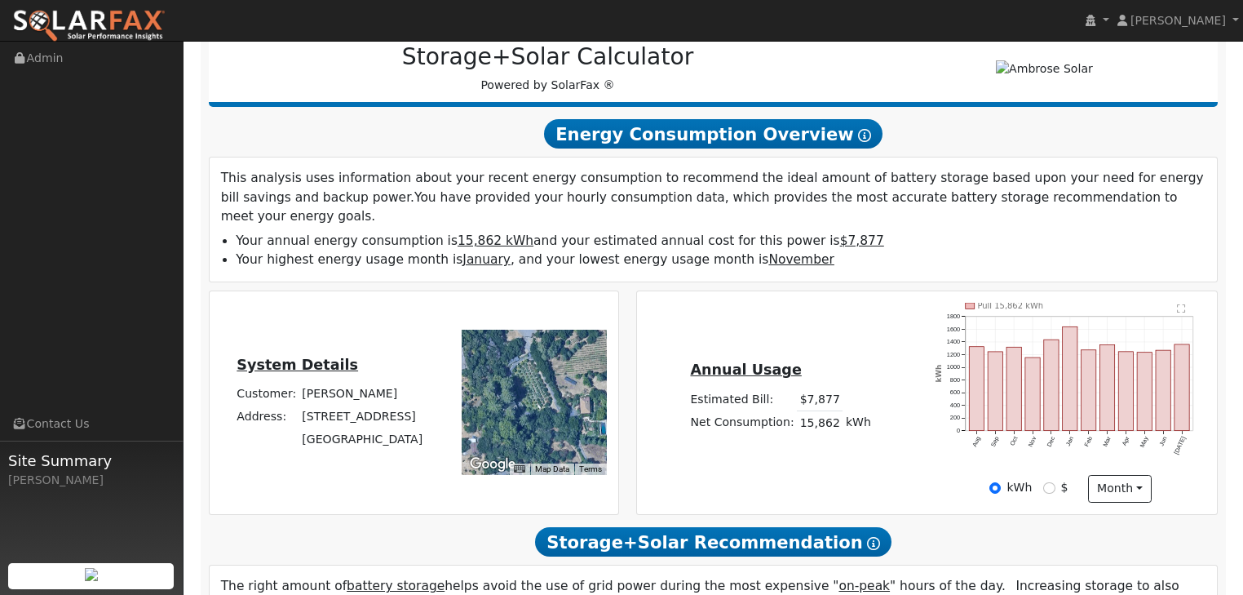
drag, startPoint x: 538, startPoint y: 383, endPoint x: 534, endPoint y: 369, distance: 15.2
click at [534, 369] on div at bounding box center [534, 401] width 145 height 145
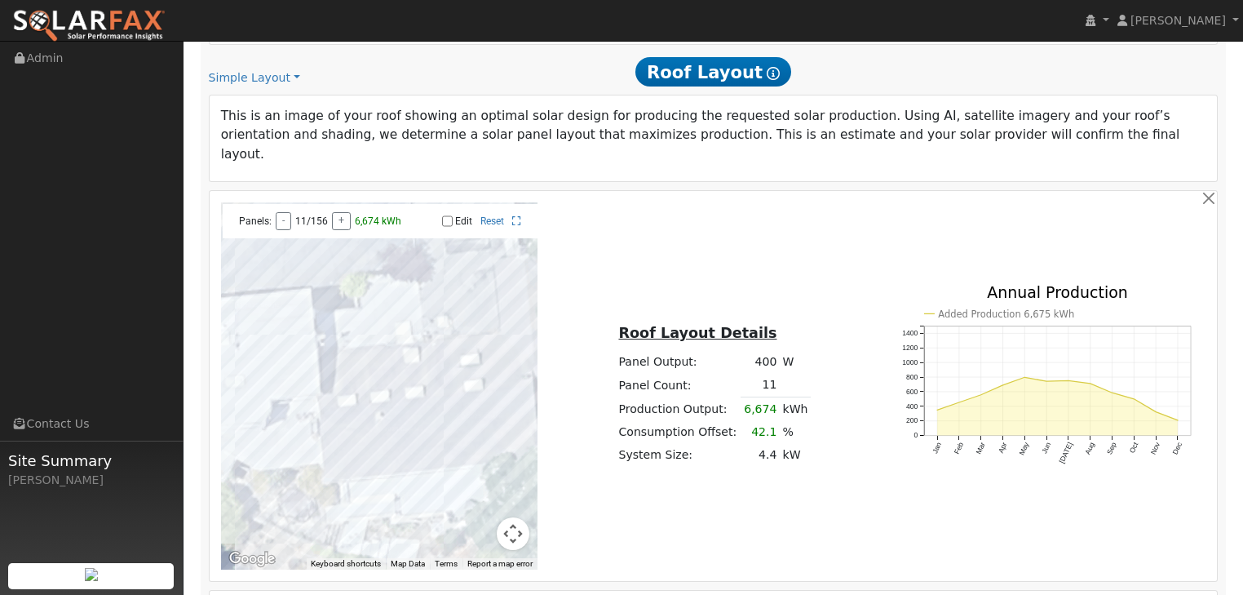
scroll to position [1223, 0]
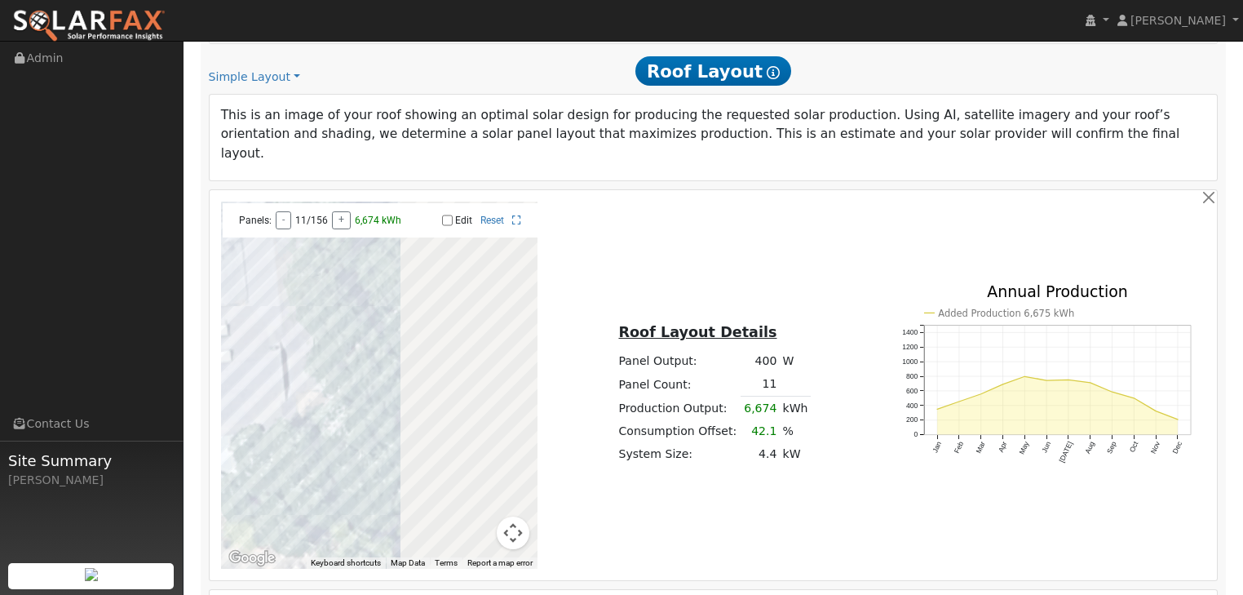
drag, startPoint x: 493, startPoint y: 393, endPoint x: 238, endPoint y: 365, distance: 256.0
click at [238, 365] on div at bounding box center [379, 384] width 317 height 367
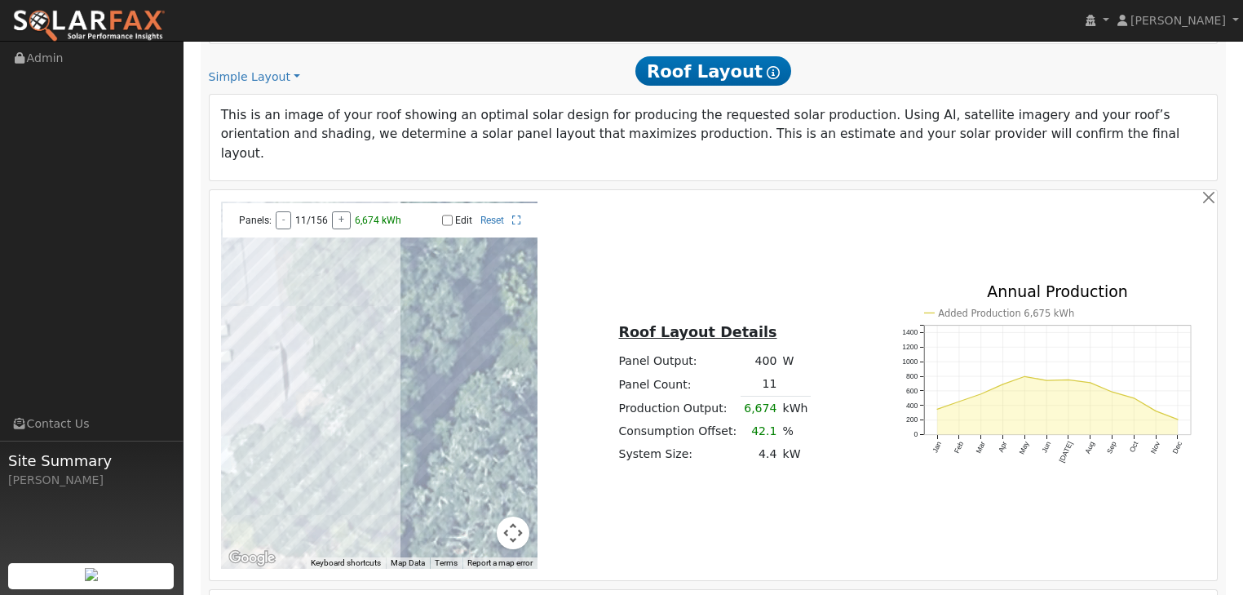
drag, startPoint x: 488, startPoint y: 346, endPoint x: 18, endPoint y: 358, distance: 469.9
click at [18, 358] on div "[PERSON_NAME] [PERSON_NAME] Profile My Company Help Center Terms Of Service See…" at bounding box center [621, 38] width 1243 height 2443
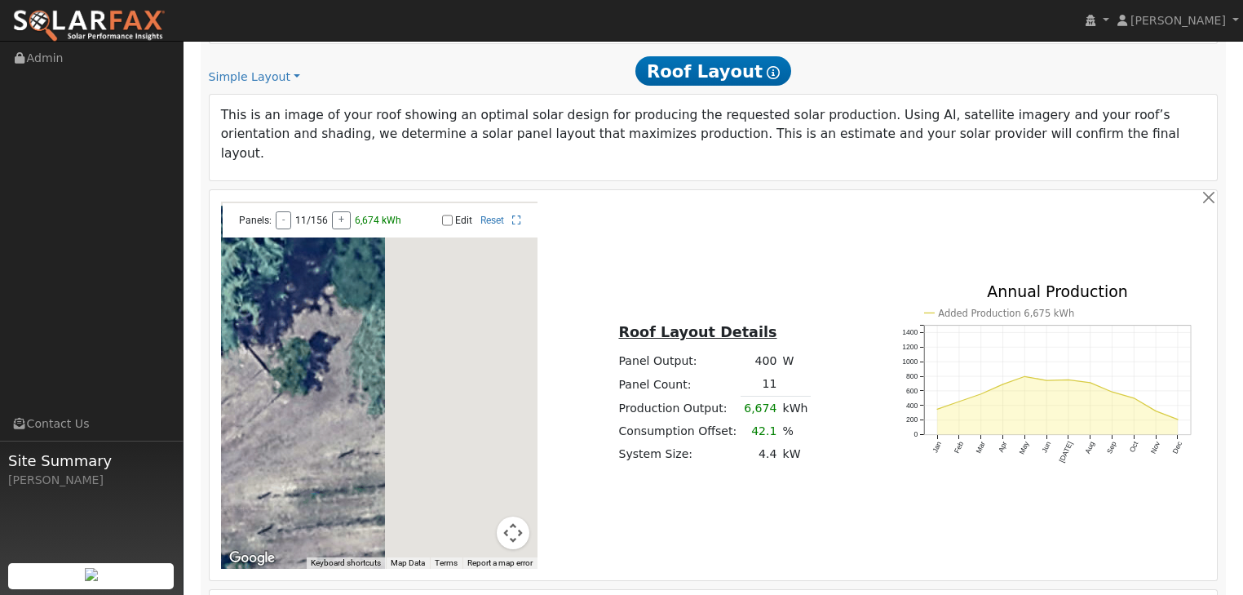
drag, startPoint x: 462, startPoint y: 369, endPoint x: 265, endPoint y: 371, distance: 196.6
click at [265, 371] on div at bounding box center [379, 384] width 317 height 367
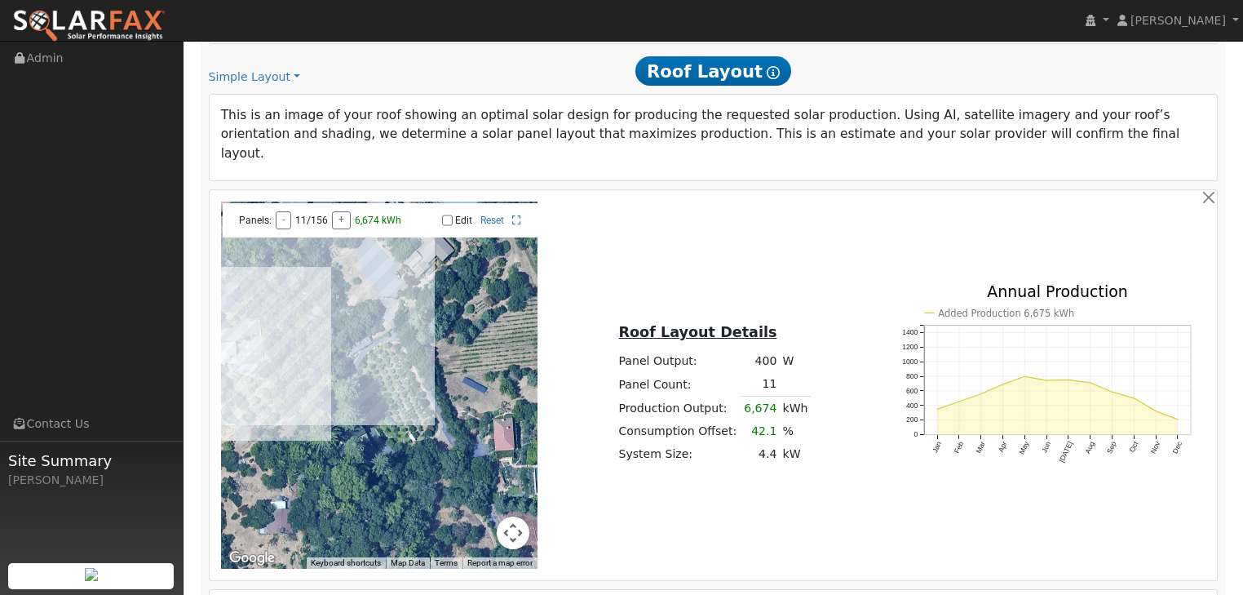
drag, startPoint x: 316, startPoint y: 410, endPoint x: 400, endPoint y: 354, distance: 101.1
click at [400, 354] on div at bounding box center [379, 384] width 317 height 367
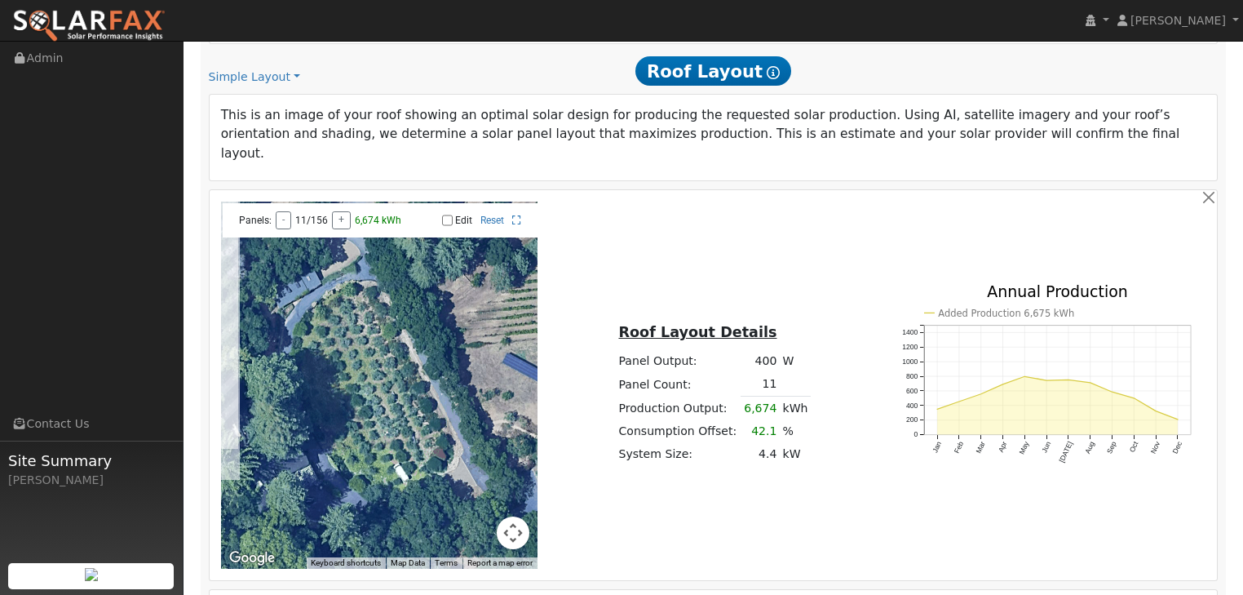
drag, startPoint x: 392, startPoint y: 303, endPoint x: 346, endPoint y: 323, distance: 50.8
click at [346, 323] on div at bounding box center [379, 384] width 317 height 367
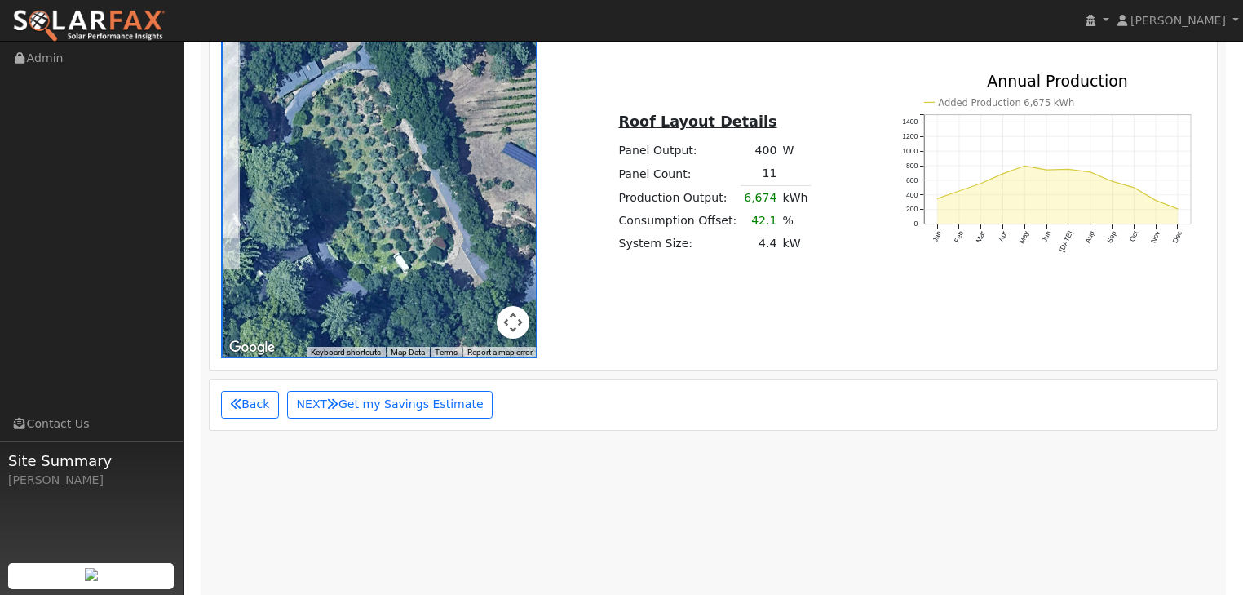
scroll to position [1373, 0]
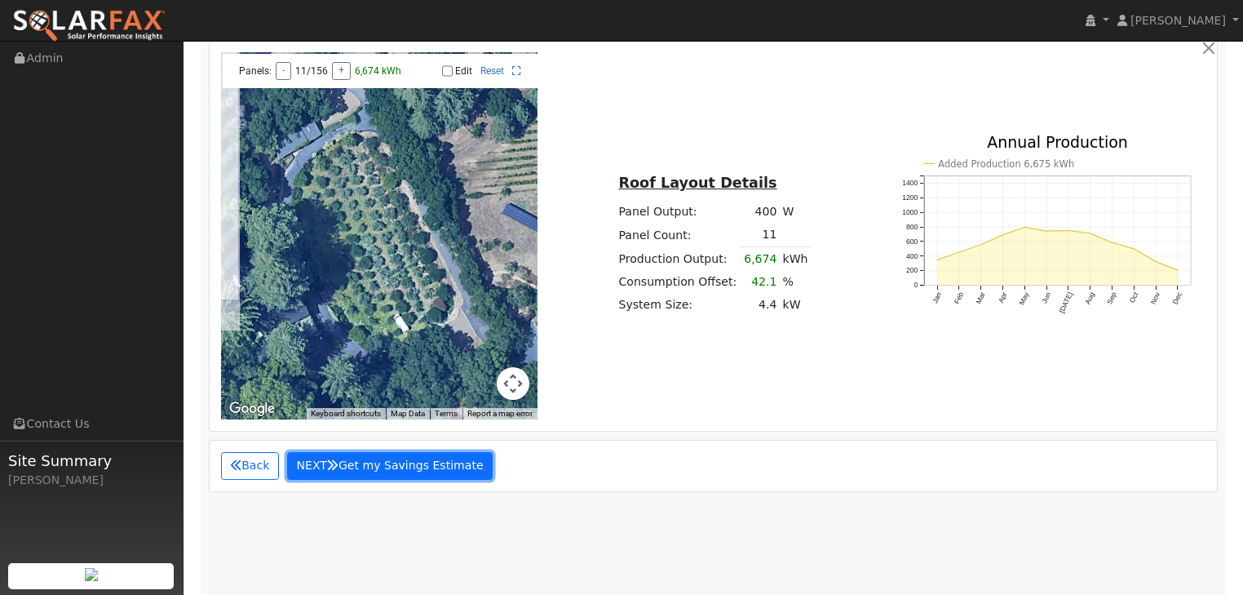
click at [386, 452] on button "NEXT Get my Savings Estimate" at bounding box center [390, 466] width 206 height 28
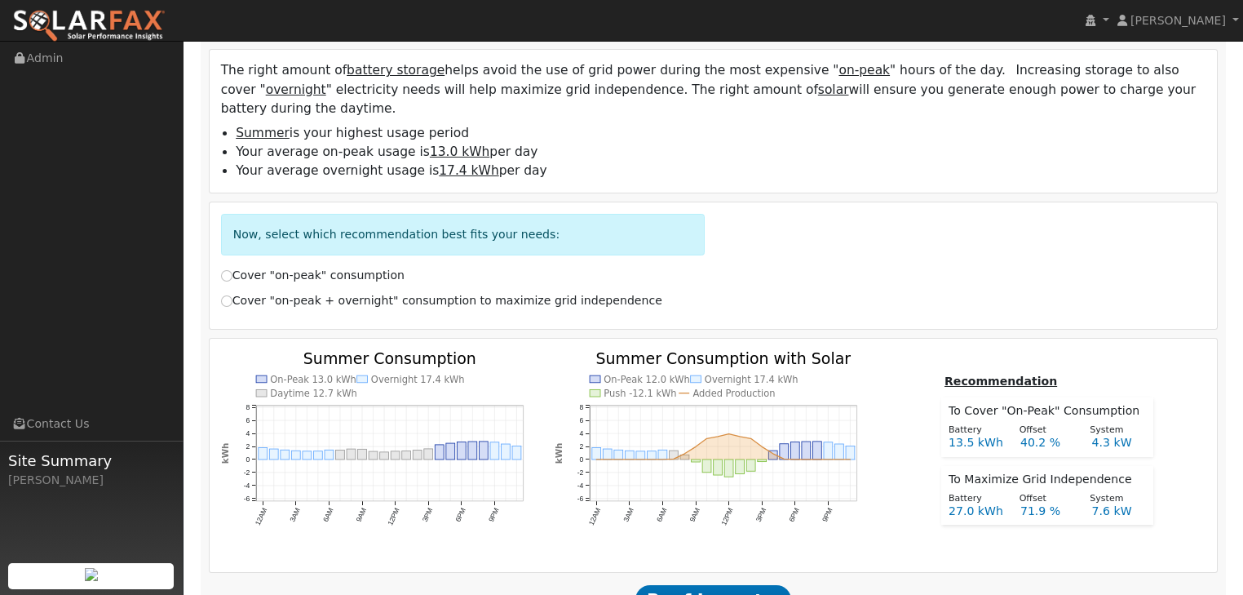
scroll to position [524, 0]
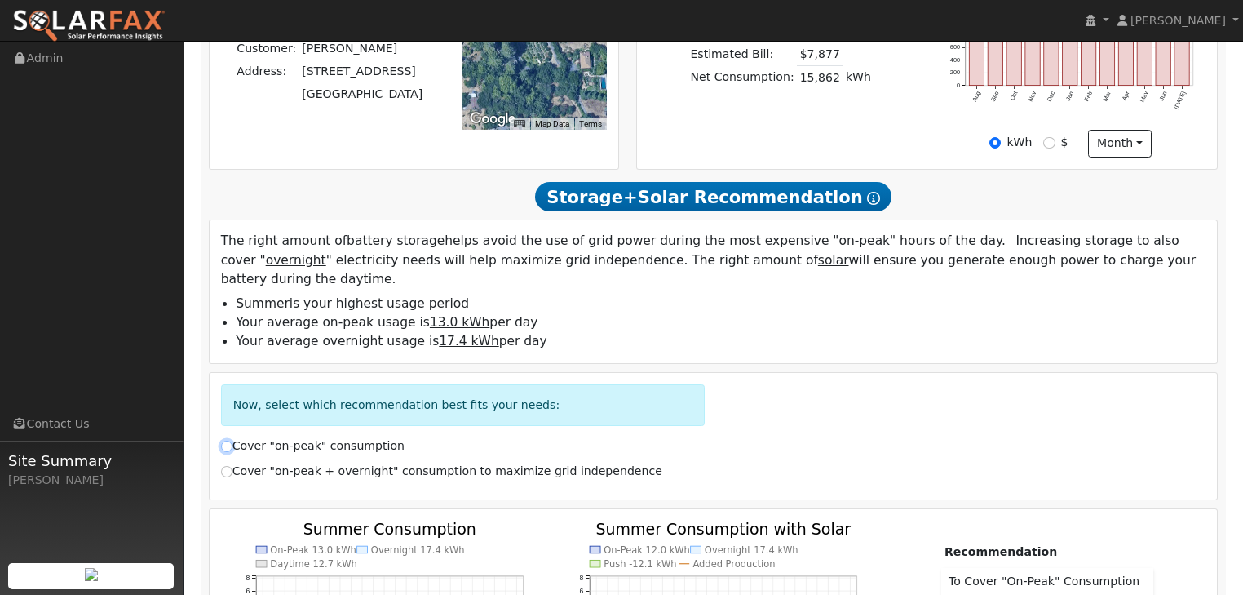
click at [227, 440] on input "Cover "on-peak" consumption" at bounding box center [226, 445] width 11 height 11
radio input "true"
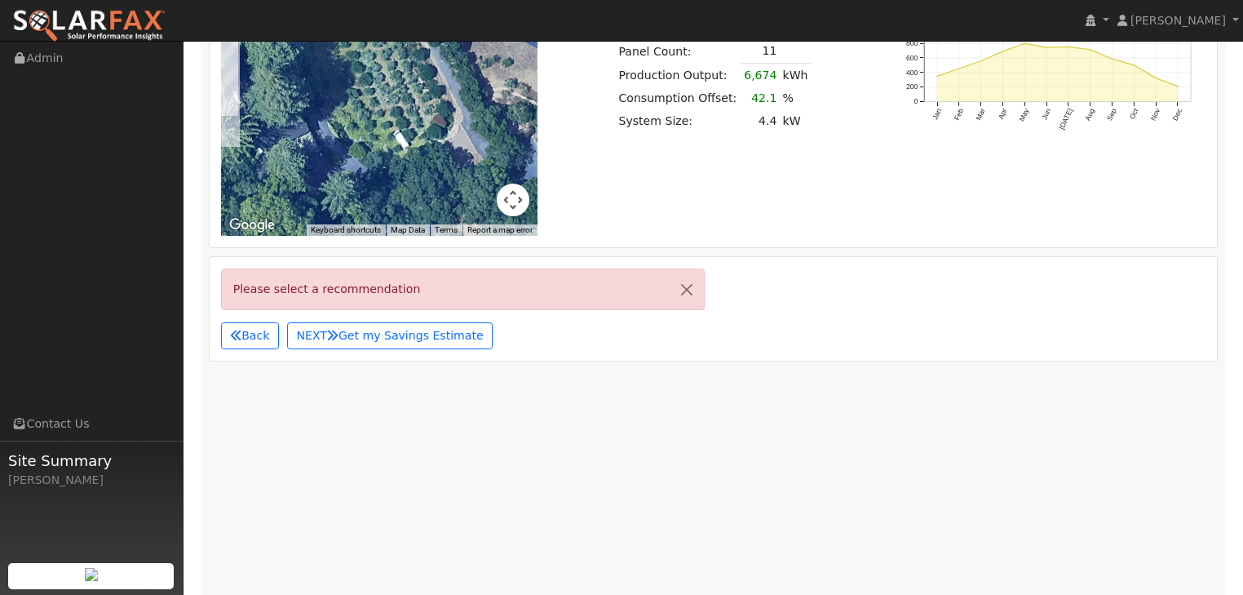
scroll to position [1634, 0]
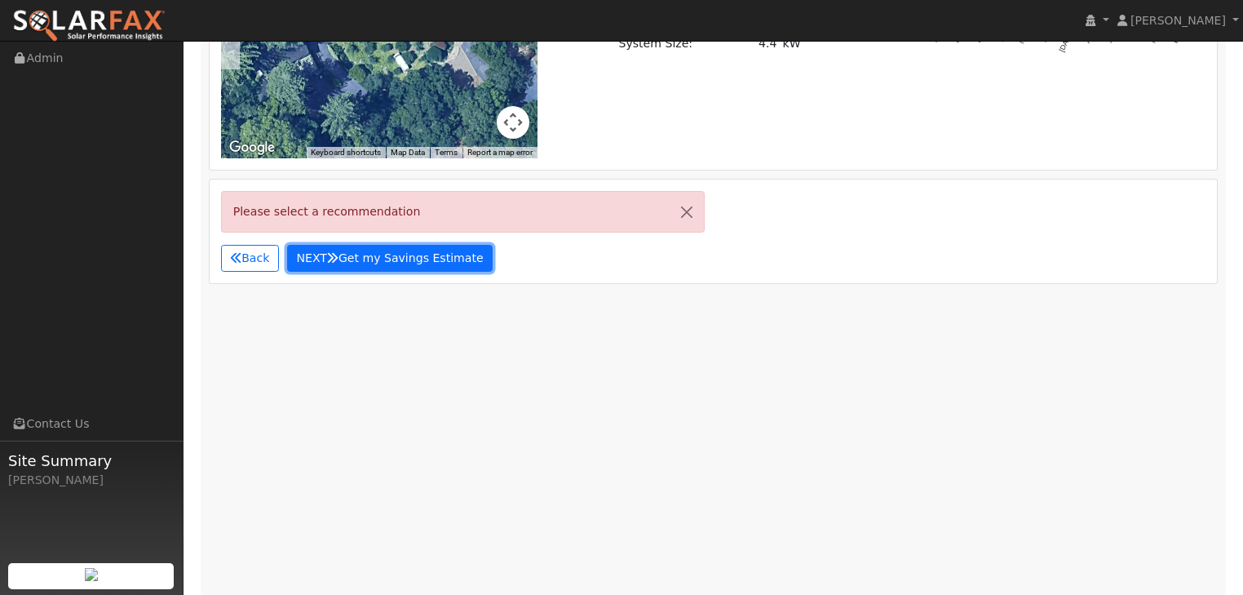
click at [401, 245] on button "NEXT Get my Savings Estimate" at bounding box center [390, 259] width 206 height 28
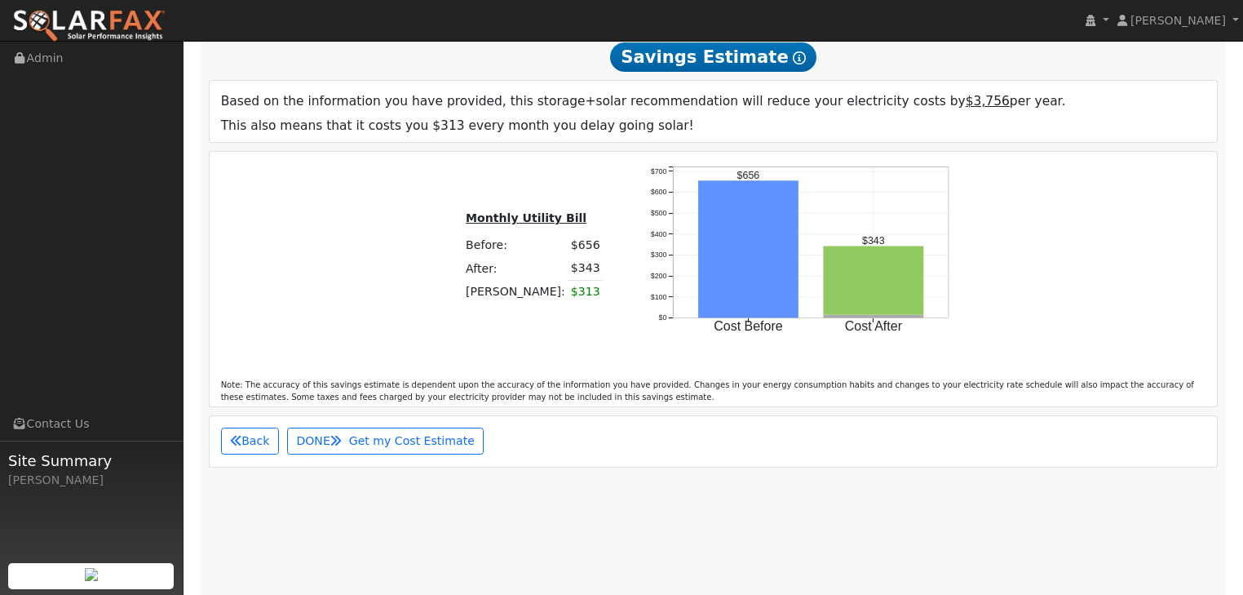
scroll to position [1711, 0]
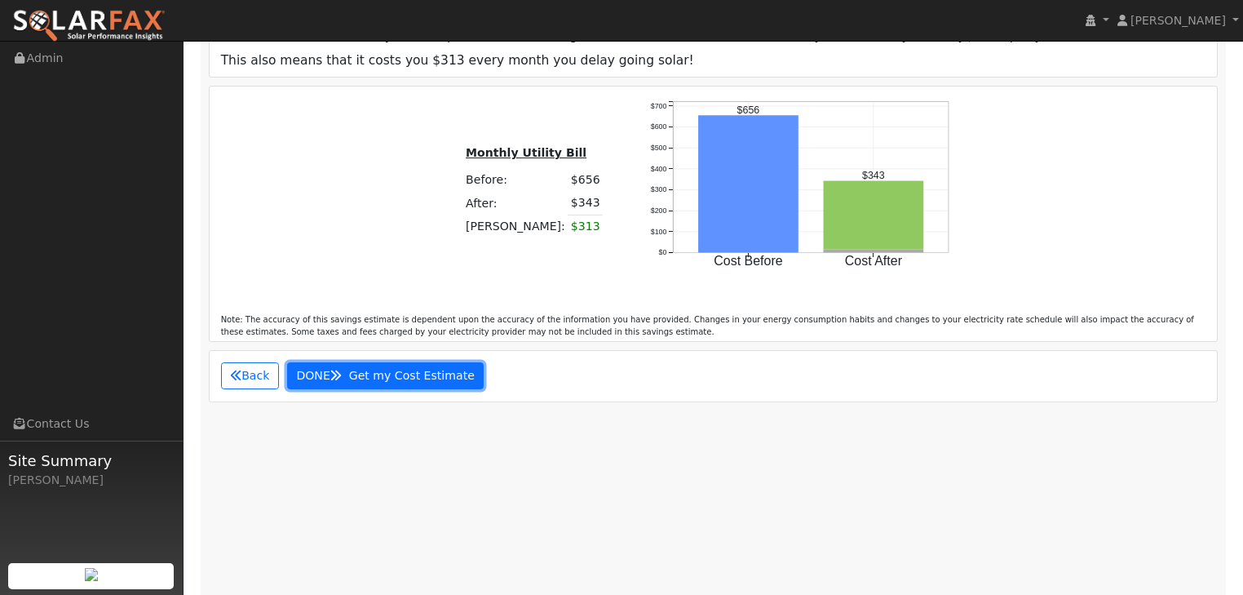
click at [389, 369] on span "Get my Cost Estimate" at bounding box center [412, 375] width 126 height 13
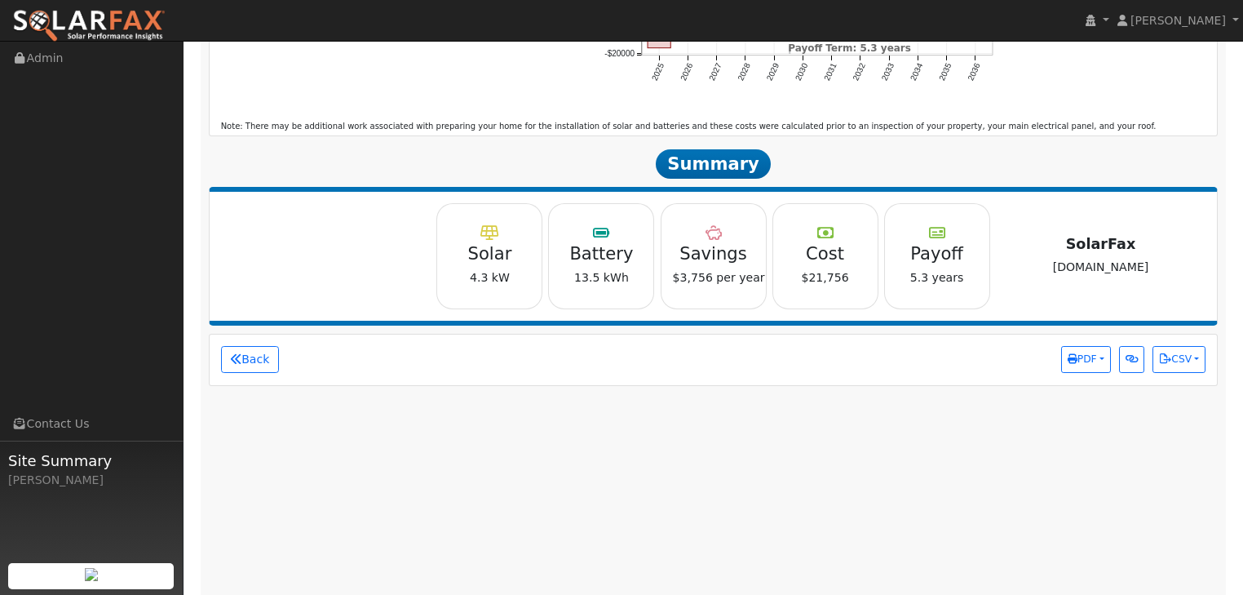
scroll to position [2349, 0]
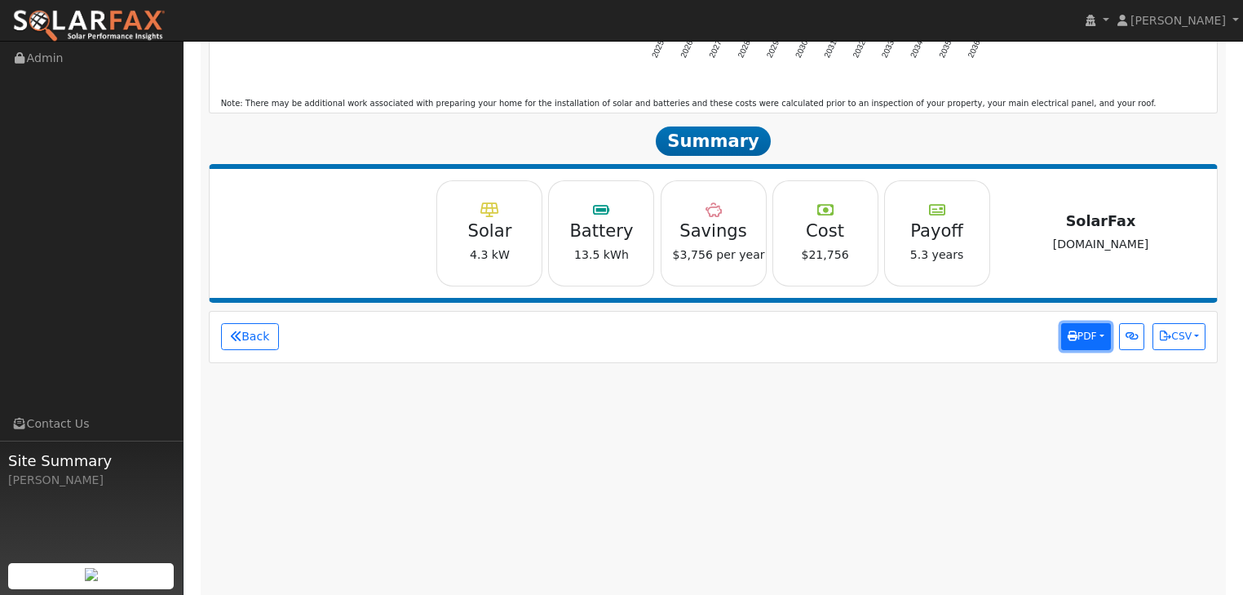
click at [1098, 323] on button "PDF" at bounding box center [1086, 337] width 50 height 28
click at [1033, 420] on link "Download PDF" at bounding box center [1047, 431] width 126 height 23
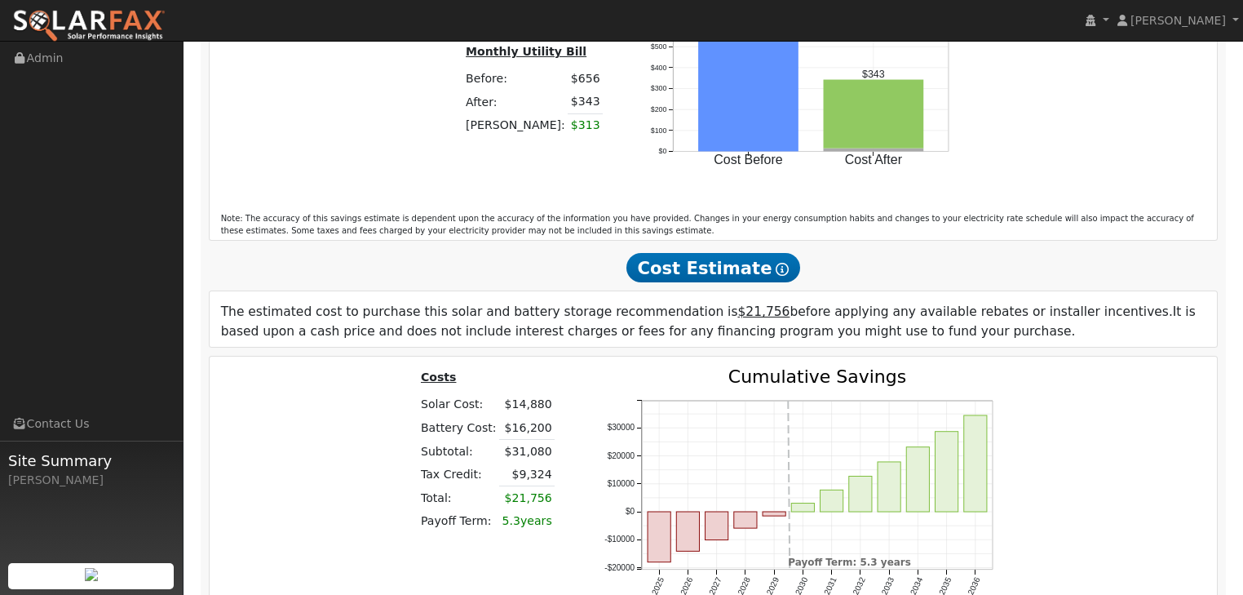
scroll to position [1827, 0]
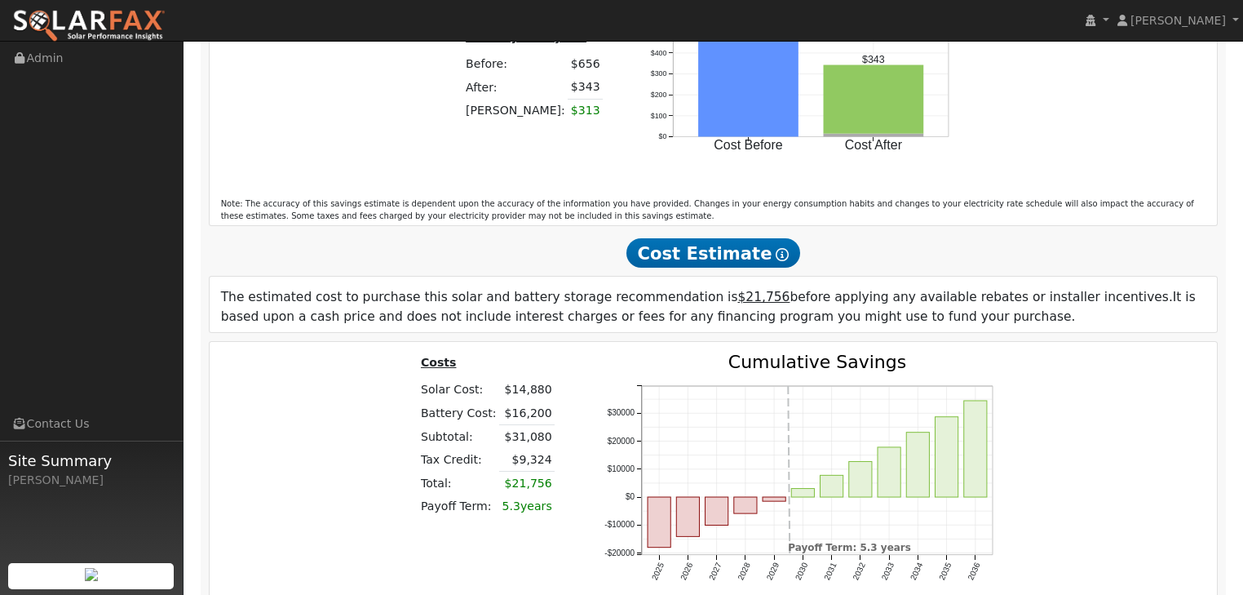
click at [737, 290] on u "$21,756" at bounding box center [763, 297] width 52 height 15
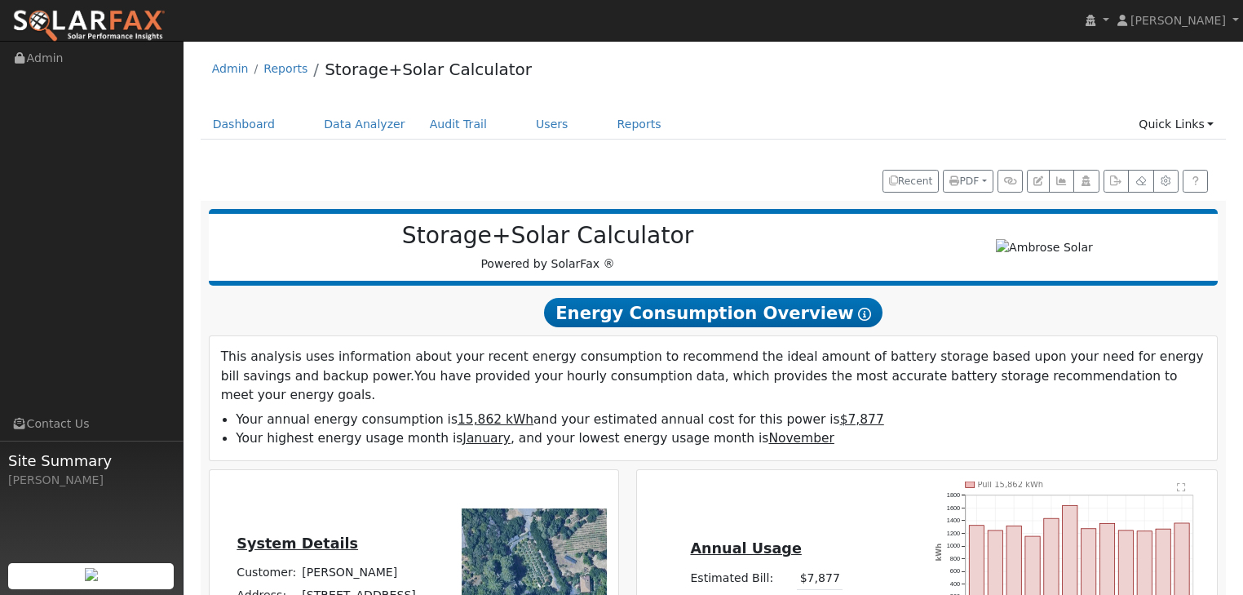
scroll to position [0, 0]
click at [736, 79] on div "Admin Reports Storage+Solar Calculator" at bounding box center [714, 74] width 1026 height 50
